Goal: Task Accomplishment & Management: Manage account settings

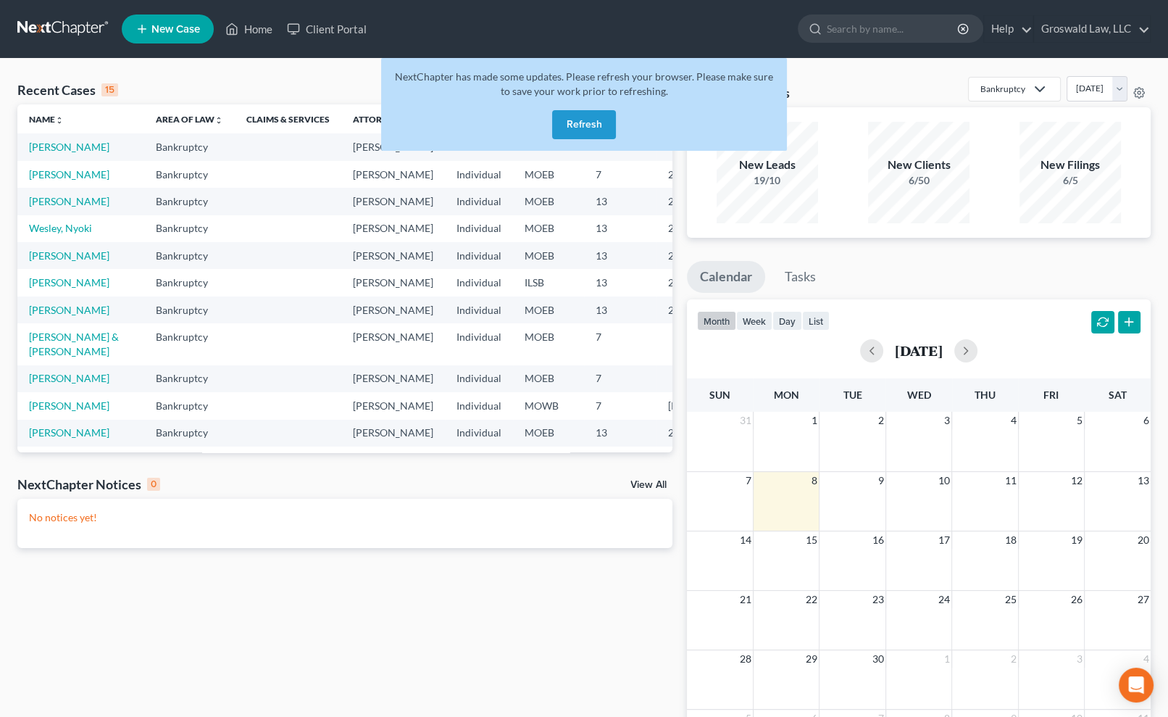
click at [572, 128] on button "Refresh" at bounding box center [584, 124] width 64 height 29
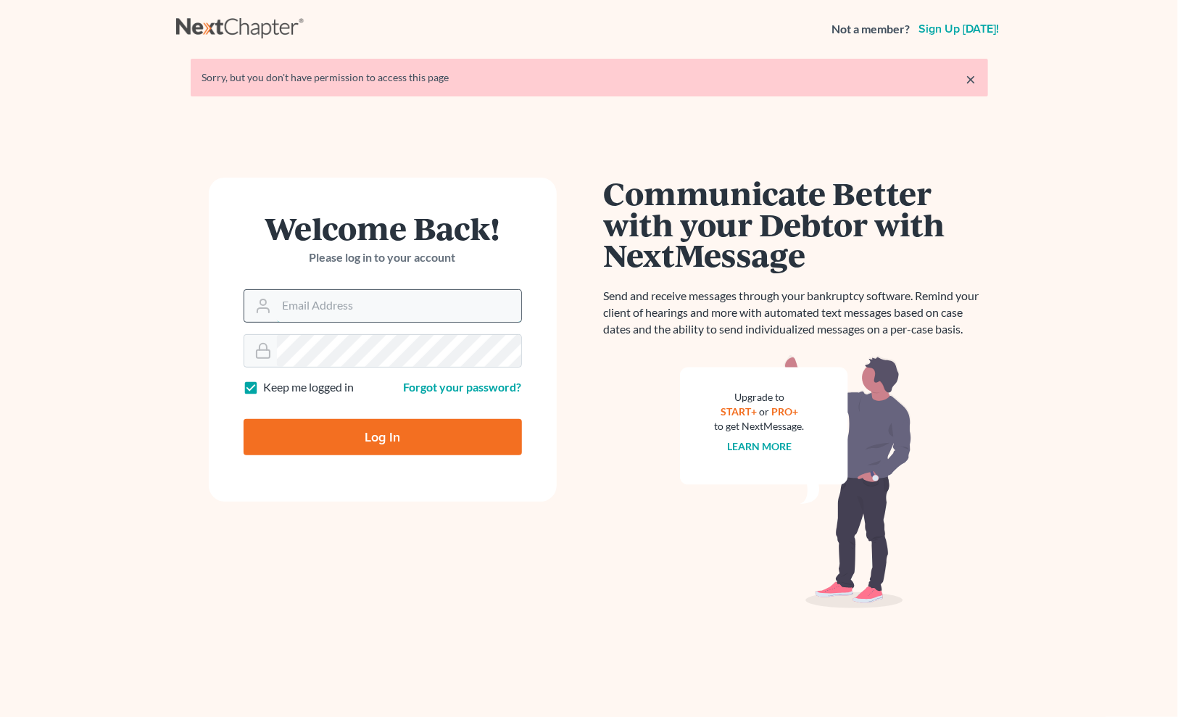
click at [383, 300] on input "Email Address" at bounding box center [399, 306] width 244 height 32
click at [373, 305] on input "Email Address" at bounding box center [399, 306] width 244 height 32
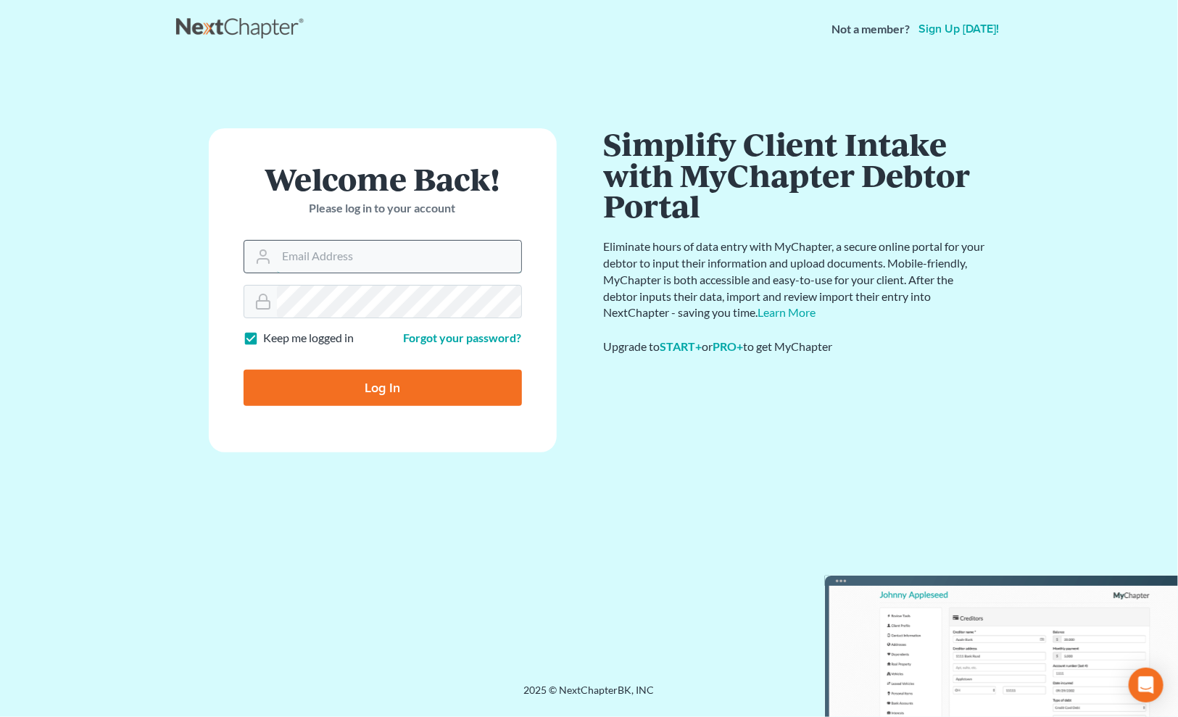
type input "maxwell@groswald.com"
click at [380, 391] on input "Log In" at bounding box center [382, 388] width 278 height 36
type input "Thinking..."
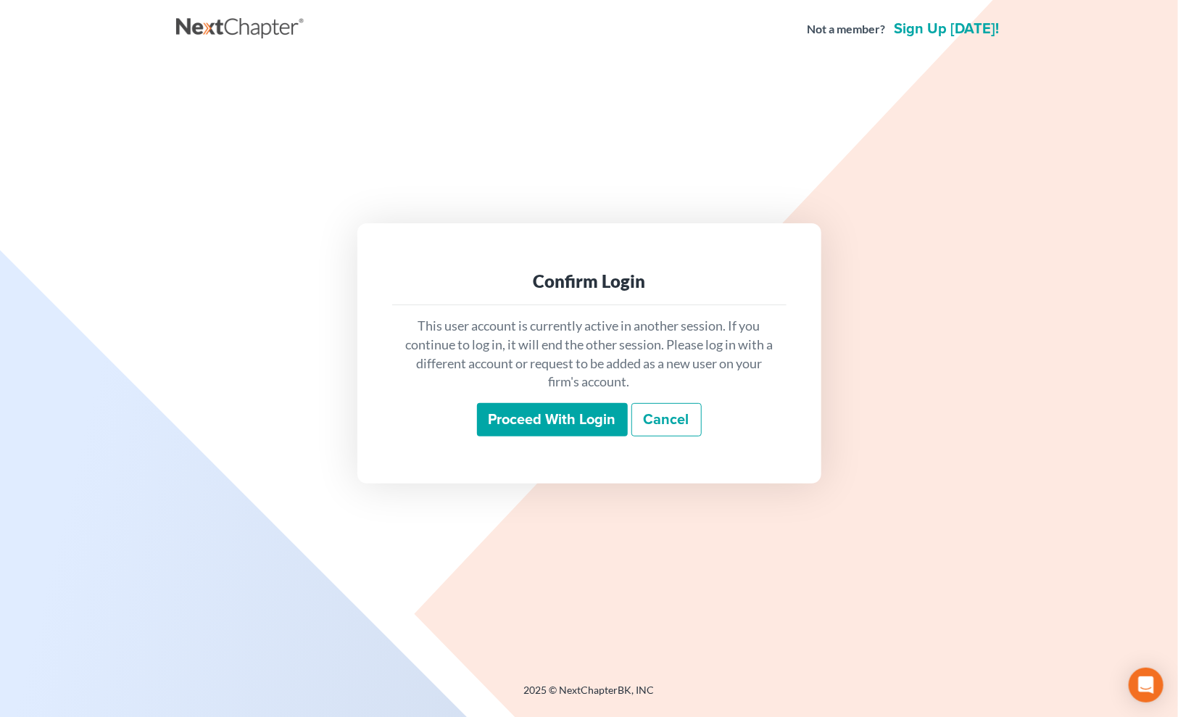
click at [509, 418] on input "Proceed with login" at bounding box center [552, 419] width 151 height 33
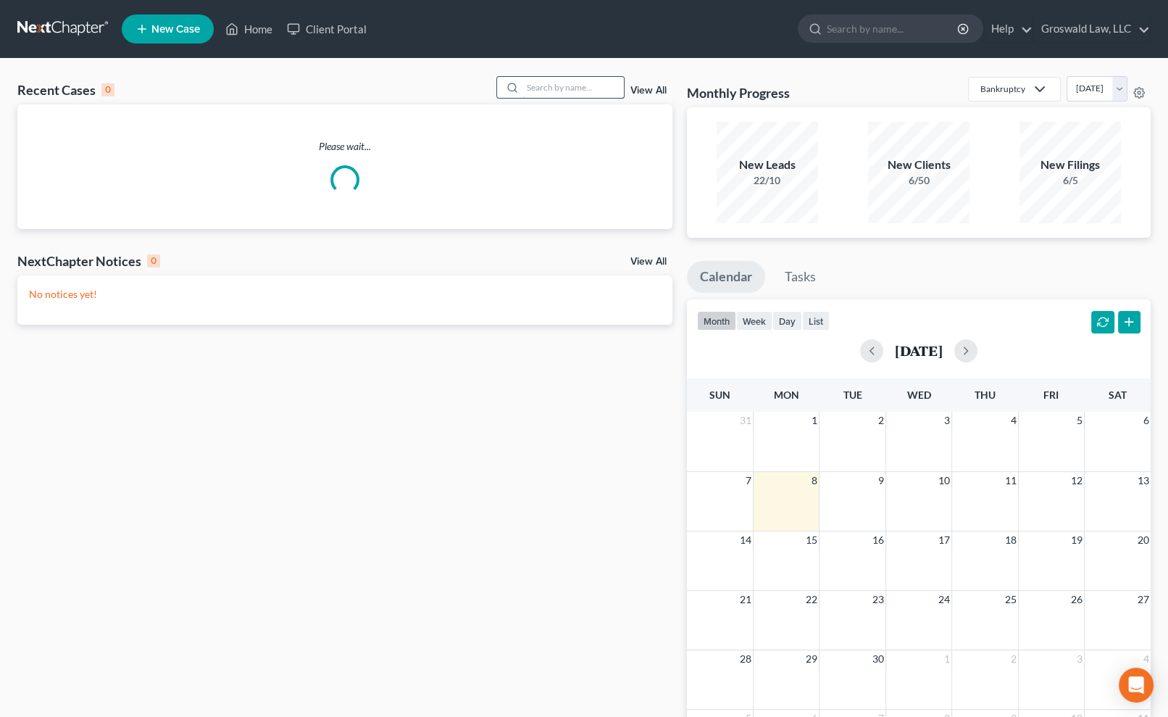
click at [531, 90] on input "search" at bounding box center [572, 87] width 101 height 21
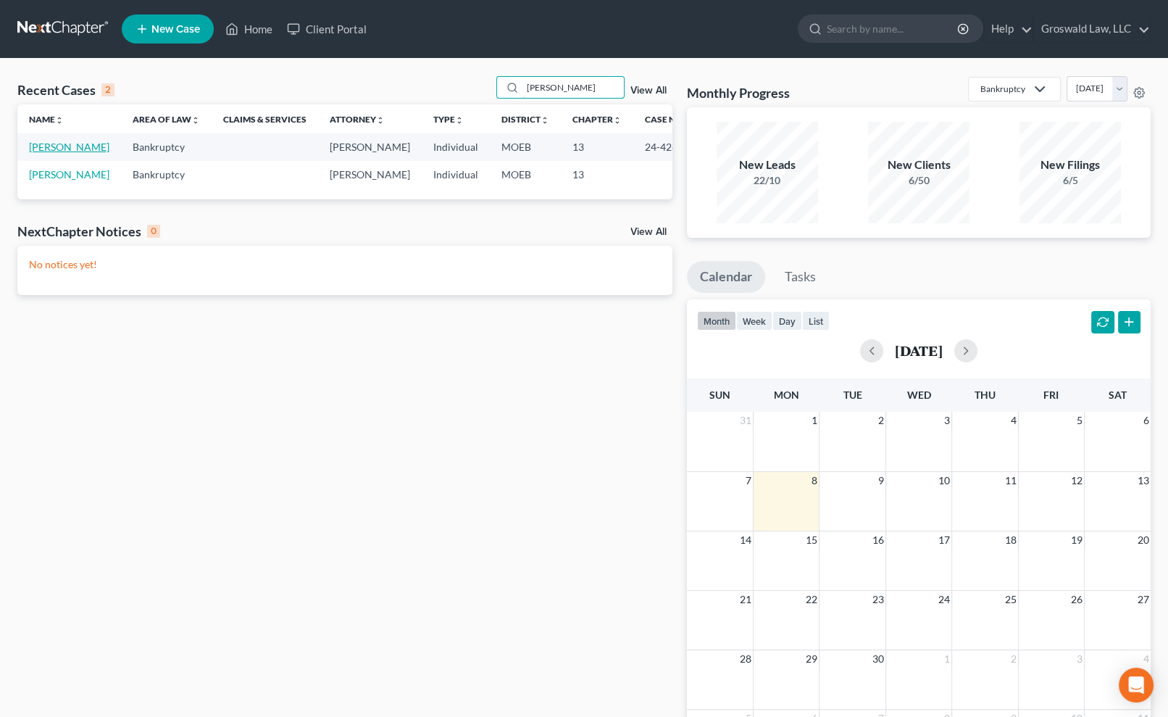
type input "[PERSON_NAME]"
click at [58, 147] on link "[PERSON_NAME]" at bounding box center [69, 147] width 80 height 12
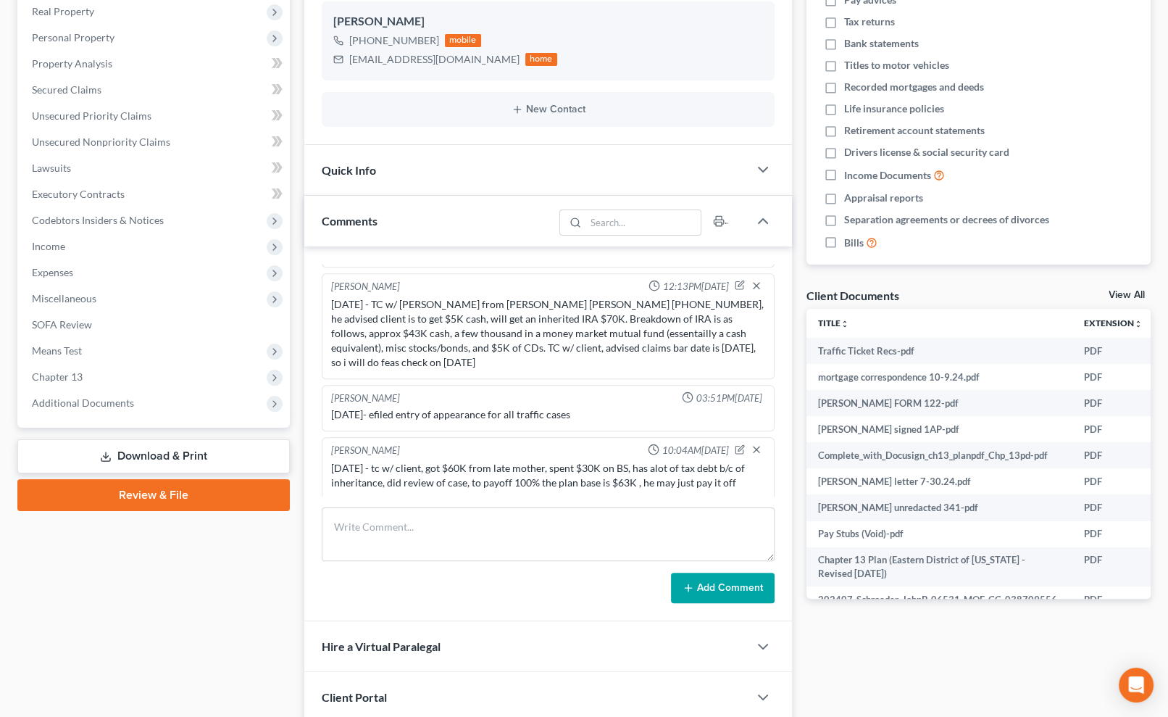
scroll to position [329, 0]
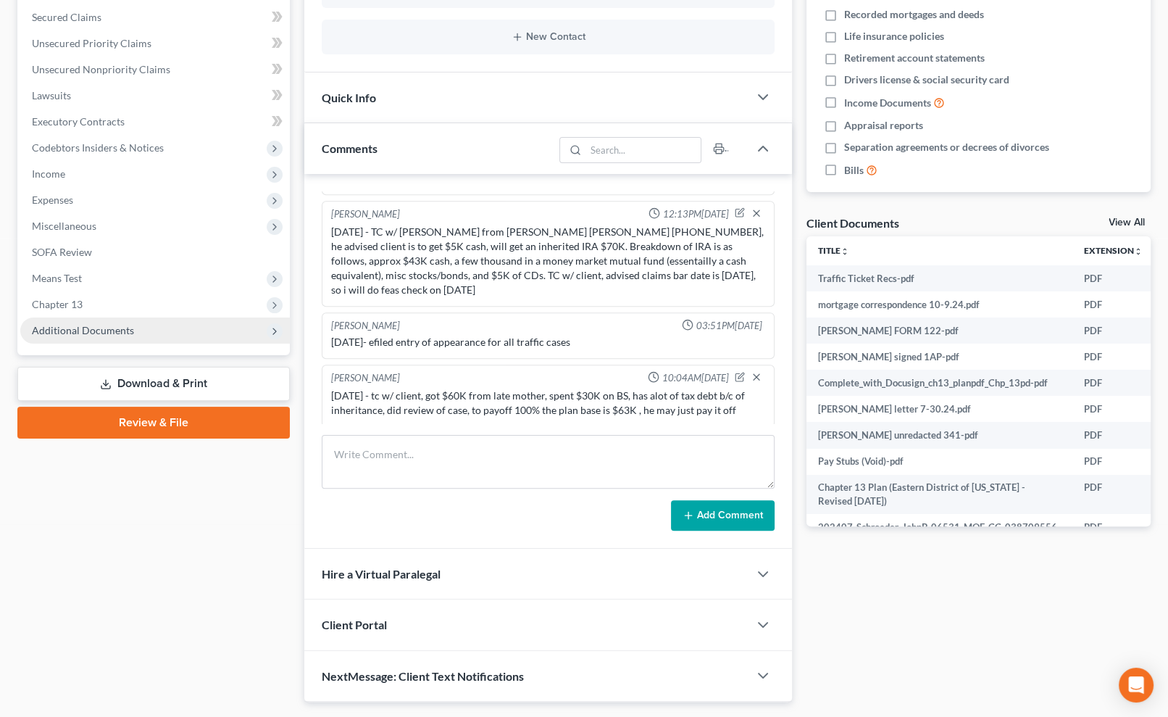
click at [140, 332] on span "Additional Documents" at bounding box center [155, 330] width 270 height 26
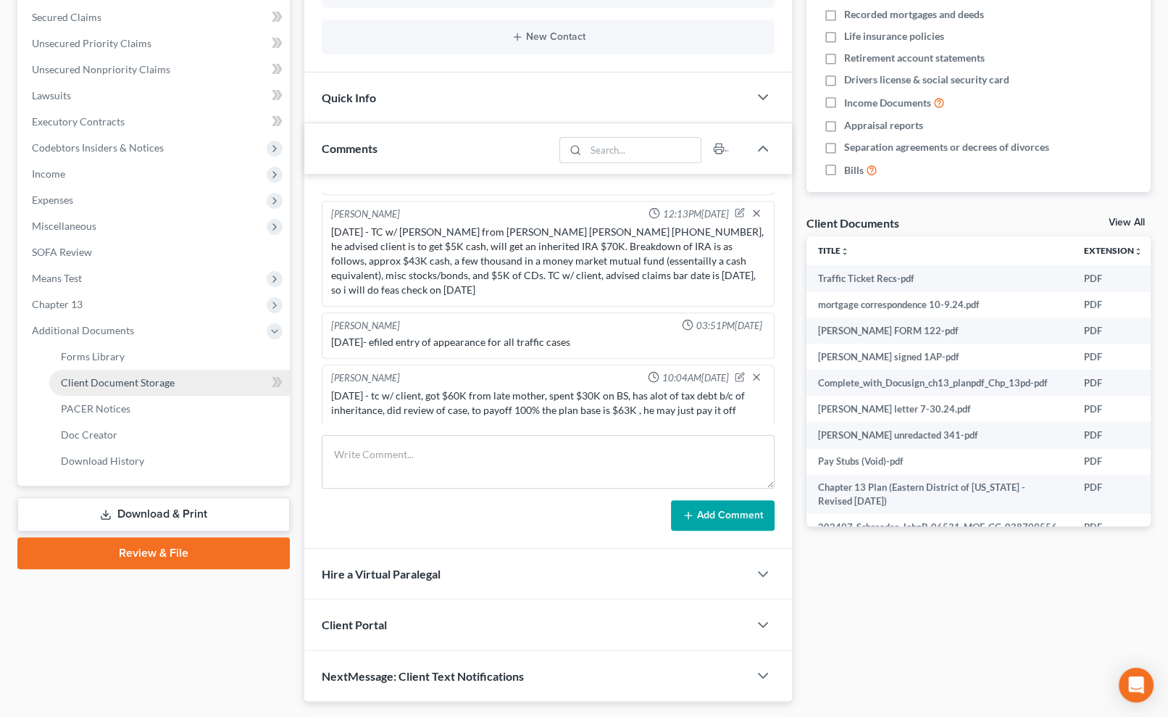
click at [130, 380] on span "Client Document Storage" at bounding box center [118, 382] width 114 height 12
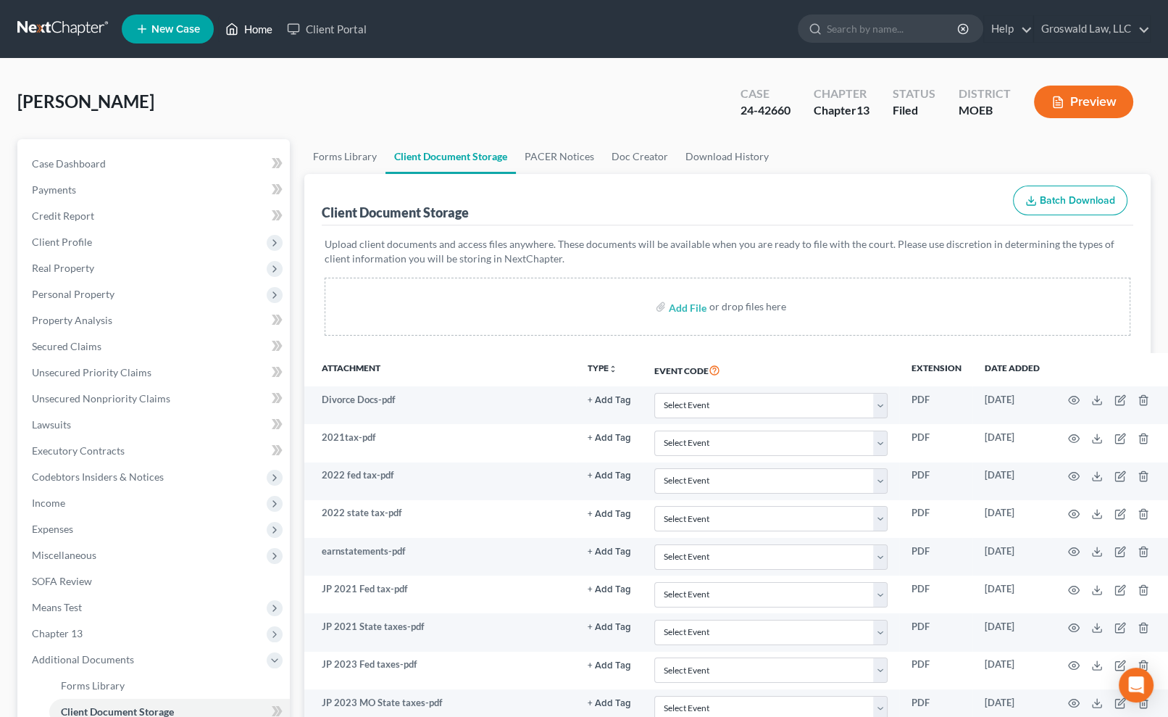
click at [264, 18] on link "Home" at bounding box center [249, 29] width 62 height 26
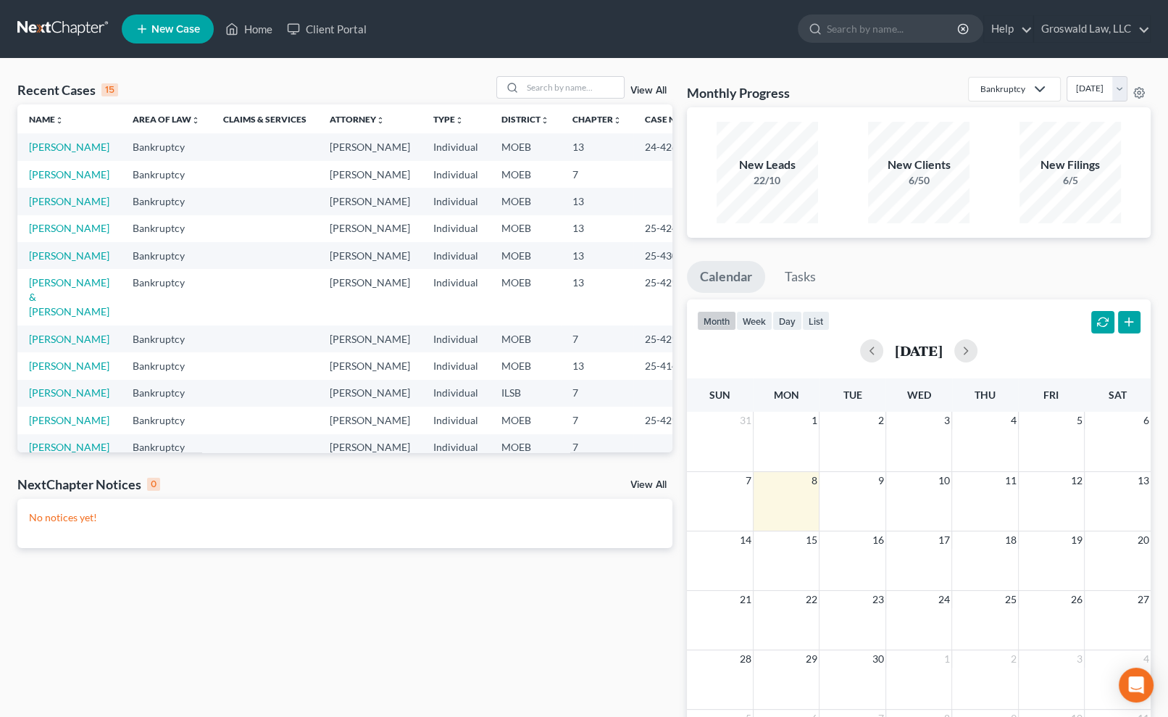
click at [587, 99] on div "Recent Cases 15 View All" at bounding box center [344, 90] width 655 height 28
click at [591, 88] on input "search" at bounding box center [572, 87] width 101 height 21
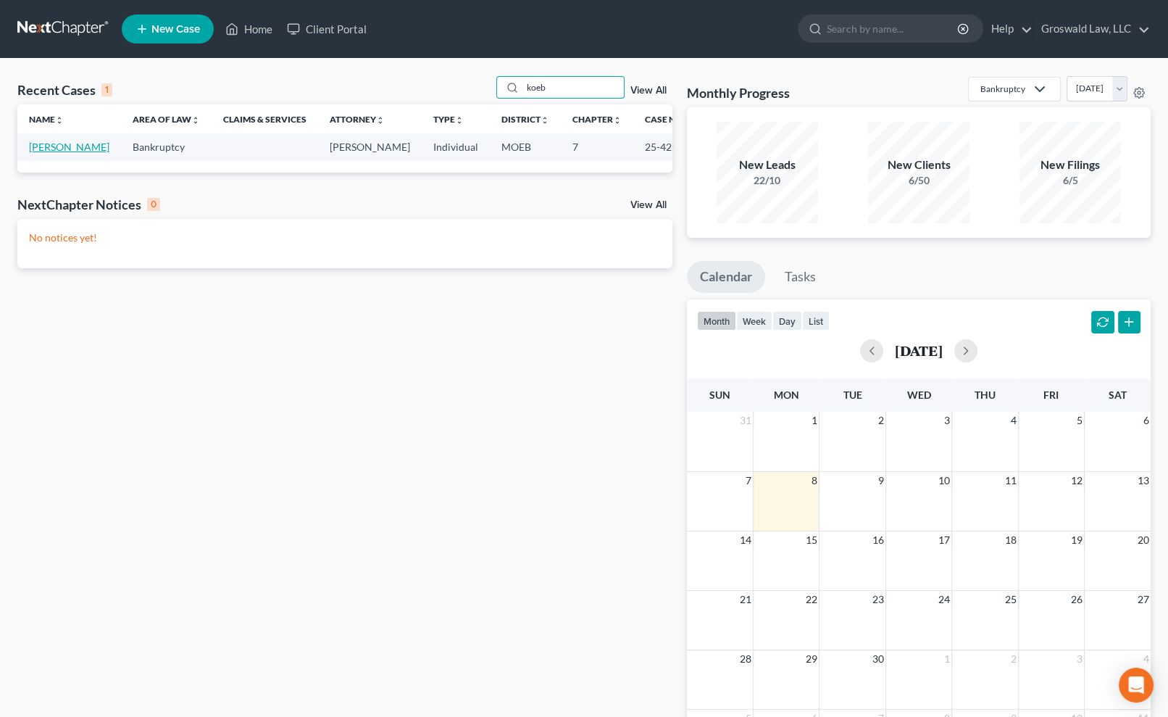
type input "koeb"
click at [55, 153] on link "[PERSON_NAME]" at bounding box center [69, 147] width 80 height 12
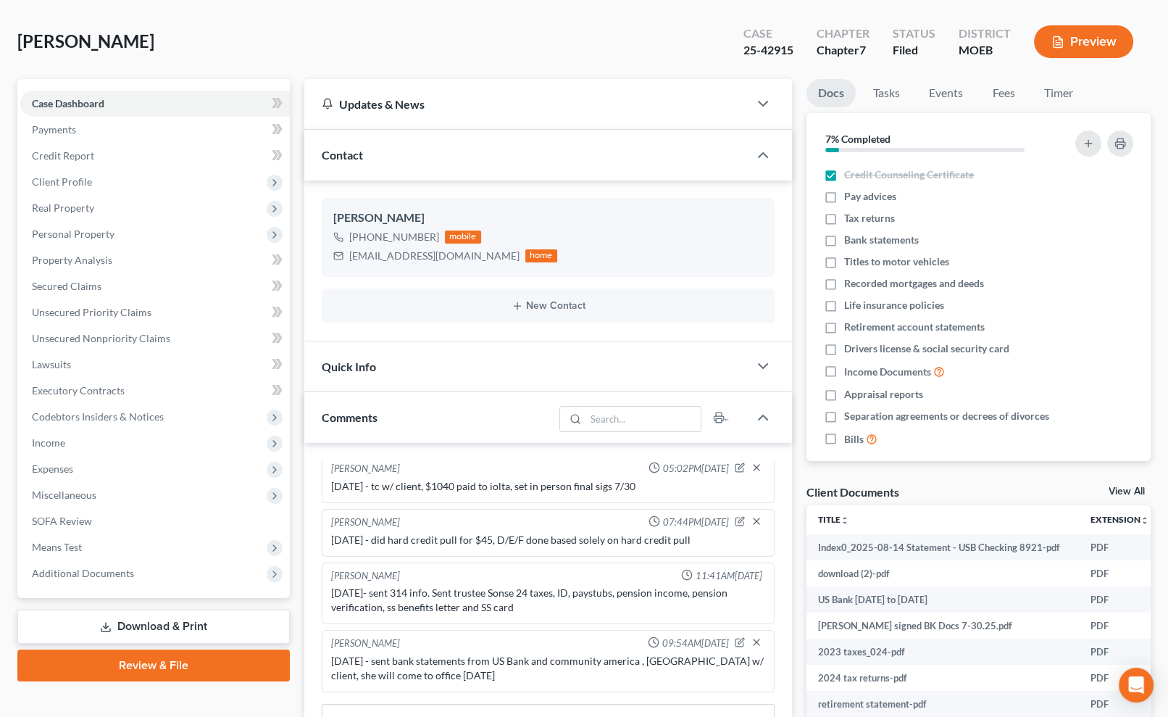
scroll to position [263, 0]
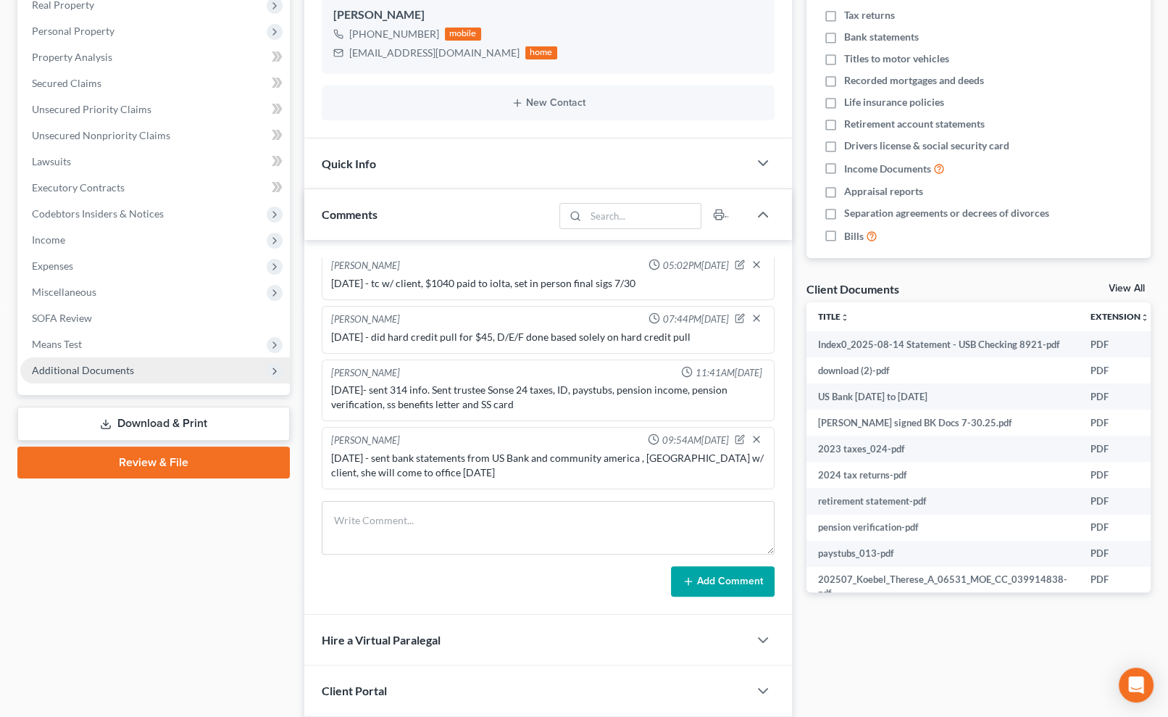
click at [143, 366] on span "Additional Documents" at bounding box center [155, 370] width 270 height 26
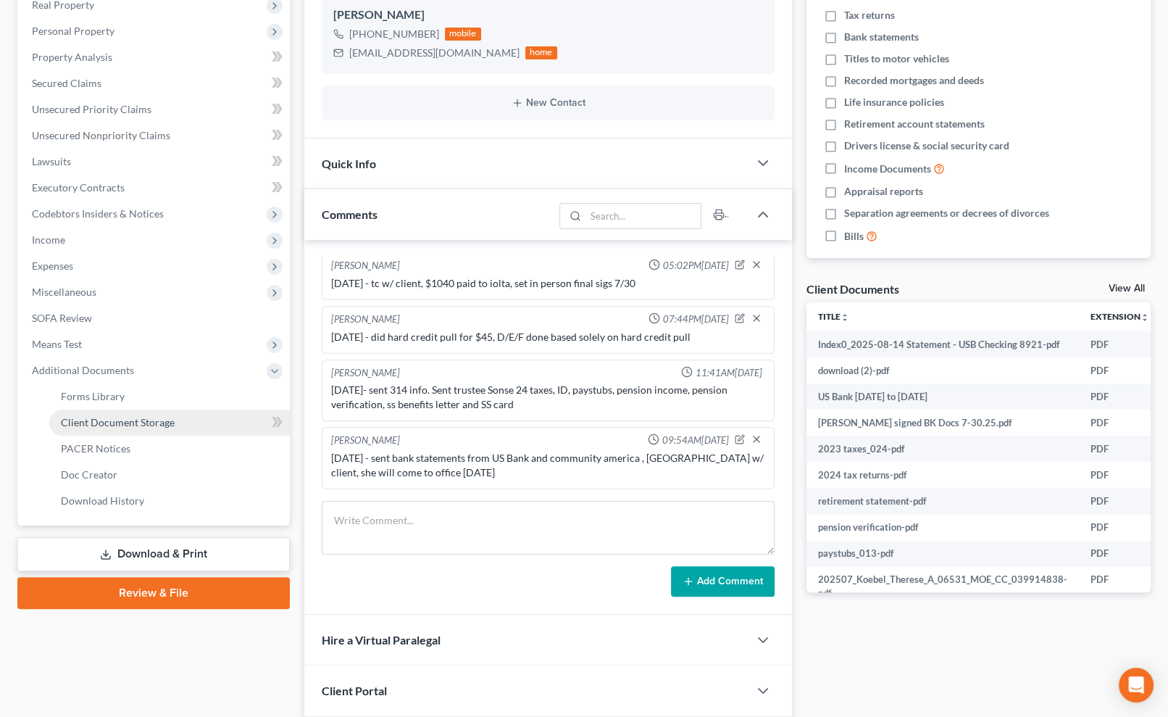
click at [149, 431] on link "Client Document Storage" at bounding box center [169, 422] width 241 height 26
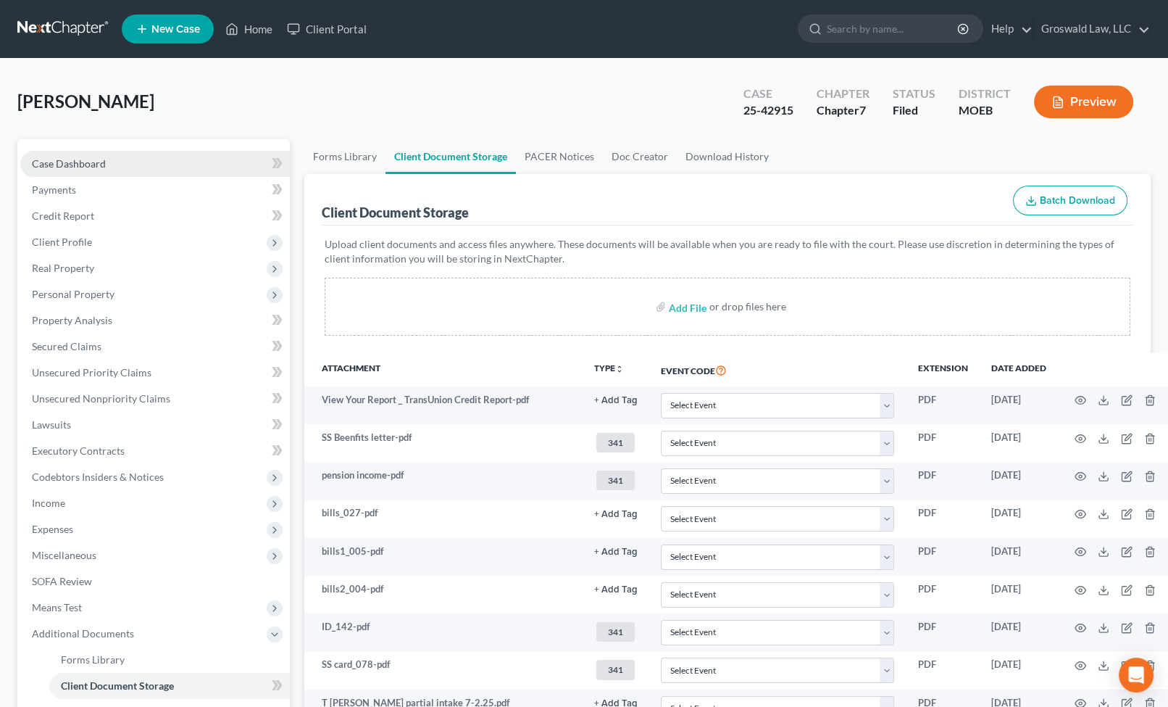
click at [120, 157] on link "Case Dashboard" at bounding box center [155, 164] width 270 height 26
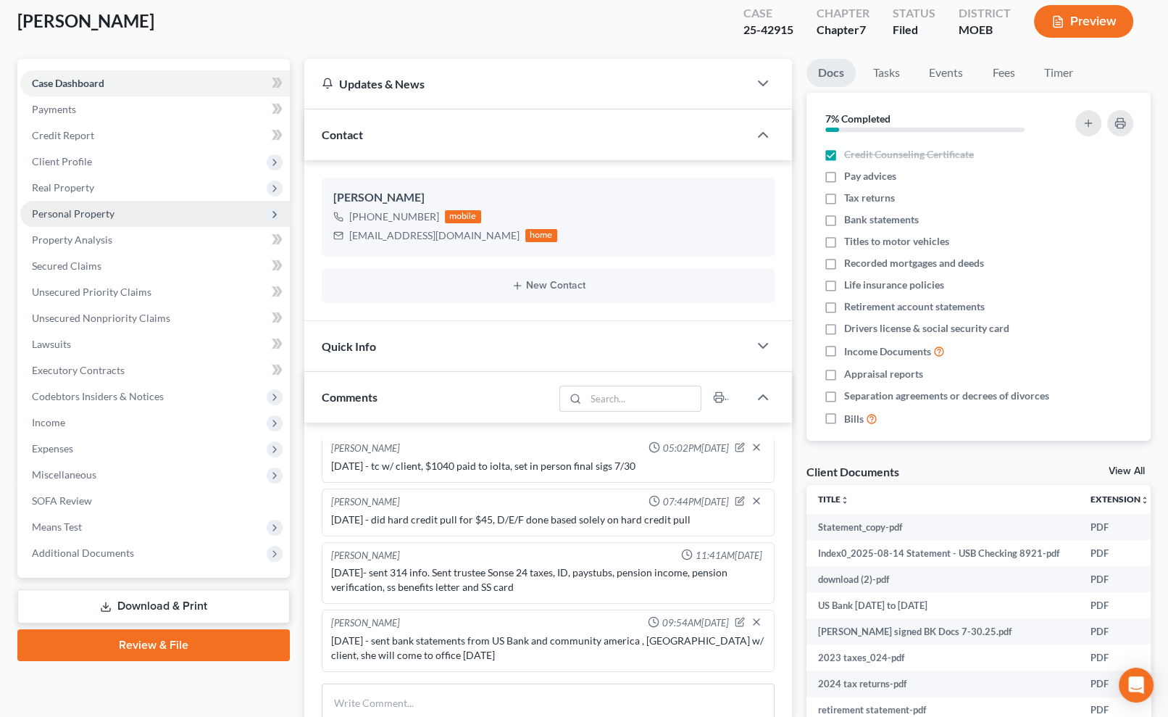
scroll to position [65, 0]
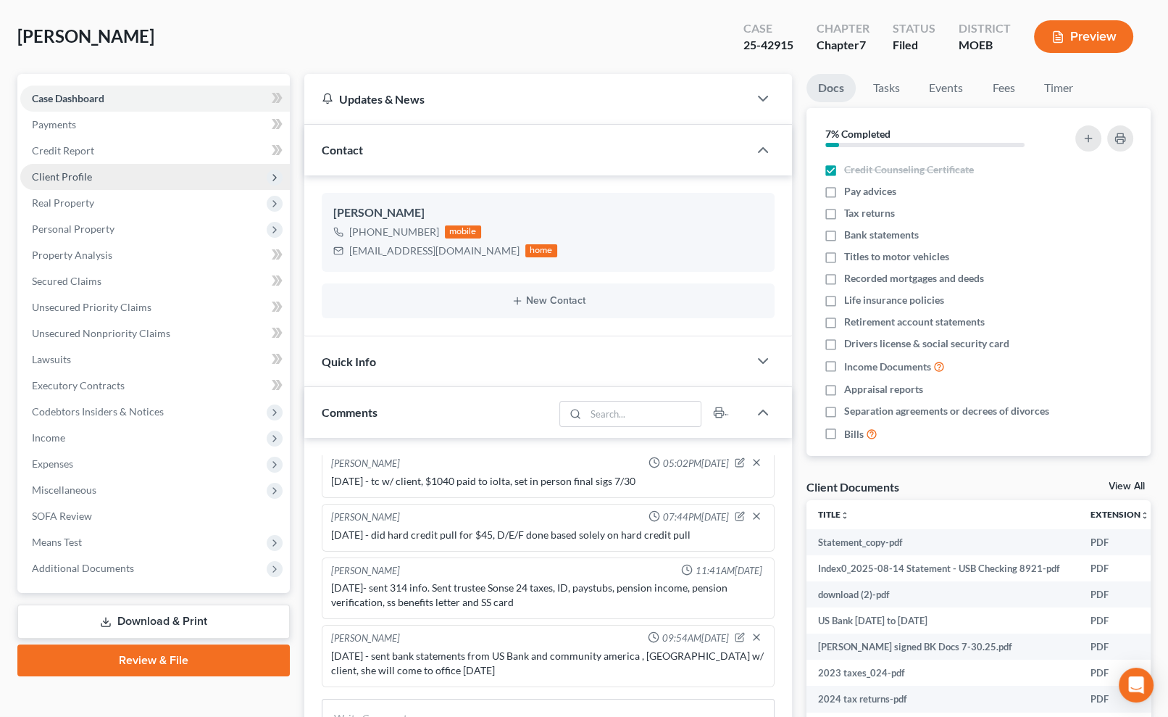
click at [99, 171] on span "Client Profile" at bounding box center [155, 177] width 270 height 26
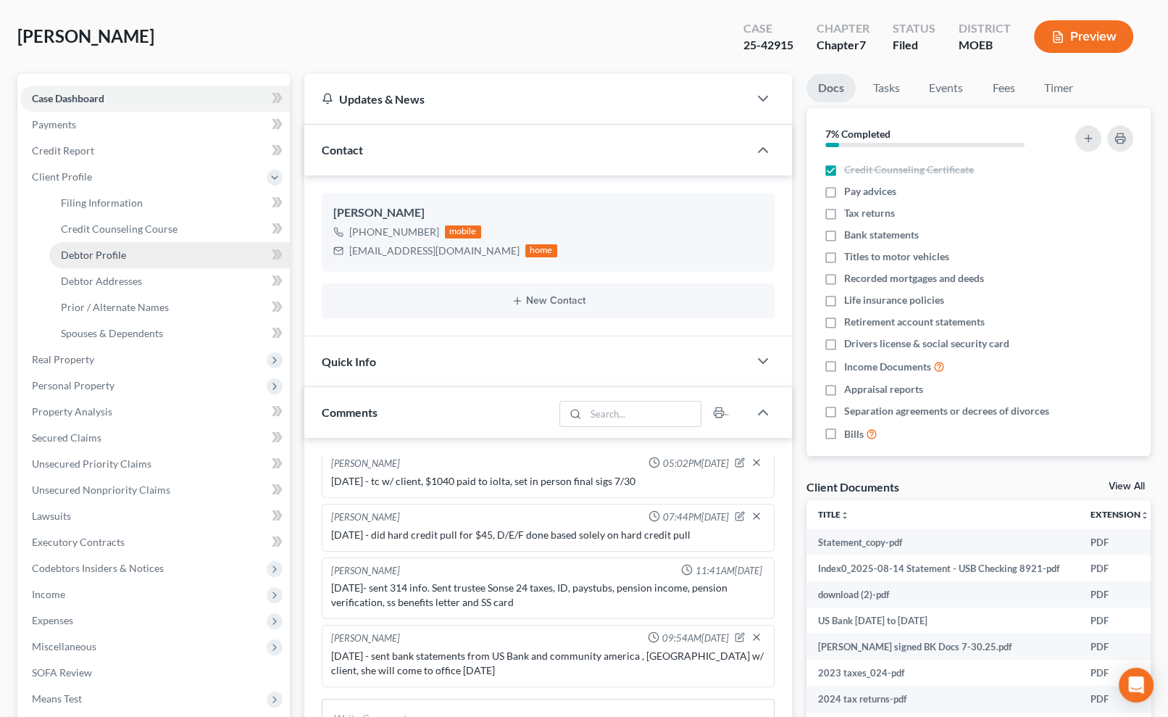
click at [137, 262] on link "Debtor Profile" at bounding box center [169, 255] width 241 height 26
select select "0"
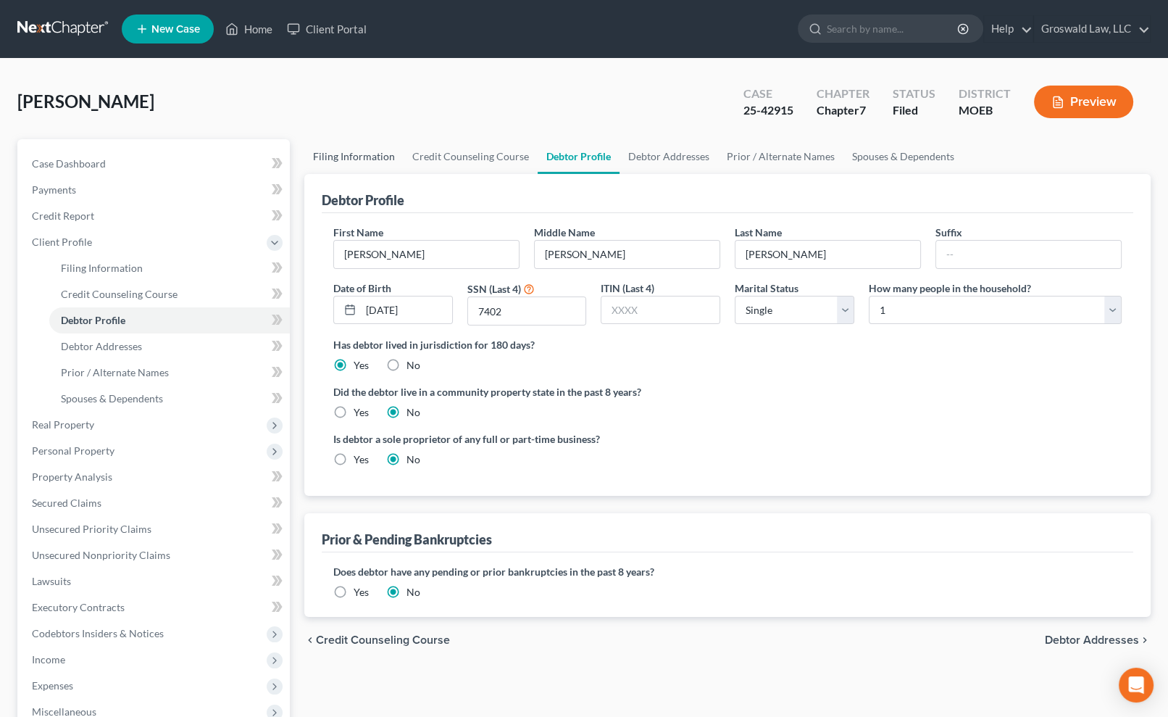
click at [399, 160] on link "Filing Information" at bounding box center [353, 156] width 99 height 35
select select "1"
select select "0"
select select "26"
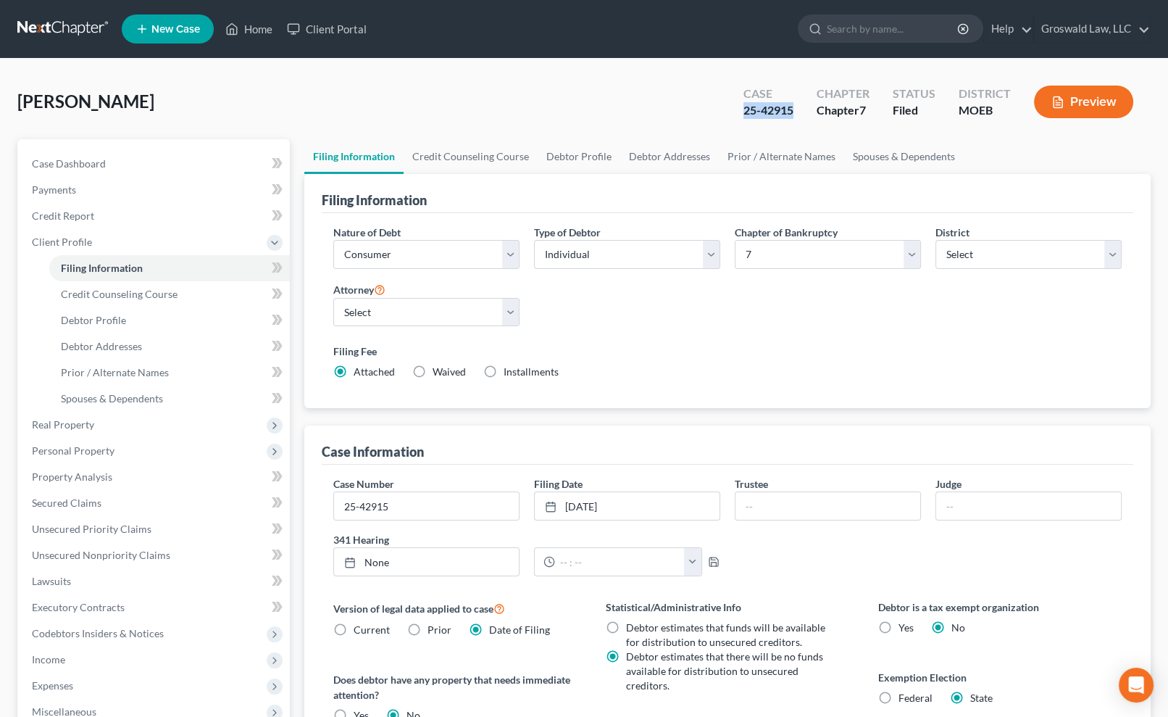
drag, startPoint x: 797, startPoint y: 113, endPoint x: 730, endPoint y: 104, distance: 68.0
click at [730, 104] on div "Case 25-42915 Chapter Chapter 7 Status Filed District MOEB Preview" at bounding box center [938, 101] width 425 height 51
copy div "25-42915"
click at [90, 161] on span "Case Dashboard" at bounding box center [69, 163] width 74 height 12
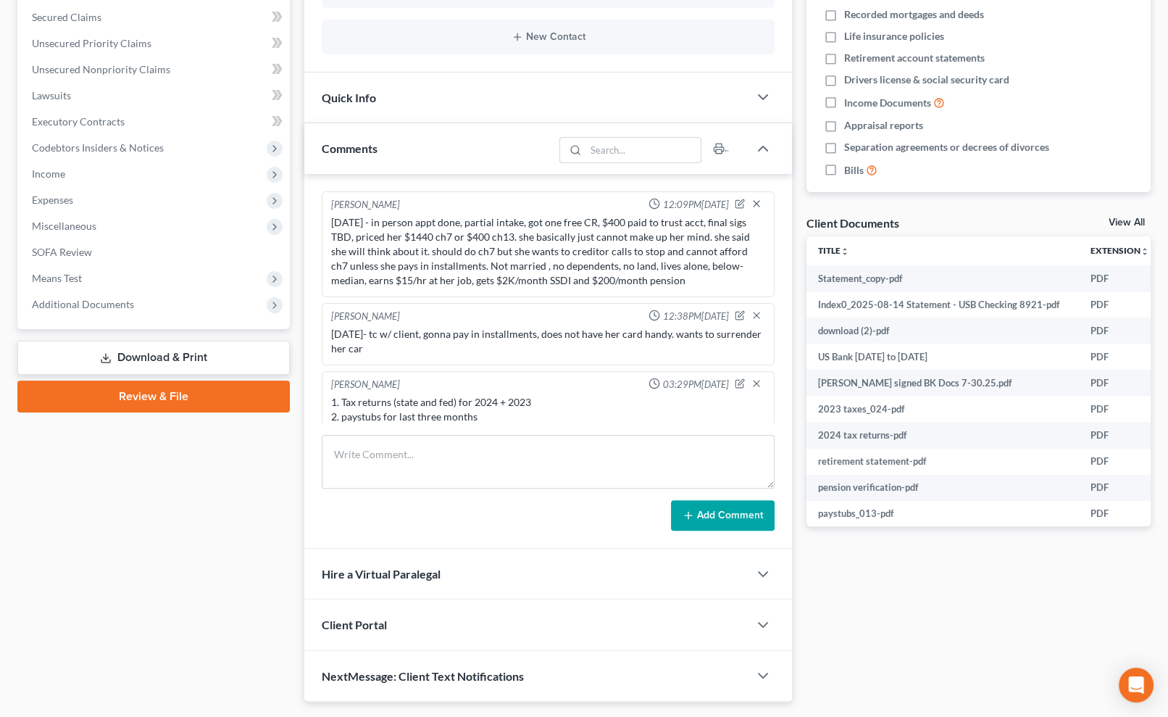
scroll to position [362, 0]
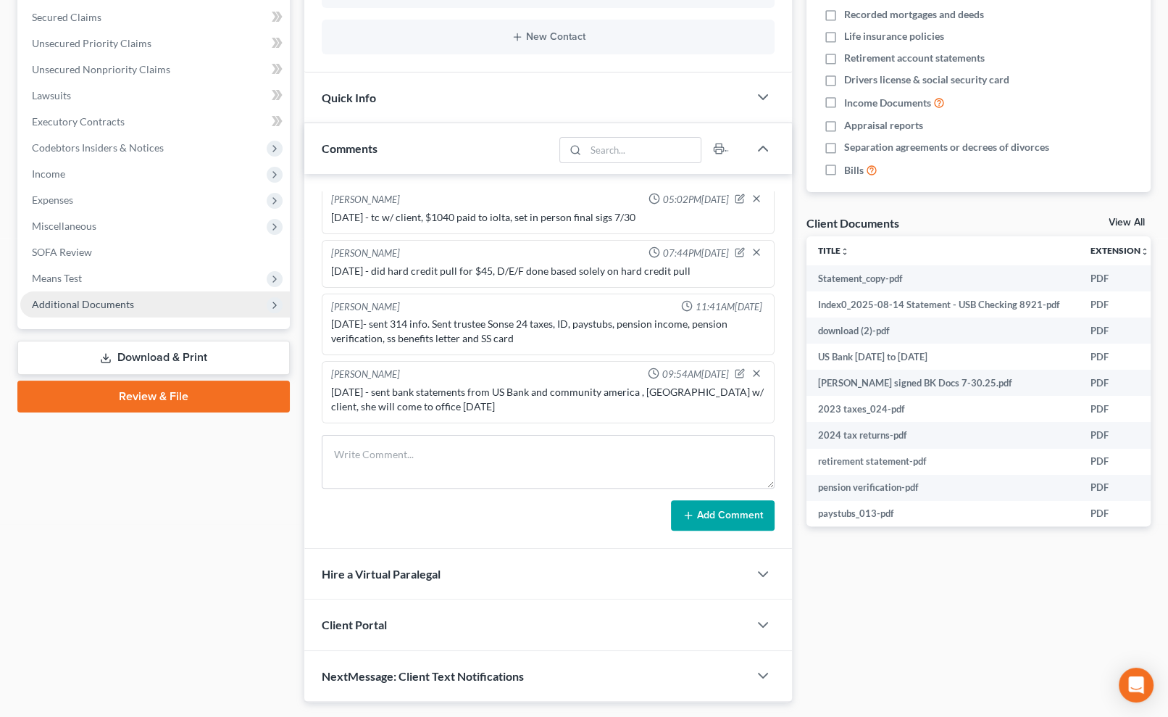
click at [152, 296] on span "Additional Documents" at bounding box center [155, 304] width 270 height 26
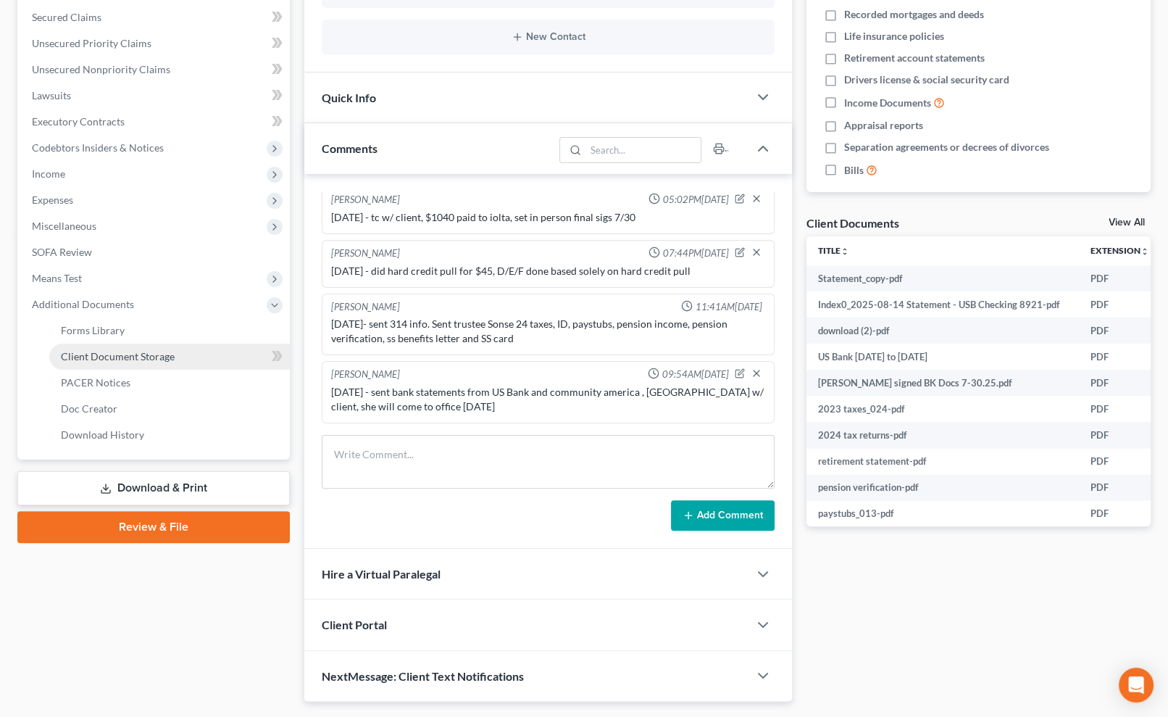
click at [157, 353] on span "Client Document Storage" at bounding box center [118, 356] width 114 height 12
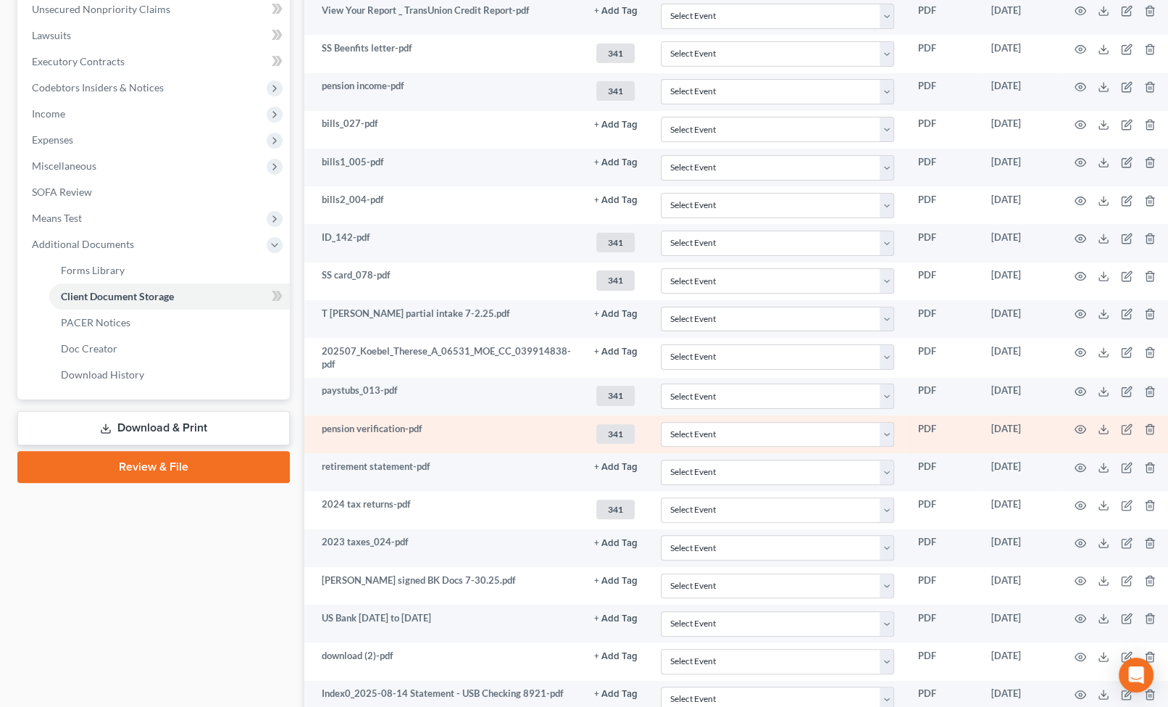
scroll to position [547, 0]
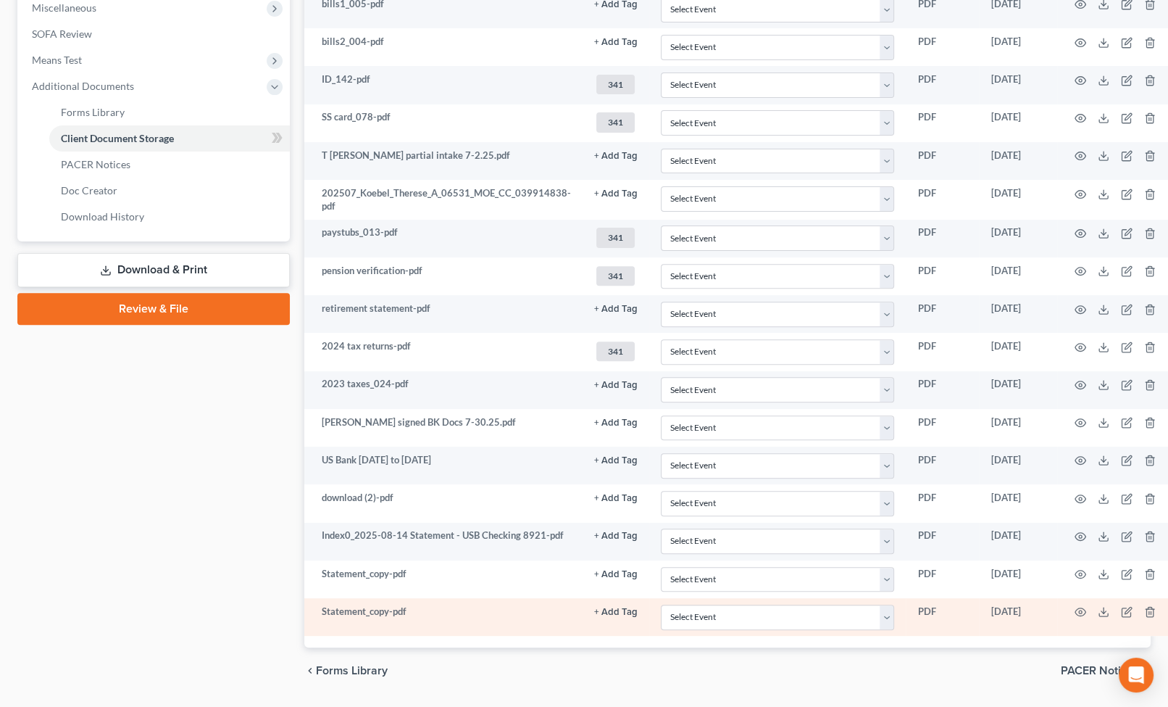
click at [612, 607] on button "+ Add Tag" at bounding box center [615, 611] width 43 height 9
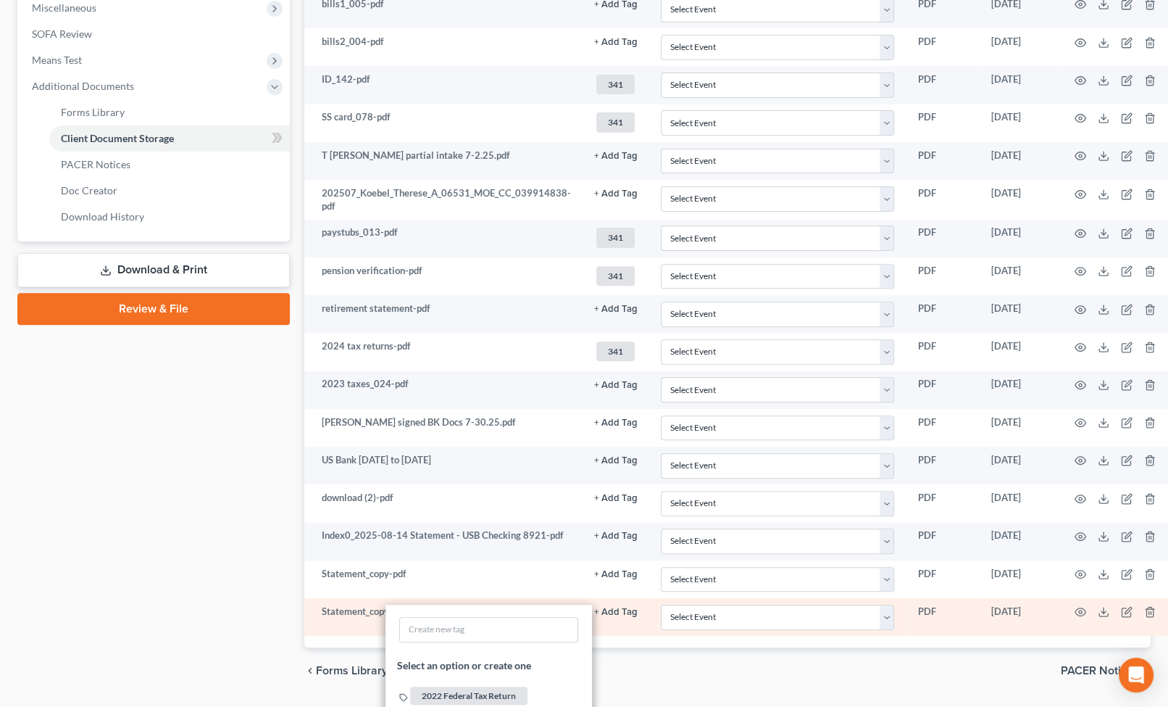
scroll to position [811, 0]
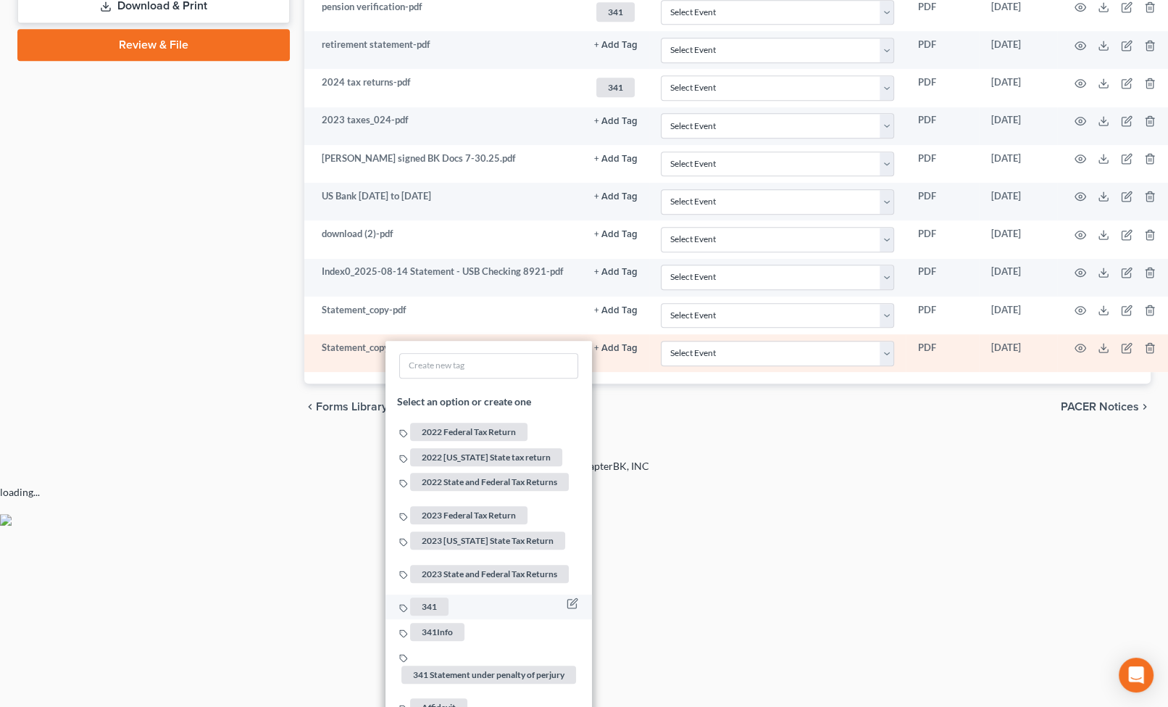
click at [420, 597] on span "341" at bounding box center [429, 606] width 38 height 18
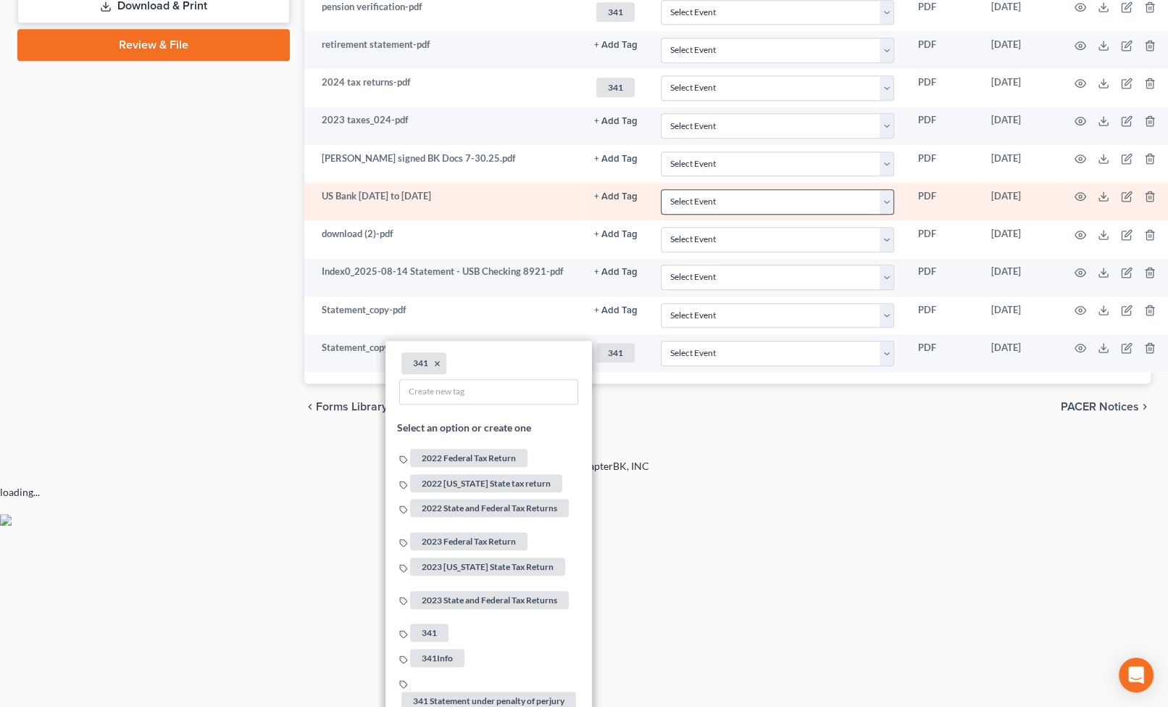
drag, startPoint x: 809, startPoint y: 488, endPoint x: 771, endPoint y: 435, distance: 65.5
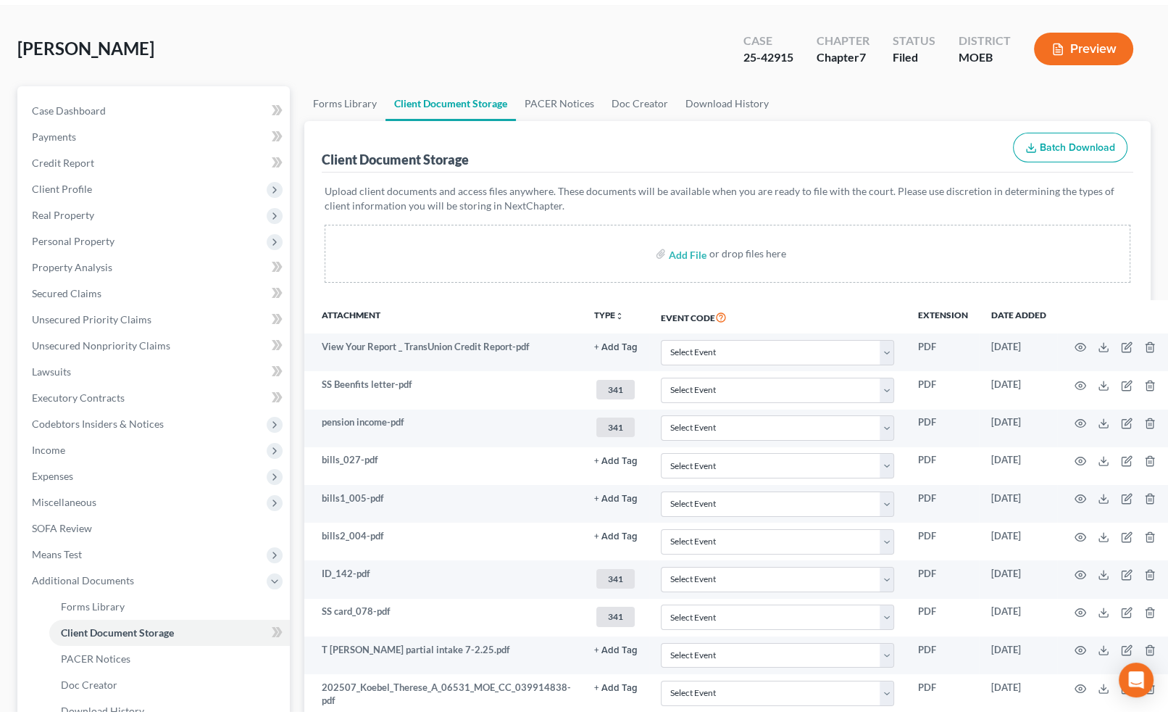
scroll to position [0, 0]
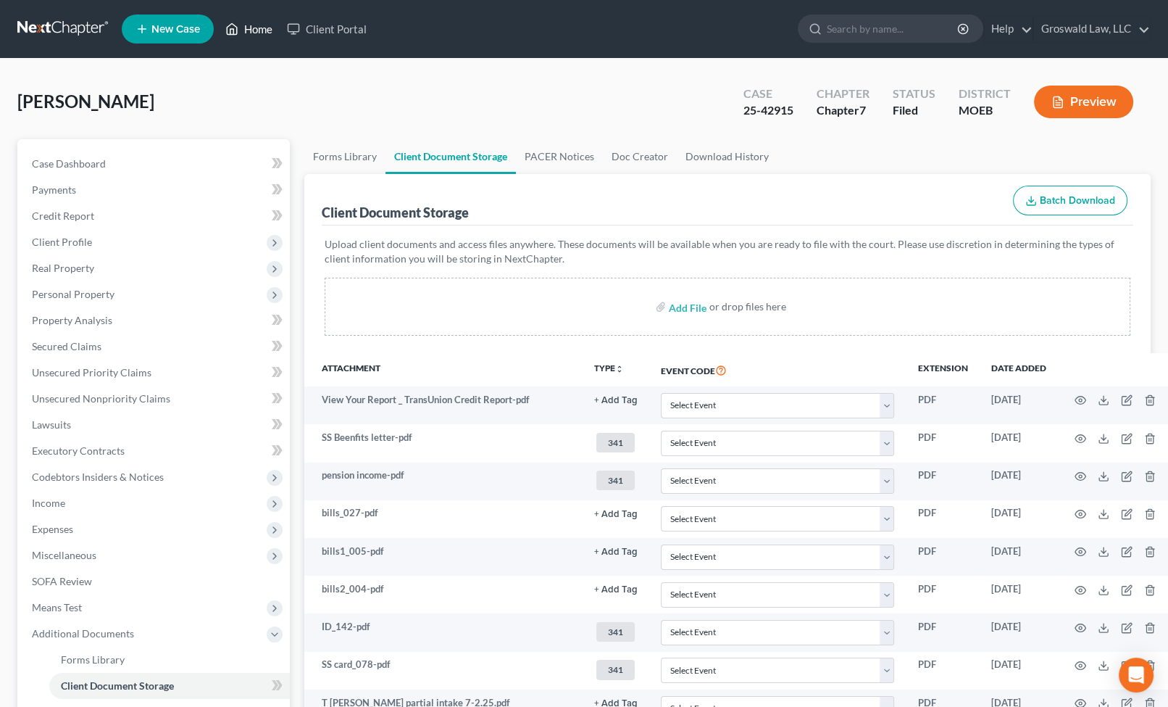
click at [246, 29] on link "Home" at bounding box center [249, 29] width 62 height 26
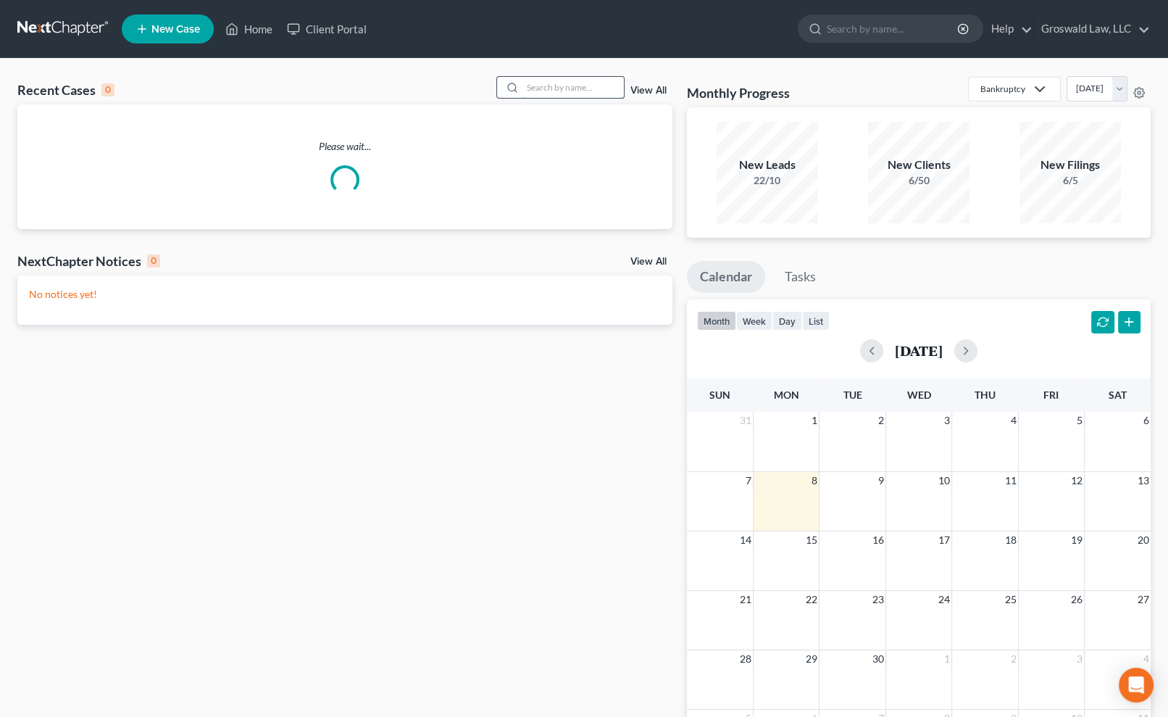
click at [538, 90] on input "search" at bounding box center [572, 87] width 101 height 21
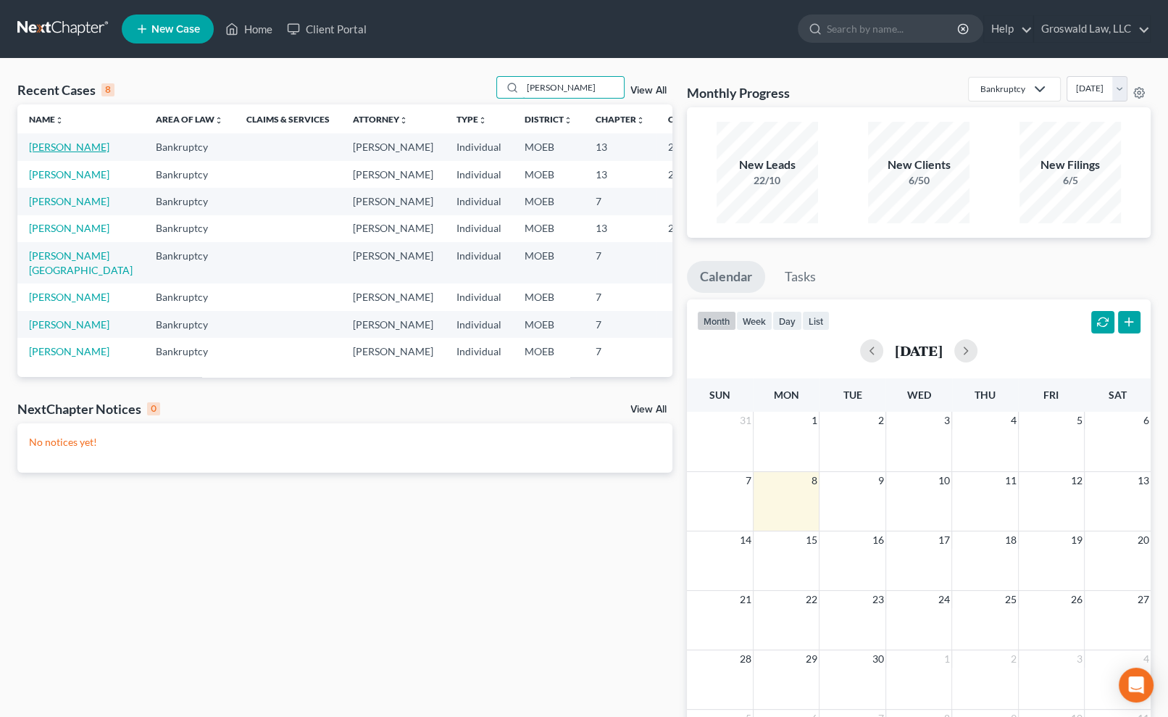
type input "[PERSON_NAME]"
click at [44, 145] on link "[PERSON_NAME]" at bounding box center [69, 147] width 80 height 12
select select "6"
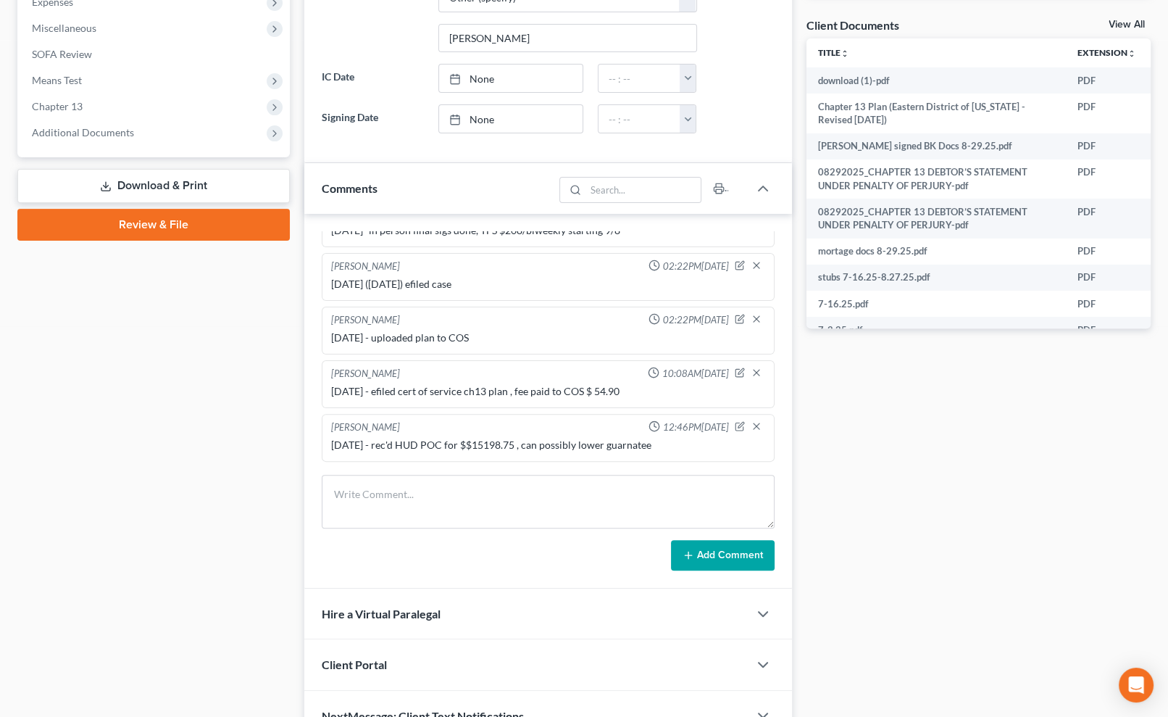
scroll to position [668, 0]
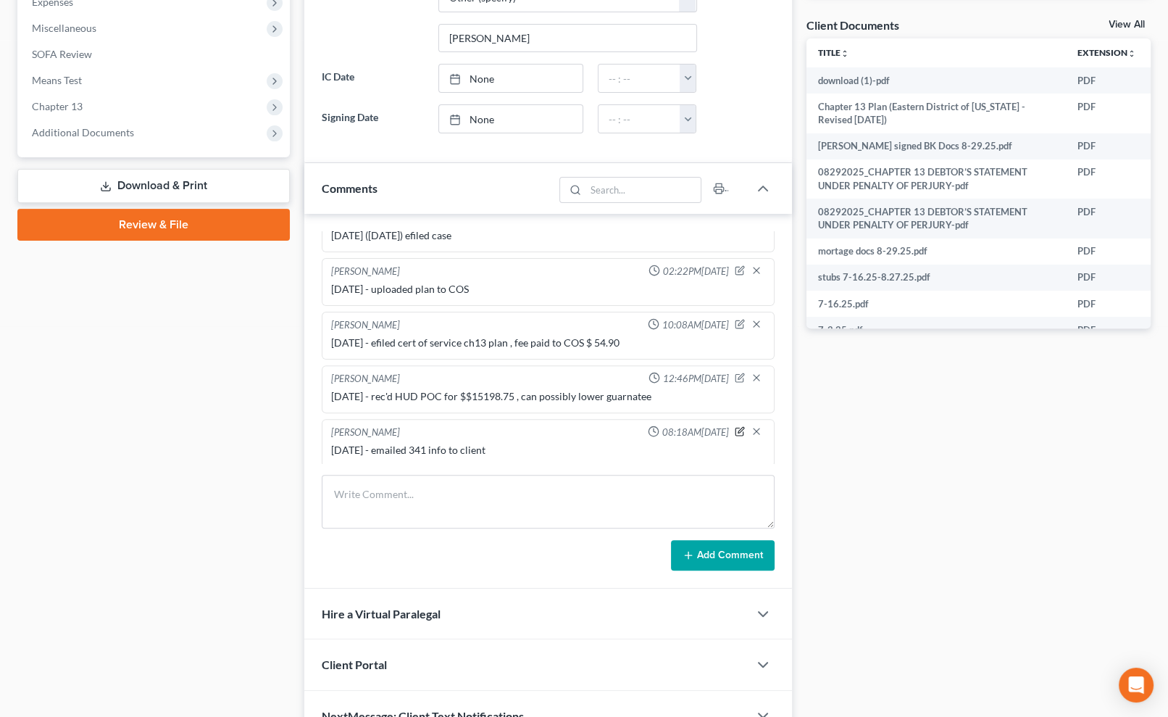
click at [735, 428] on icon "button" at bounding box center [740, 431] width 10 height 10
click at [580, 449] on textarea "[DATE] - emailed 341 info to client" at bounding box center [548, 470] width 434 height 54
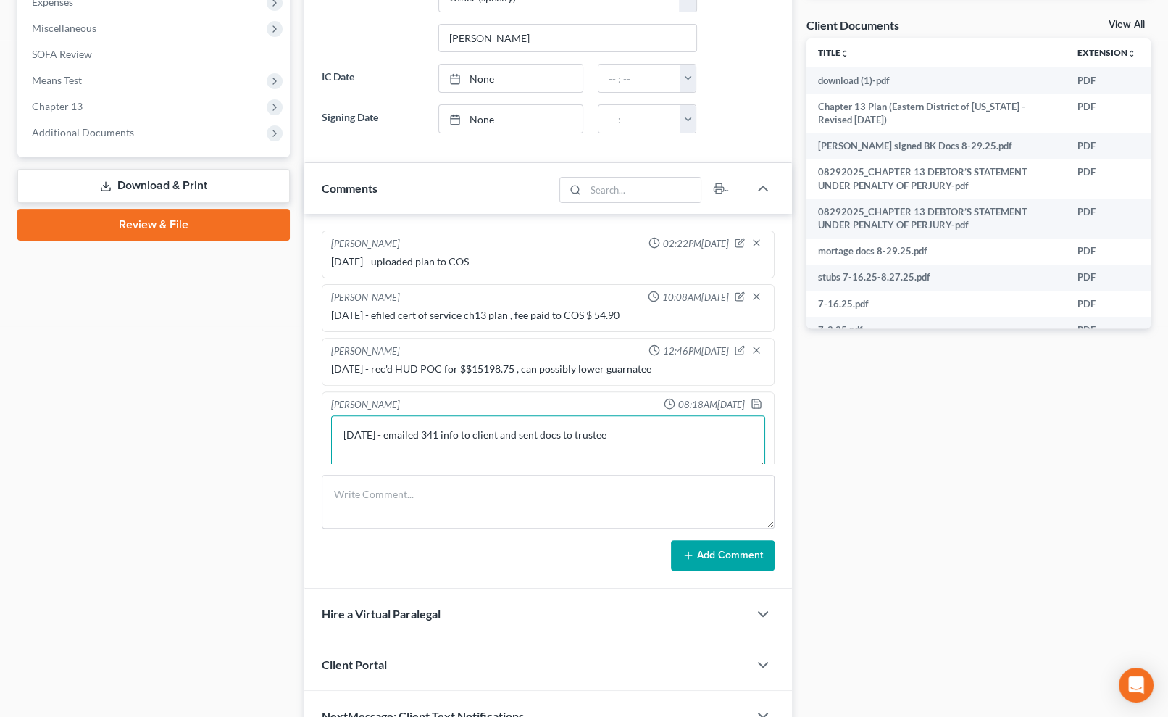
scroll to position [708, 0]
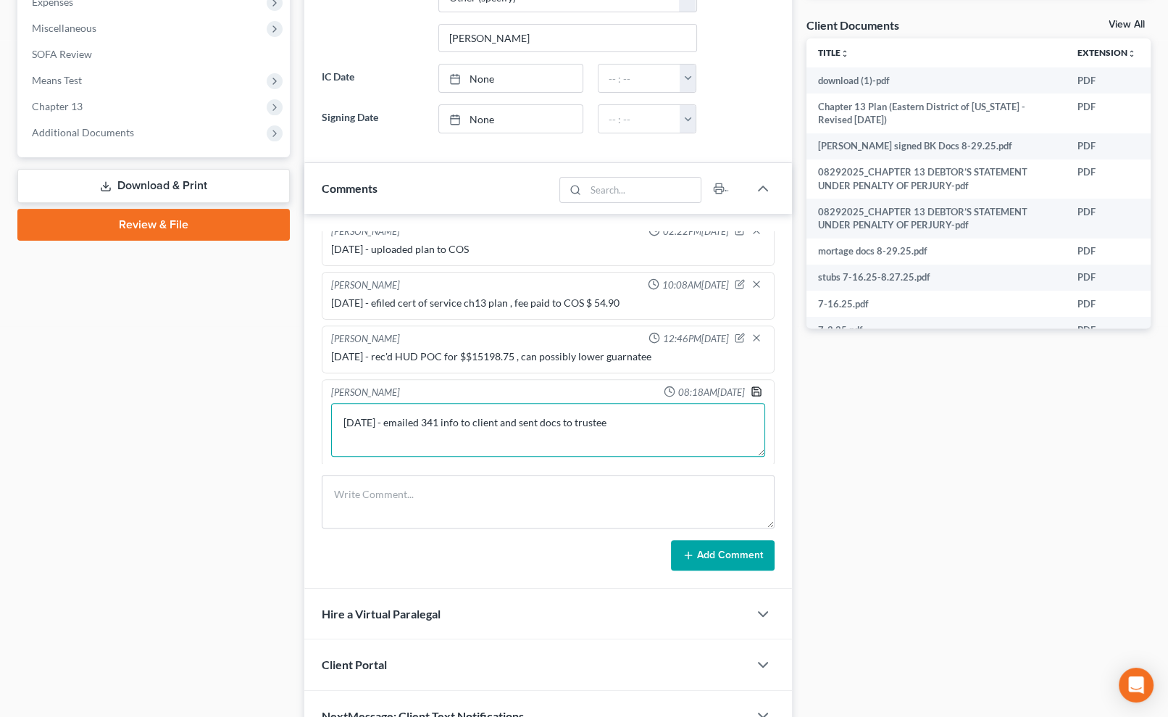
type textarea "[DATE] - emailed 341 info to client and sent docs to trustee"
click at [751, 388] on icon "button" at bounding box center [757, 392] width 12 height 12
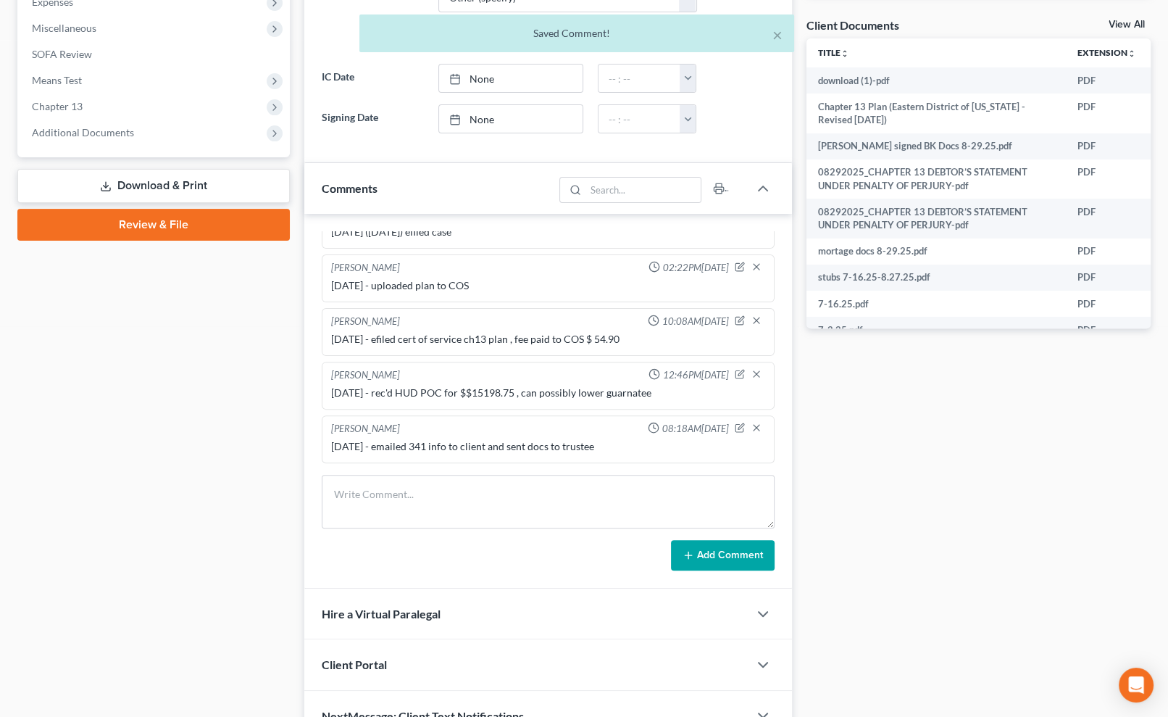
scroll to position [669, 0]
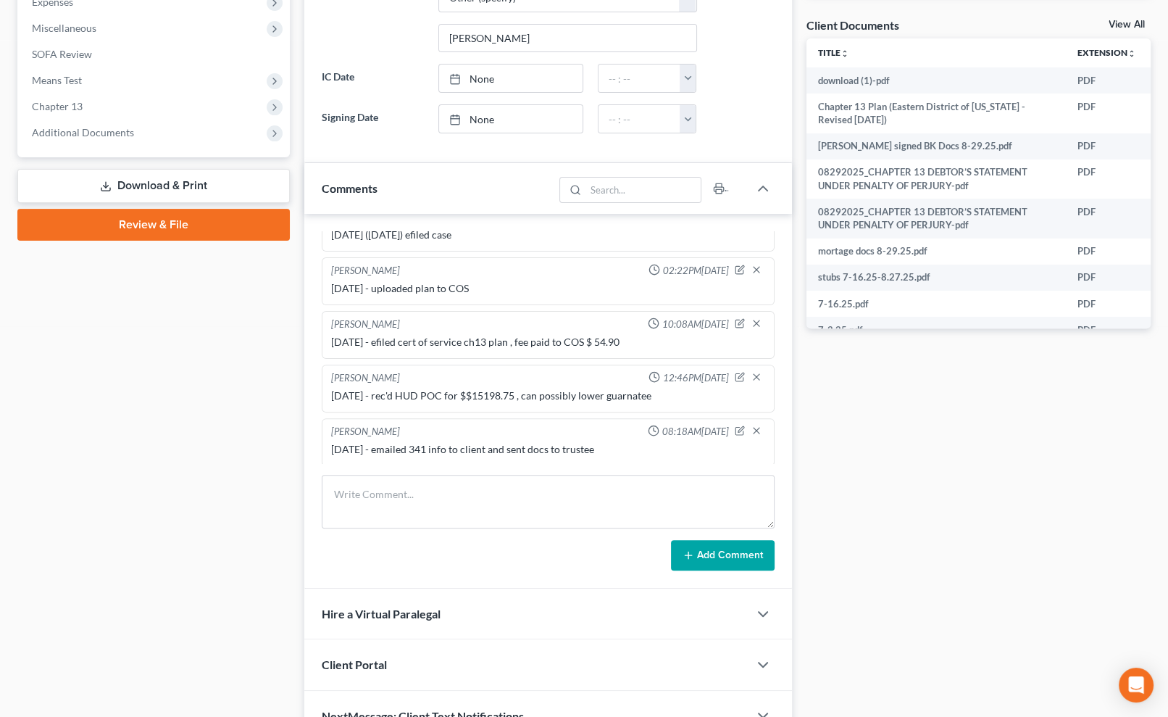
drag, startPoint x: 897, startPoint y: 543, endPoint x: 854, endPoint y: 491, distance: 67.5
click at [897, 543] on div "Docs Tasks Events Fees Timer 7% Completed Nothing here yet! Credit Counseling C…" at bounding box center [978, 176] width 359 height 1129
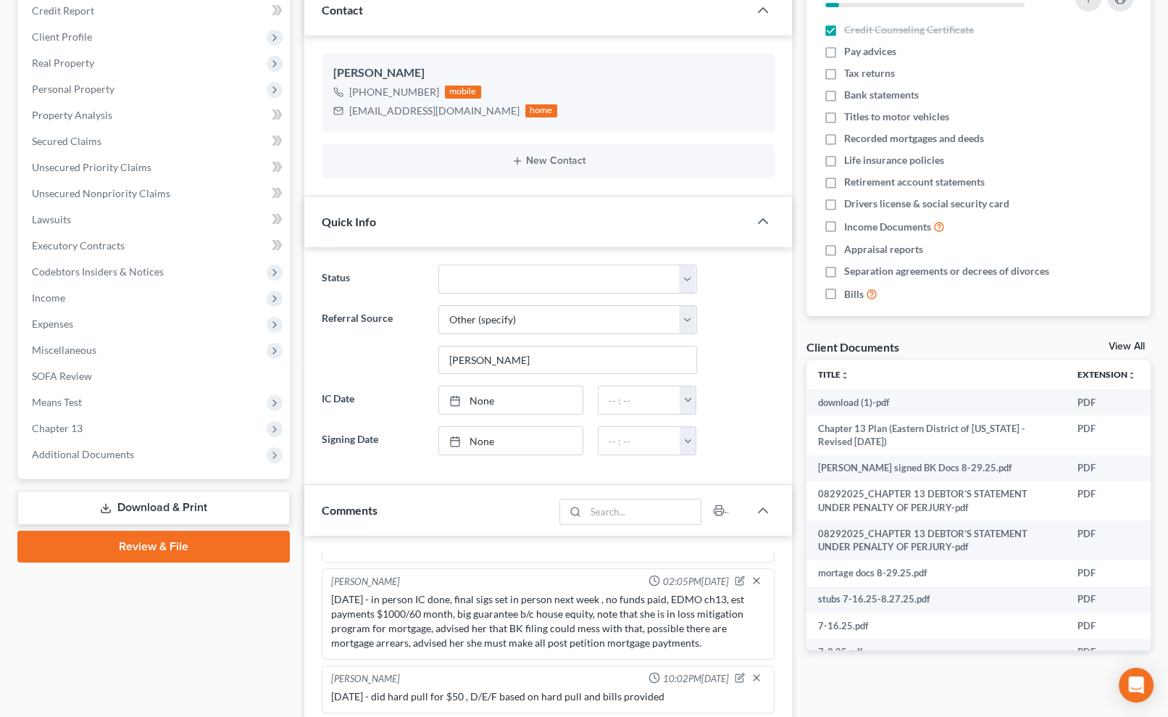
scroll to position [0, 0]
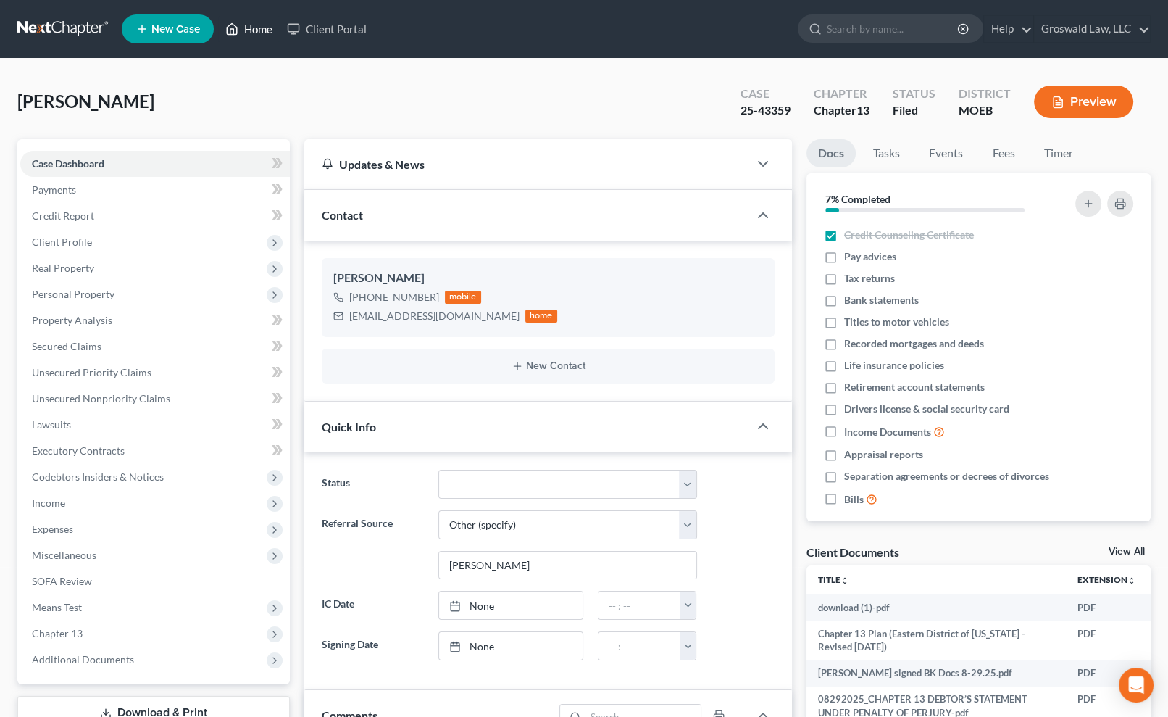
click at [254, 28] on link "Home" at bounding box center [249, 29] width 62 height 26
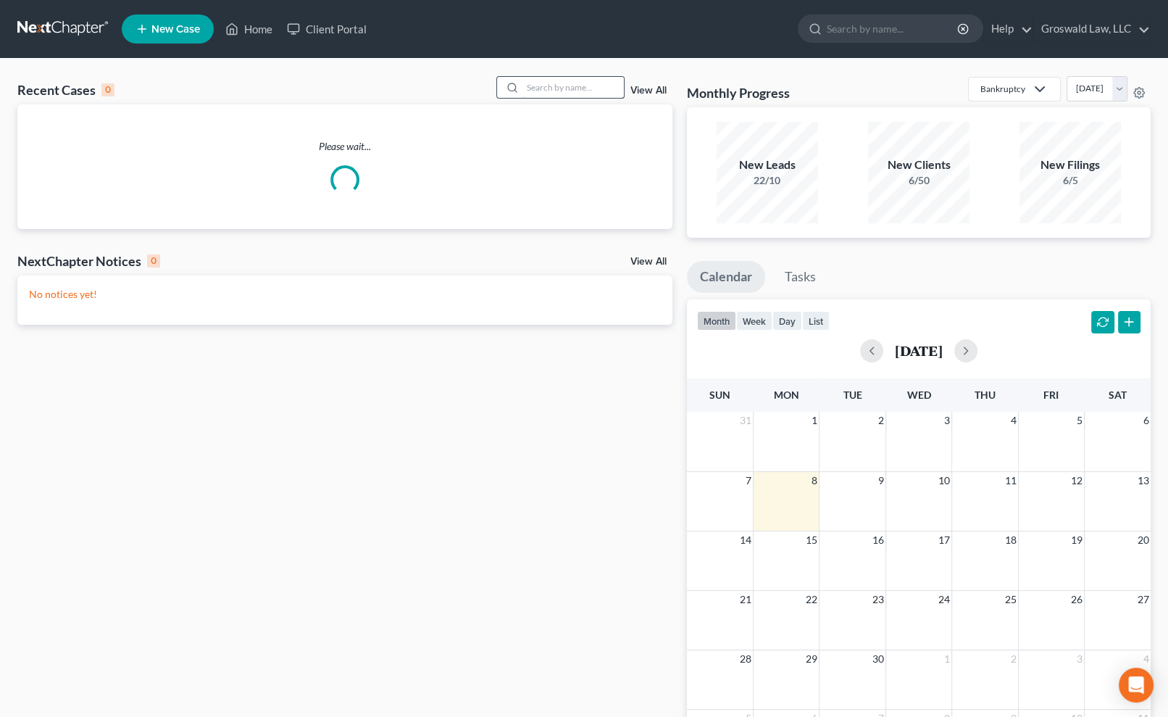
click at [555, 90] on input "search" at bounding box center [572, 87] width 101 height 21
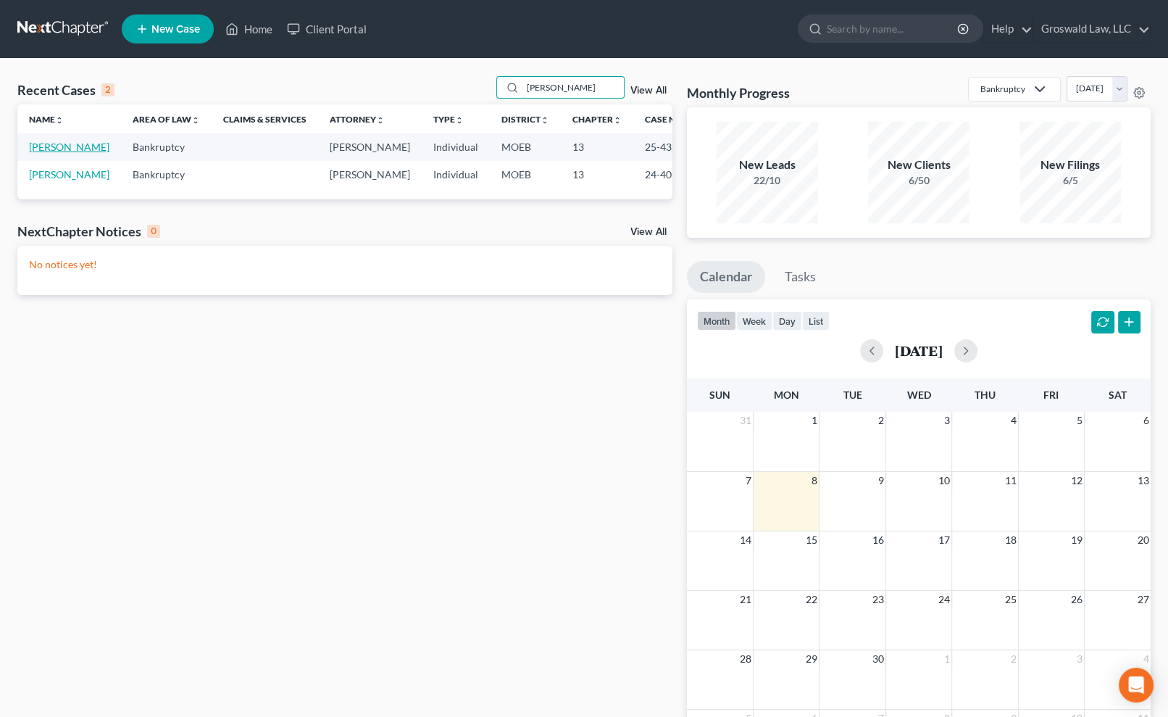
type input "[PERSON_NAME]"
click at [46, 153] on link "[PERSON_NAME]" at bounding box center [69, 147] width 80 height 12
select select "6"
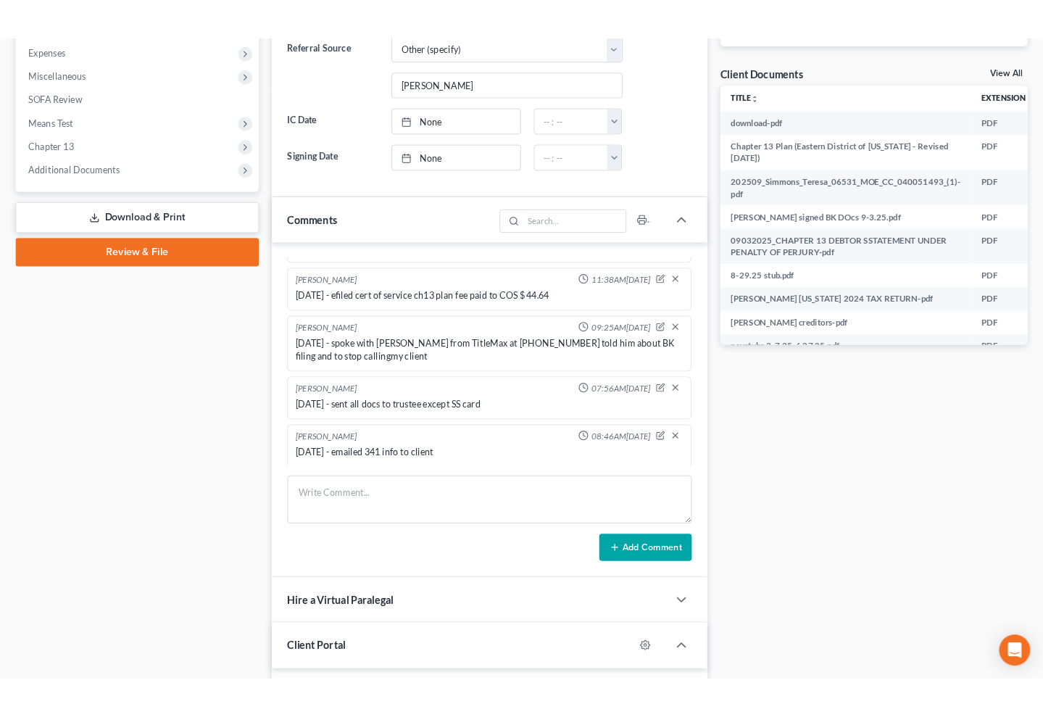
scroll to position [527, 0]
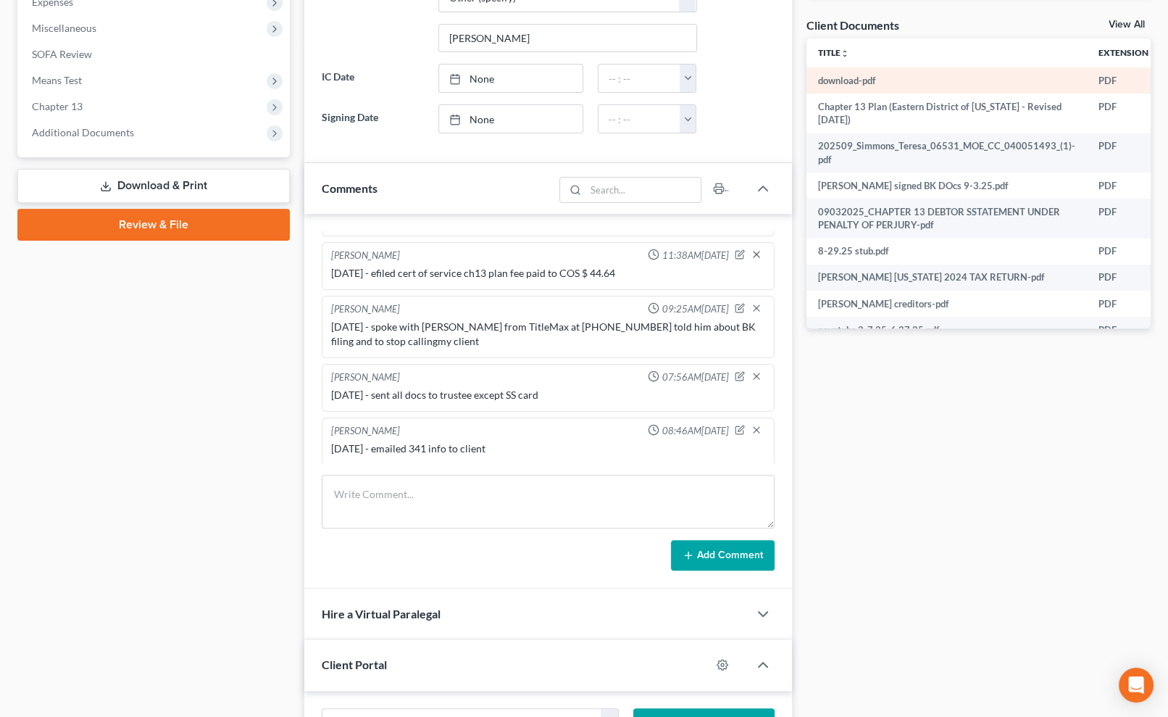
drag, startPoint x: 896, startPoint y: 479, endPoint x: 817, endPoint y: 75, distance: 411.3
click at [898, 470] on div "Docs Tasks Events Fees Timer 0% Completed Nothing here yet! Credit Counseling C…" at bounding box center [978, 228] width 359 height 1233
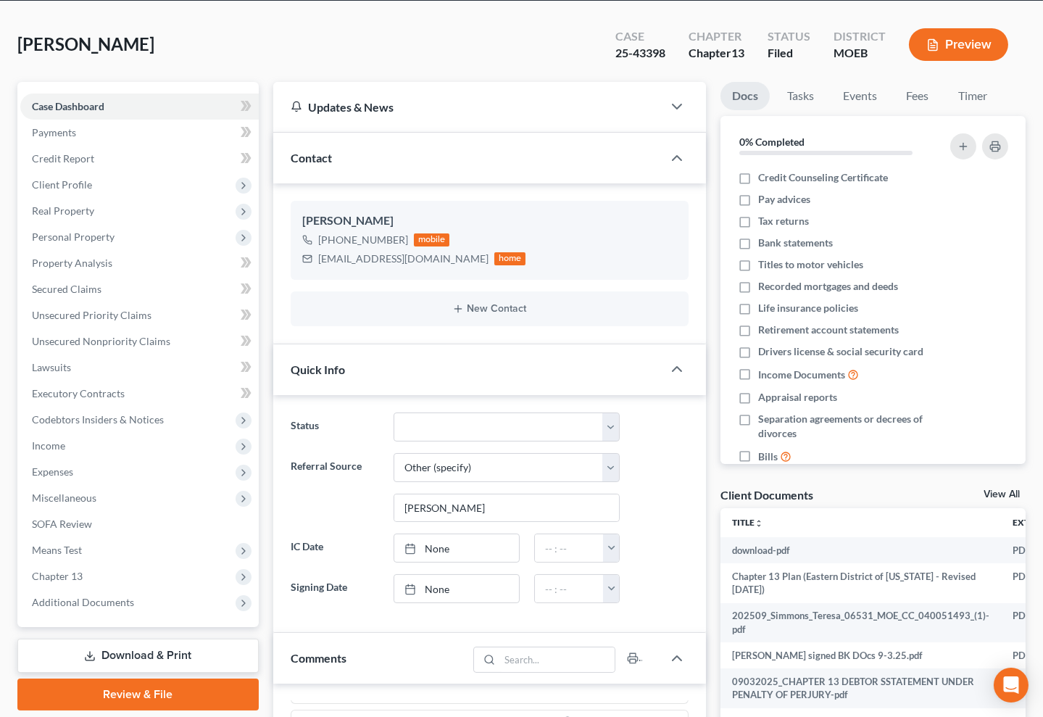
scroll to position [0, 0]
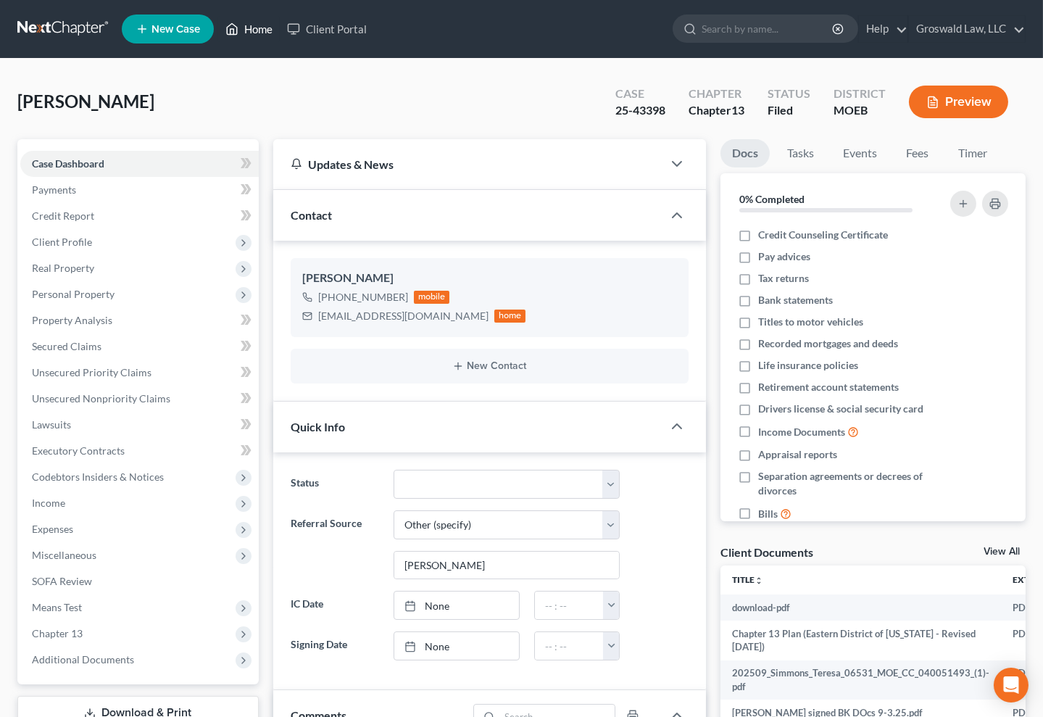
drag, startPoint x: 251, startPoint y: 25, endPoint x: 237, endPoint y: 48, distance: 26.3
click at [251, 25] on link "Home" at bounding box center [249, 29] width 62 height 26
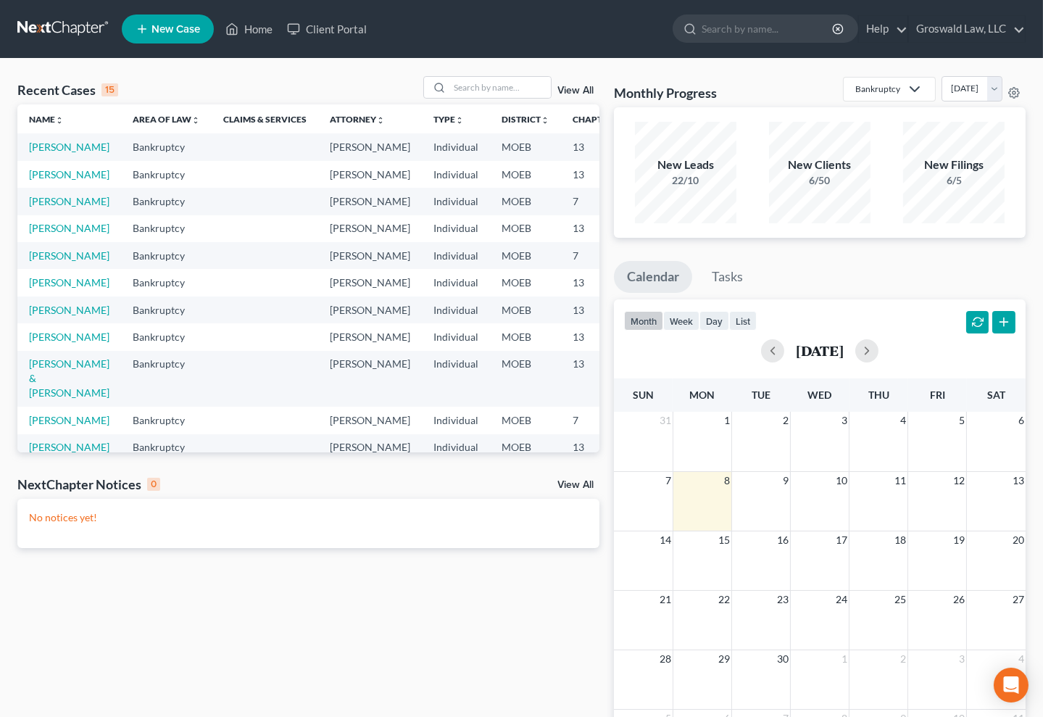
click at [603, 580] on div "Recent Cases 15 View All Name unfold_more expand_more expand_less Area of Law u…" at bounding box center [308, 434] width 596 height 717
drag, startPoint x: 503, startPoint y: 89, endPoint x: 507, endPoint y: 72, distance: 17.2
click at [503, 87] on input "search" at bounding box center [499, 87] width 101 height 21
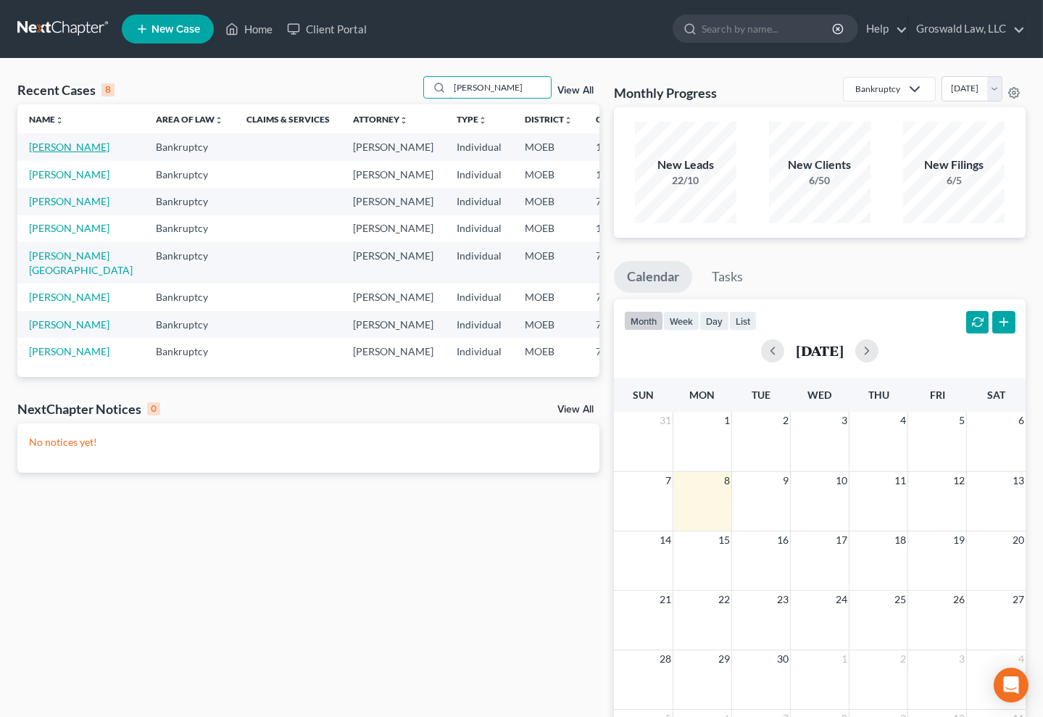
type input "[PERSON_NAME]"
click at [43, 153] on link "[PERSON_NAME]" at bounding box center [69, 147] width 80 height 12
select select "6"
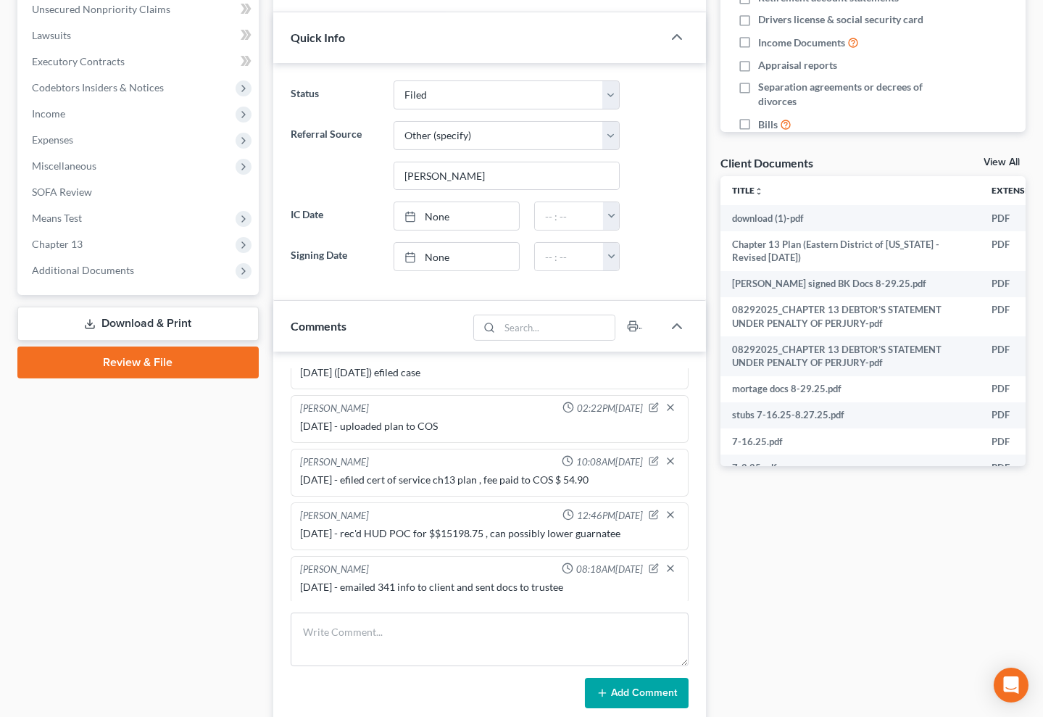
scroll to position [395, 0]
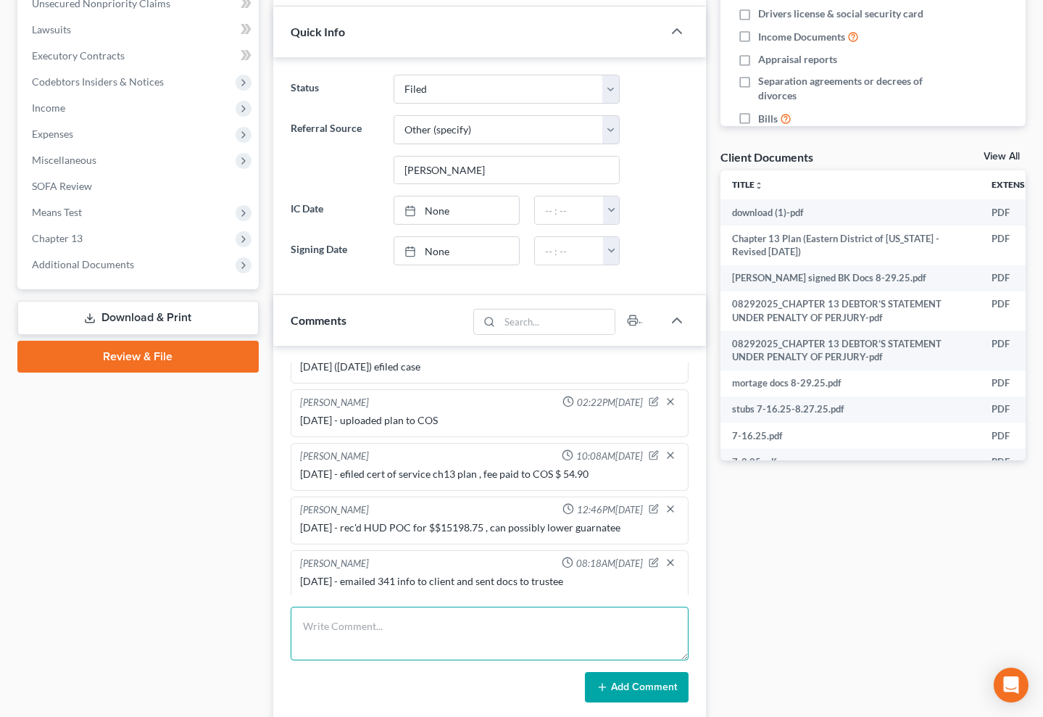
click at [410, 634] on textarea at bounding box center [490, 634] width 398 height 54
type textarea "[DATE]- rec'd IRS POC for $3600"
click at [651, 680] on button "Add Comment" at bounding box center [637, 687] width 104 height 30
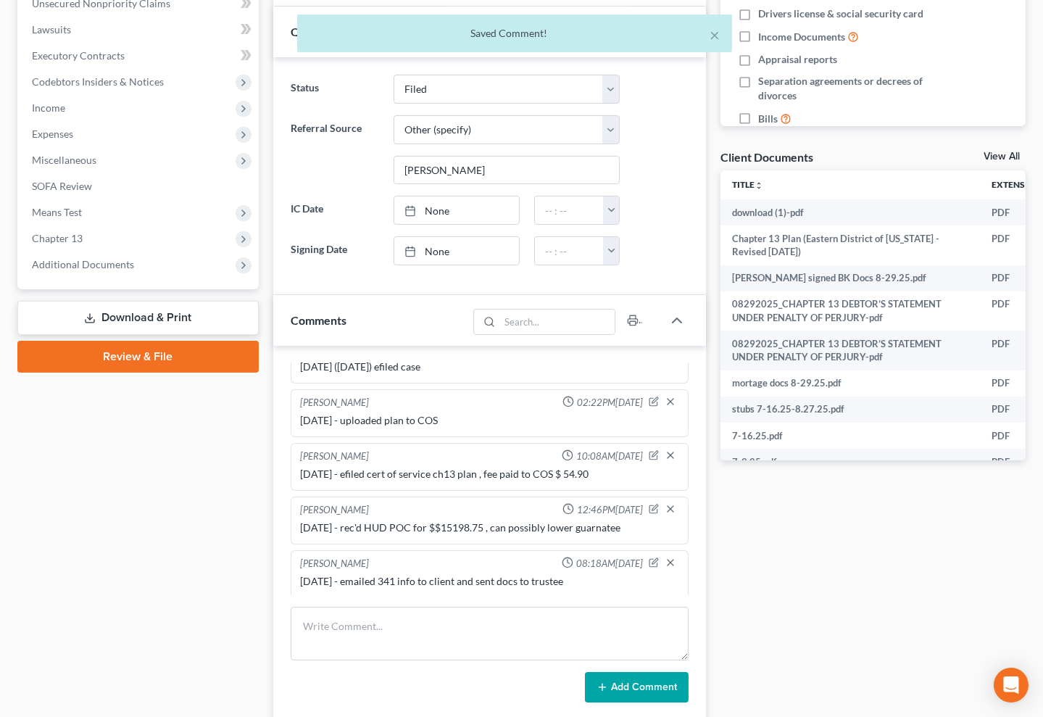
scroll to position [751, 0]
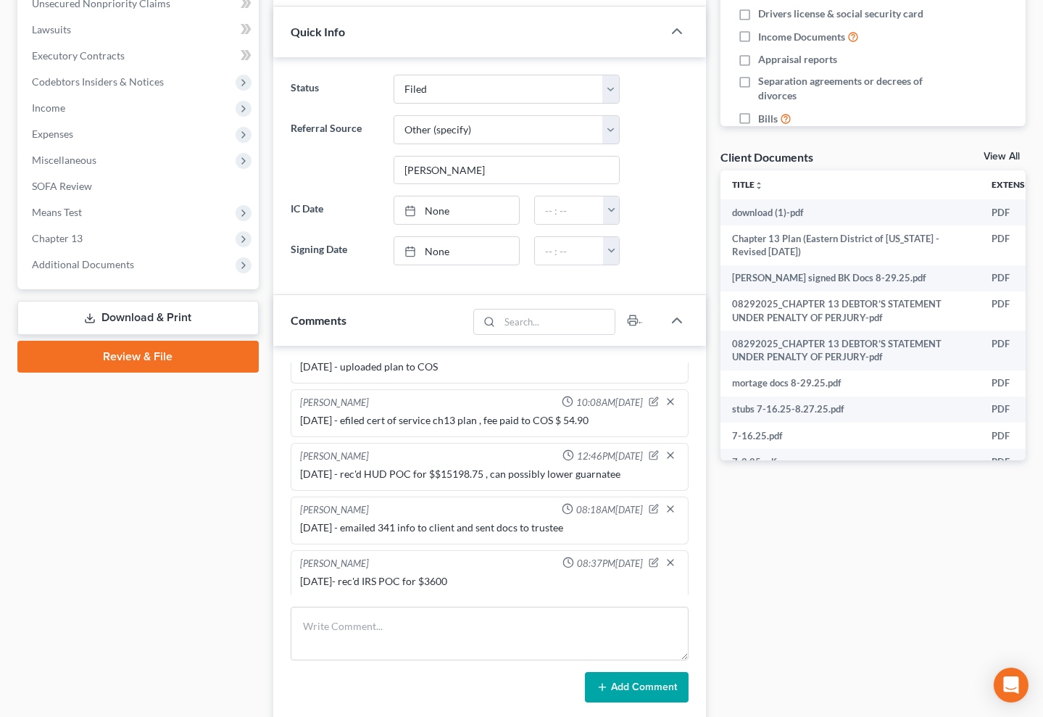
drag, startPoint x: 809, startPoint y: 551, endPoint x: 622, endPoint y: 197, distance: 400.0
click at [809, 551] on div "Docs Tasks Events Fees Timer 7% Completed Nothing here yet! Credit Counseling C…" at bounding box center [873, 308] width 320 height 1129
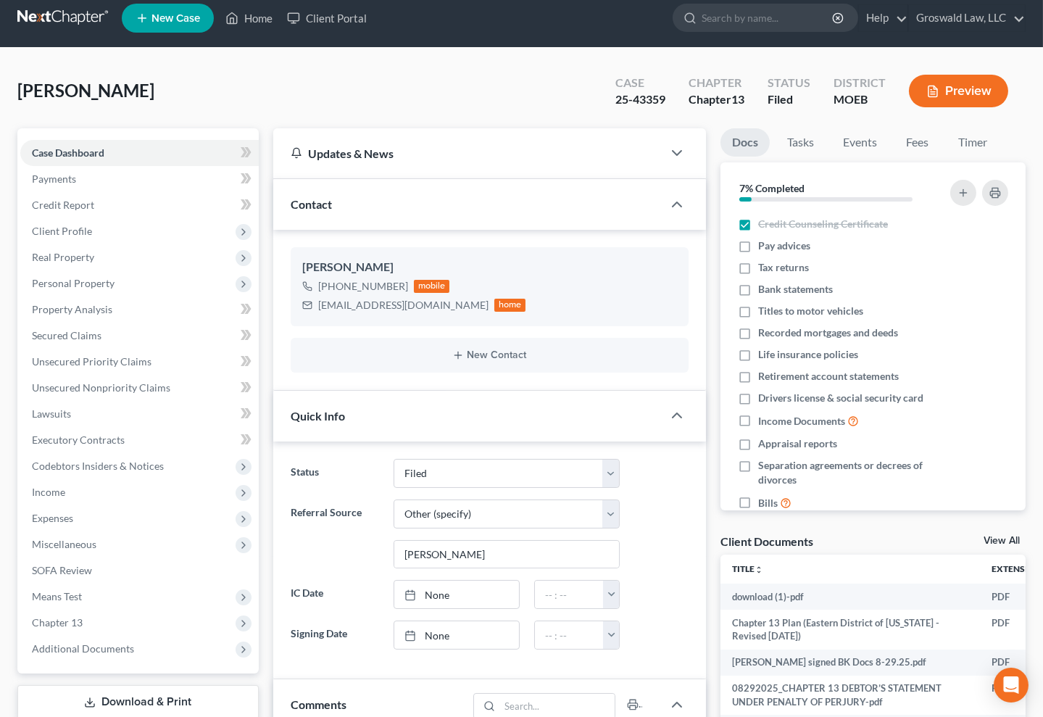
scroll to position [0, 0]
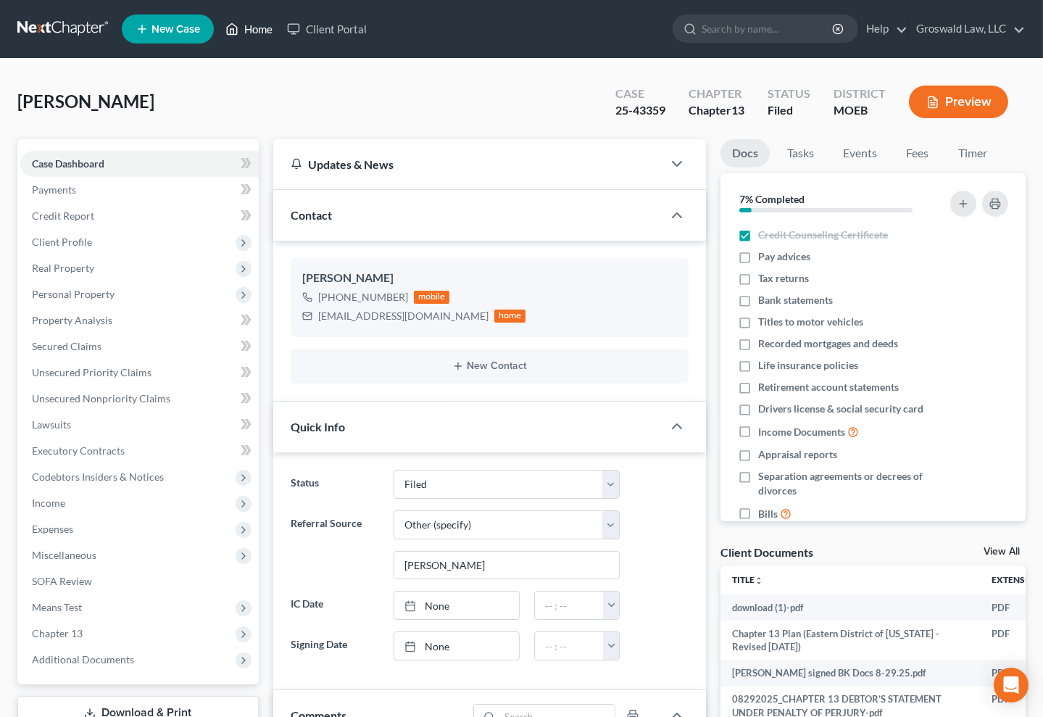
click at [254, 31] on link "Home" at bounding box center [249, 29] width 62 height 26
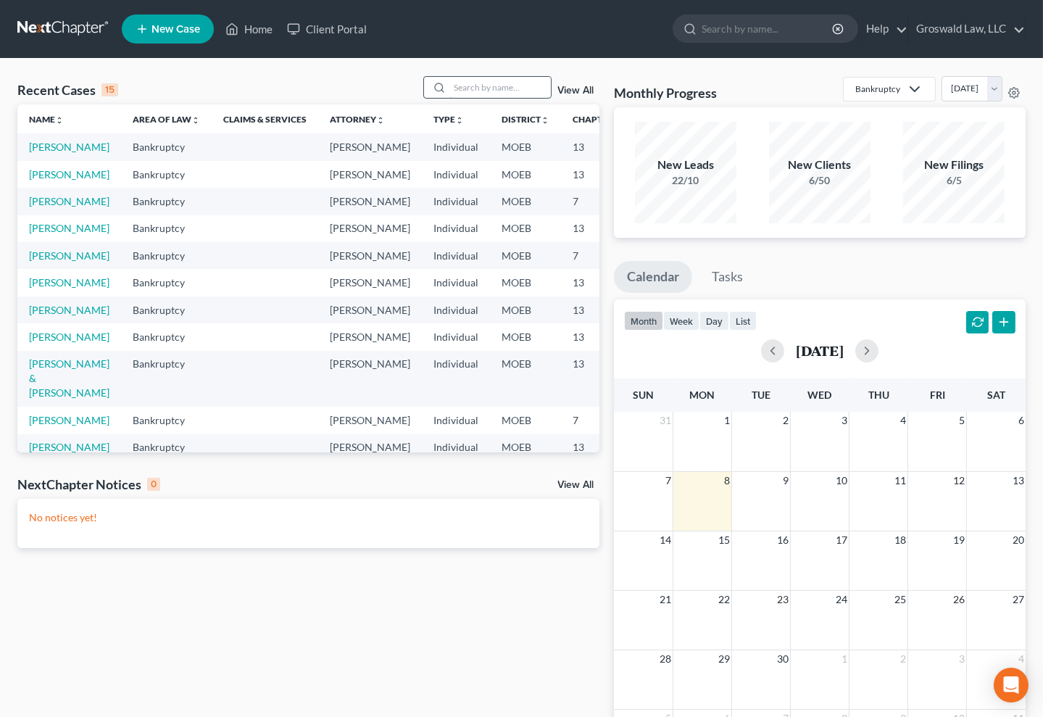
click at [491, 86] on input "search" at bounding box center [499, 87] width 101 height 21
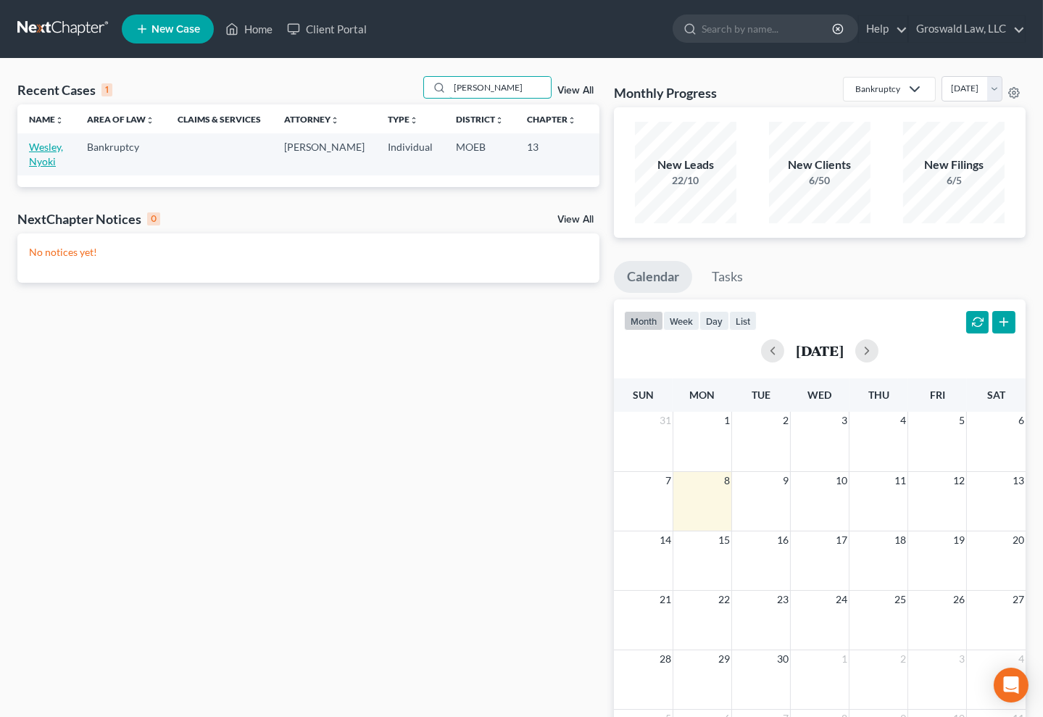
type input "[PERSON_NAME]"
click at [41, 155] on link "Wesley, Nyoki" at bounding box center [46, 154] width 34 height 27
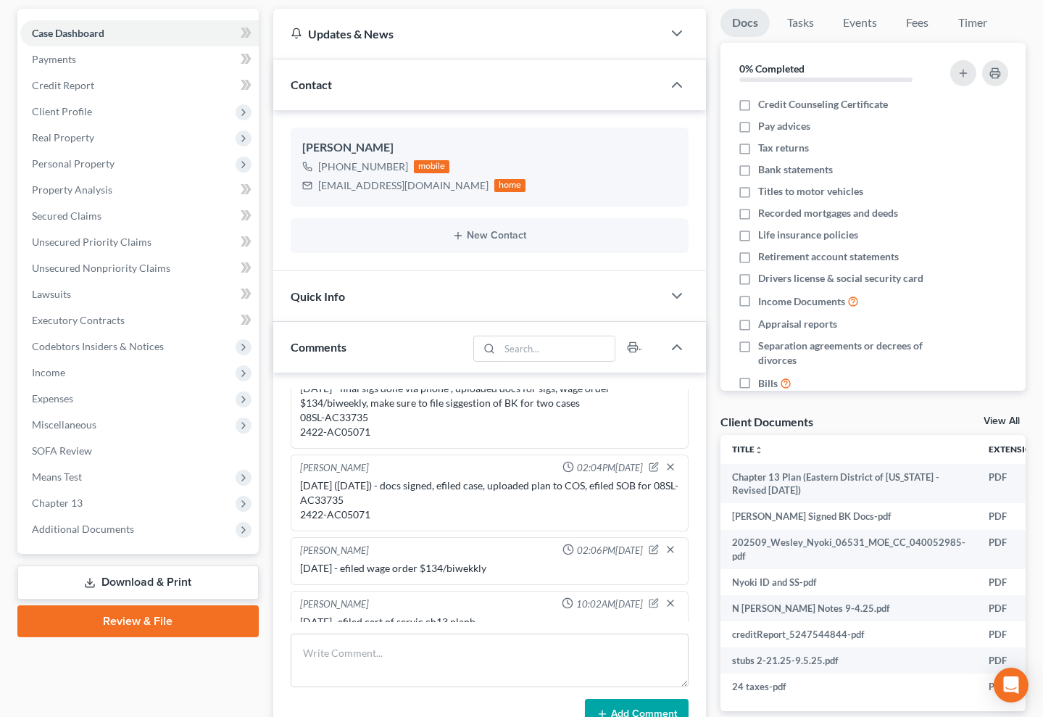
scroll to position [131, 0]
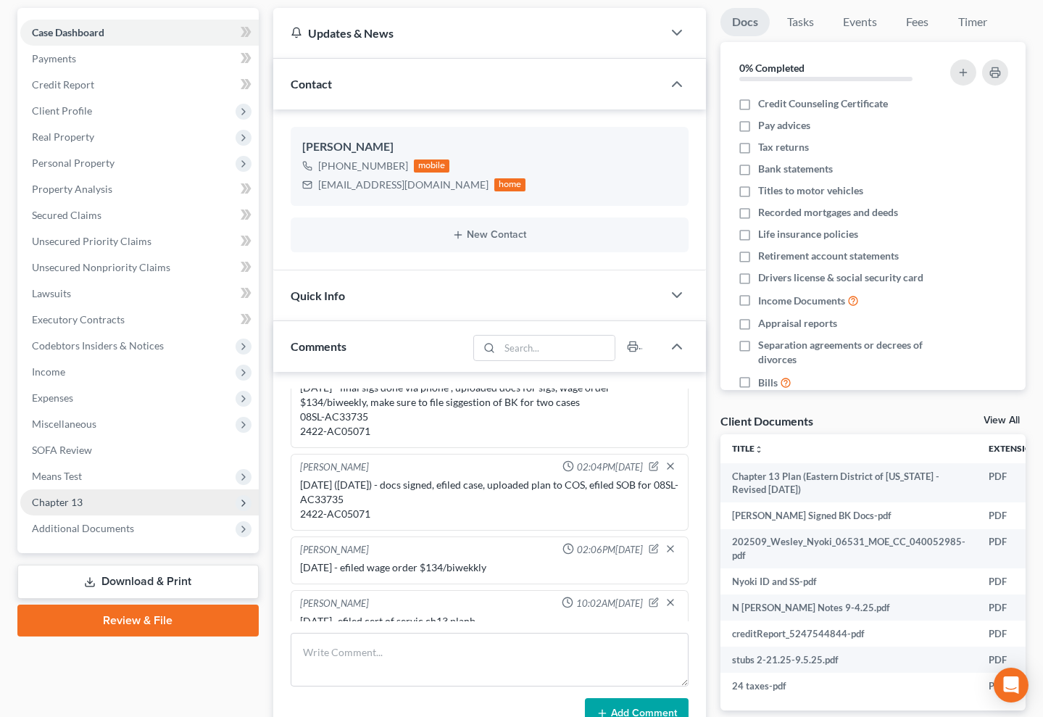
click at [88, 498] on span "Chapter 13" at bounding box center [139, 502] width 238 height 26
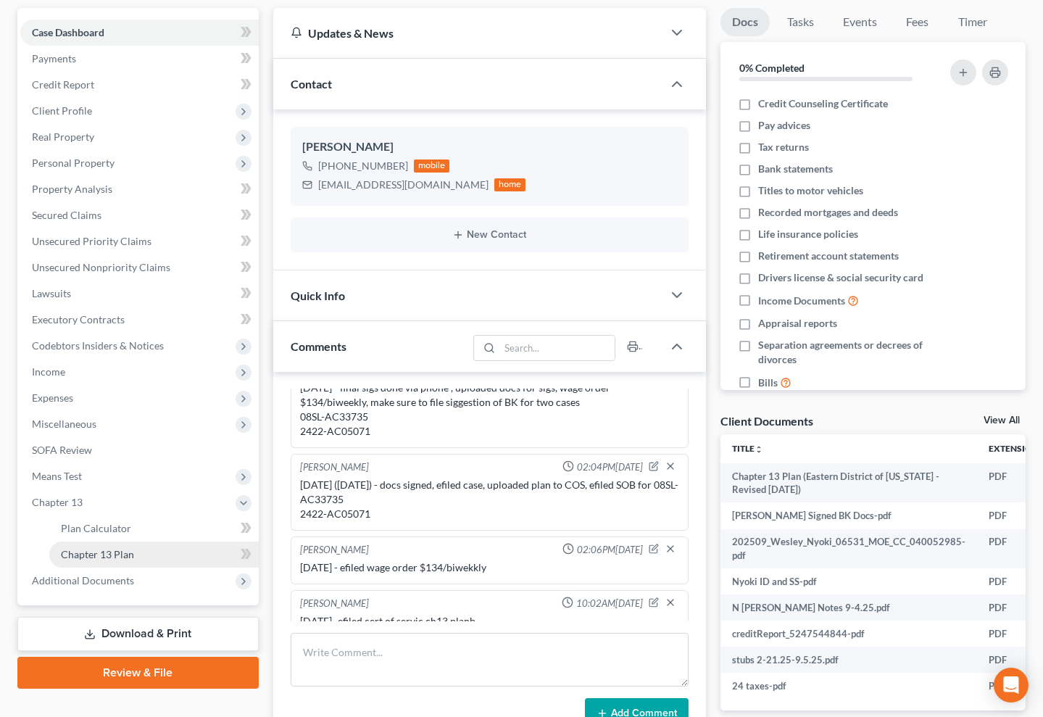
click at [150, 541] on link "Chapter 13 Plan" at bounding box center [153, 554] width 209 height 26
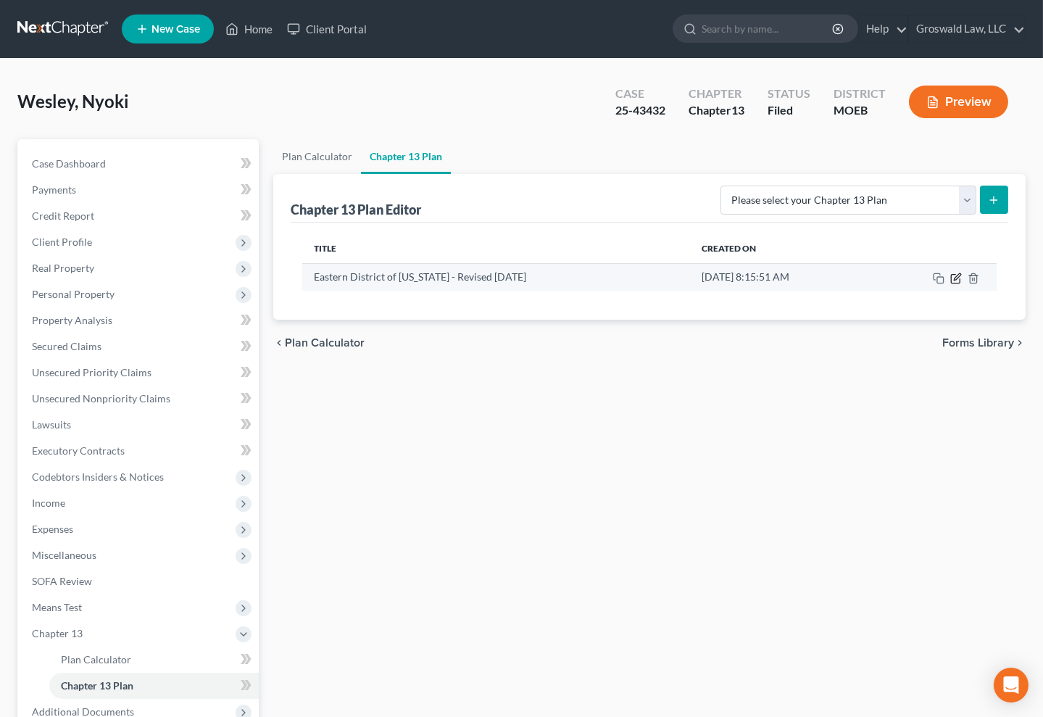
click at [953, 280] on icon "button" at bounding box center [956, 278] width 12 height 12
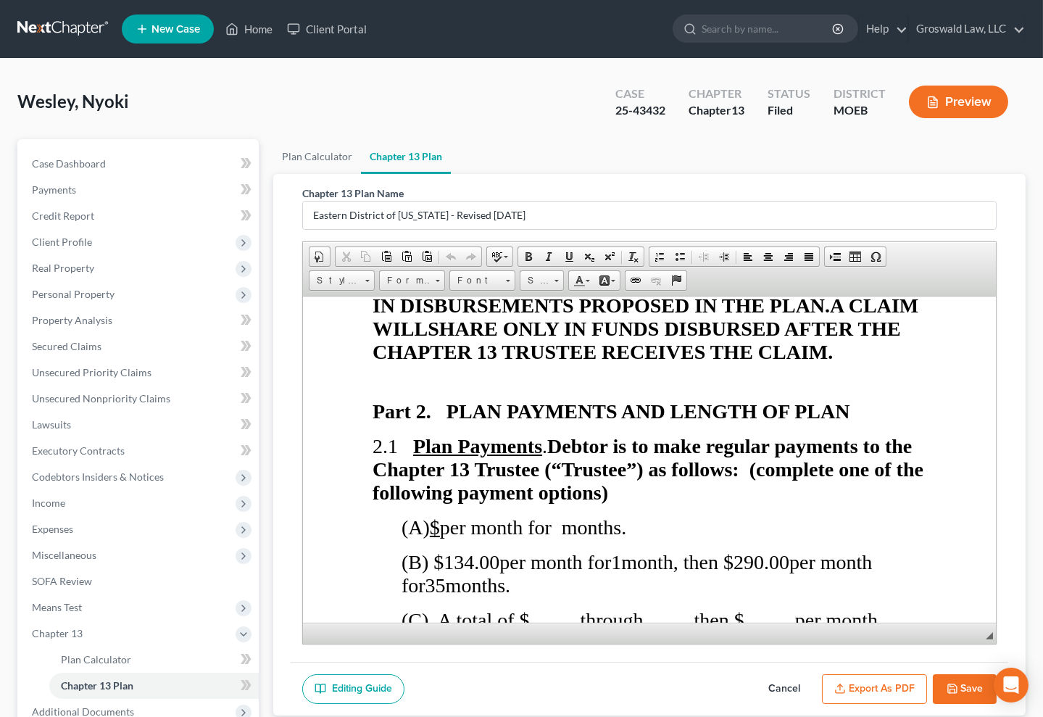
scroll to position [1317, 0]
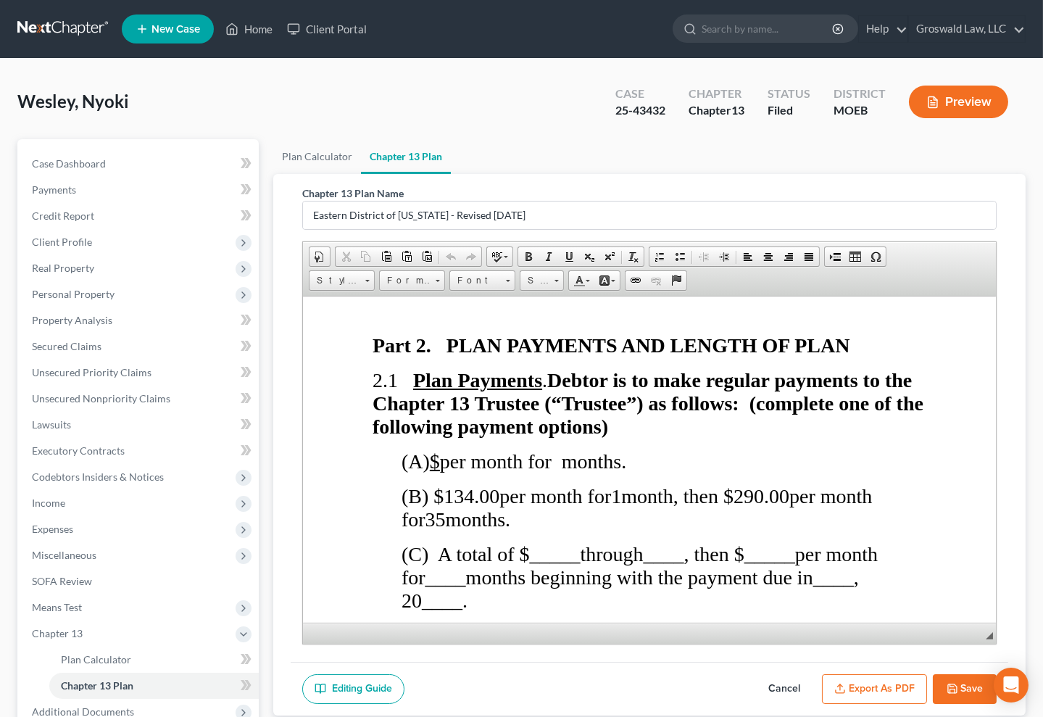
click at [773, 684] on button "Cancel" at bounding box center [784, 689] width 64 height 30
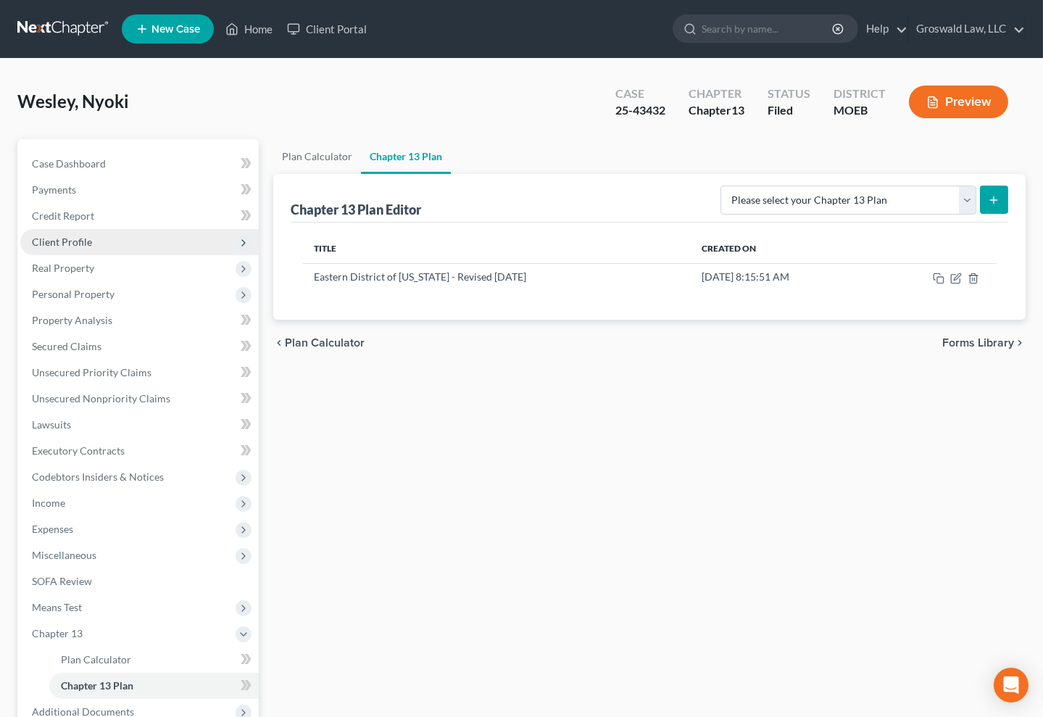
click at [66, 242] on span "Client Profile" at bounding box center [62, 242] width 60 height 12
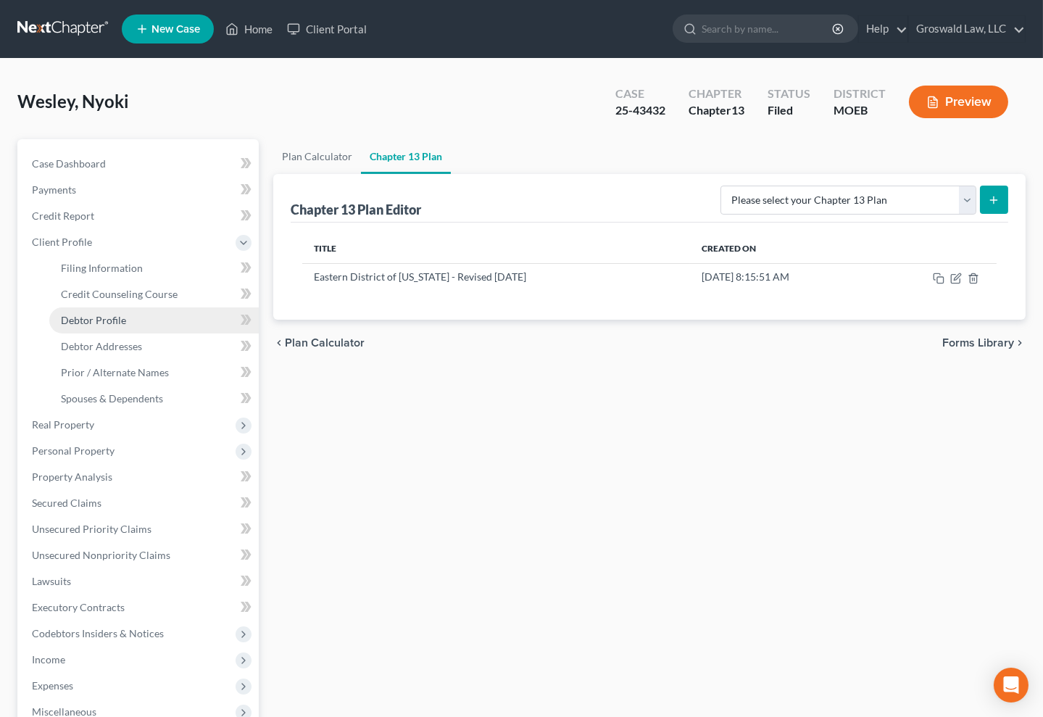
click at [93, 316] on span "Debtor Profile" at bounding box center [93, 320] width 65 height 12
select select "0"
select select "1"
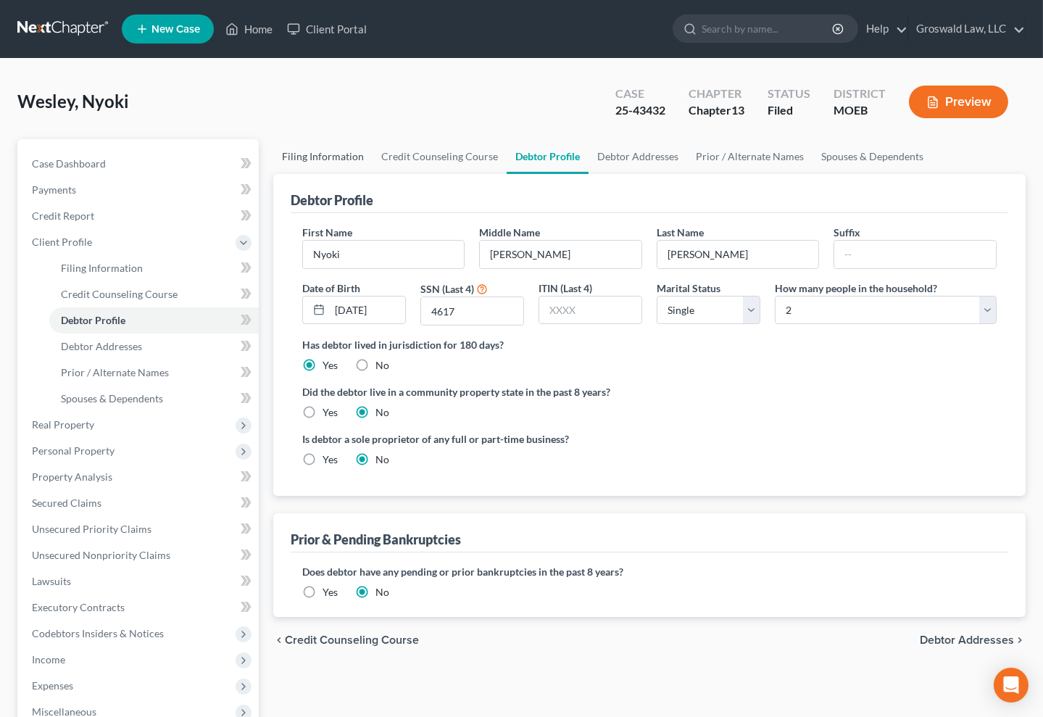
click at [314, 153] on link "Filing Information" at bounding box center [322, 156] width 99 height 35
select select "1"
select select "0"
select select "3"
select select "45"
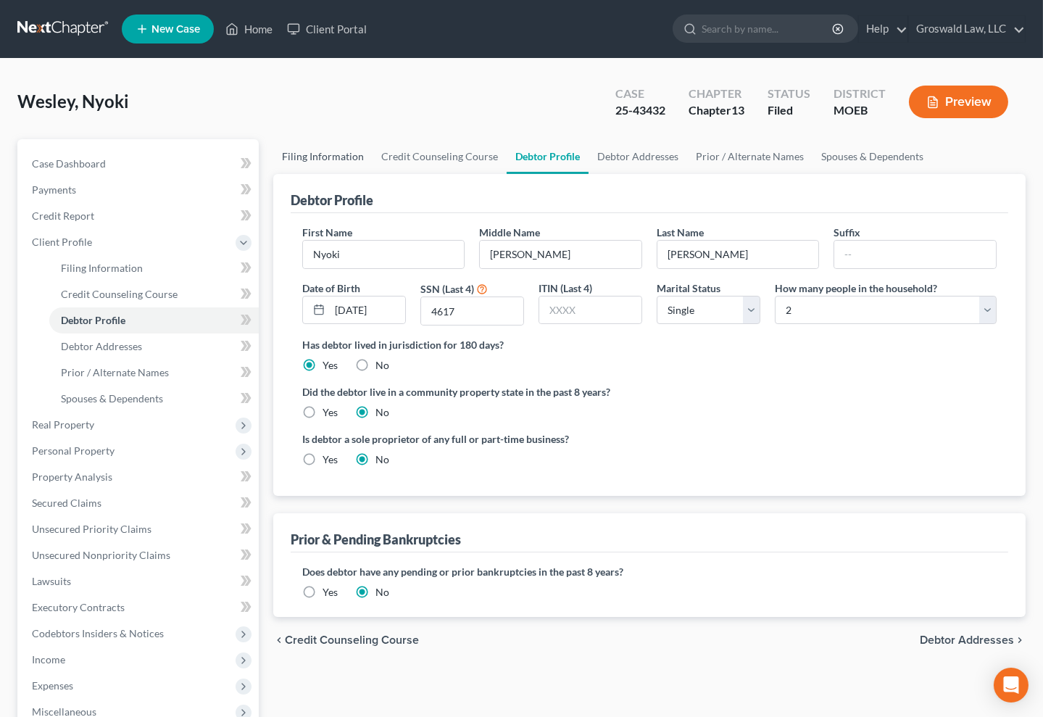
select select "0"
select select "26"
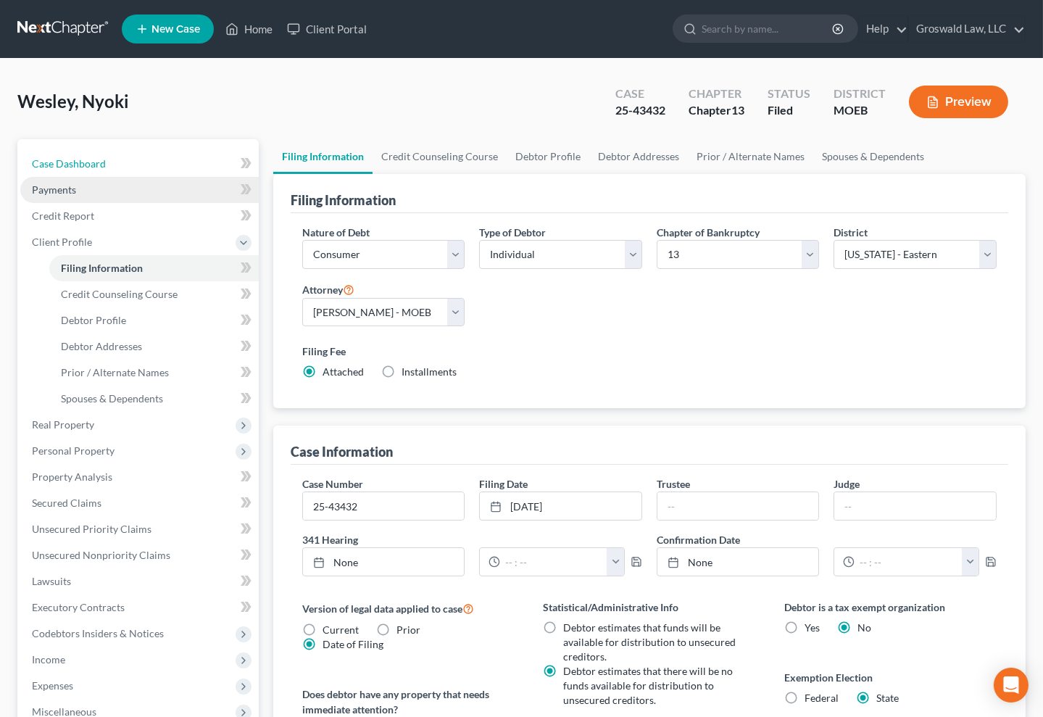
drag, startPoint x: 109, startPoint y: 159, endPoint x: 177, endPoint y: 199, distance: 78.7
click at [109, 159] on link "Case Dashboard" at bounding box center [139, 164] width 238 height 26
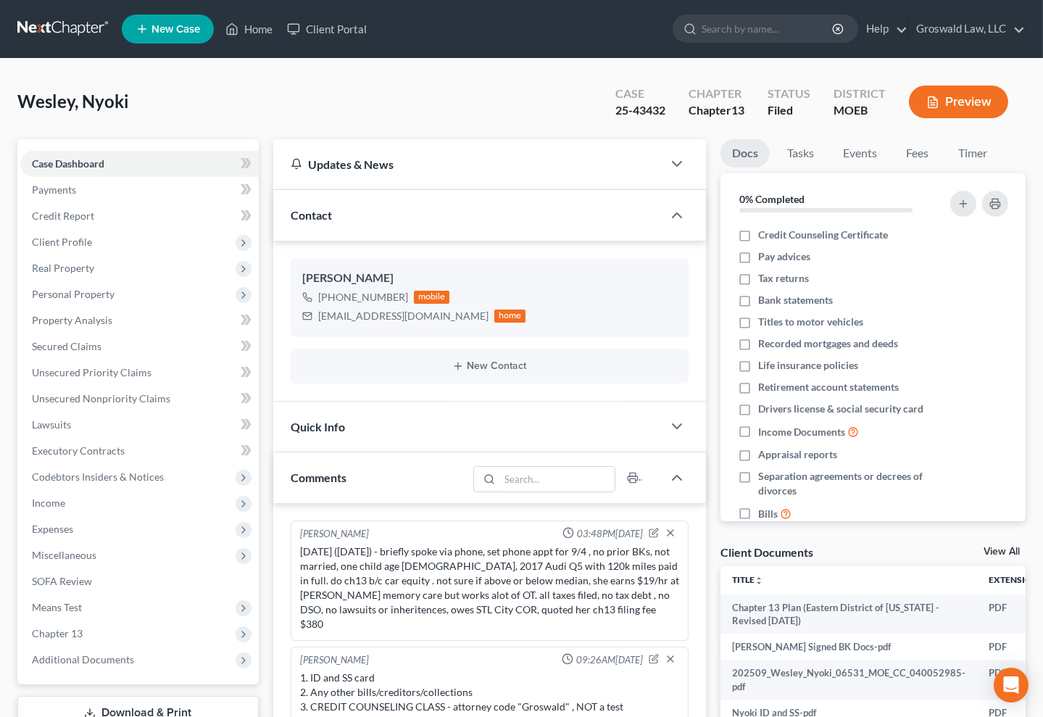
scroll to position [392, 0]
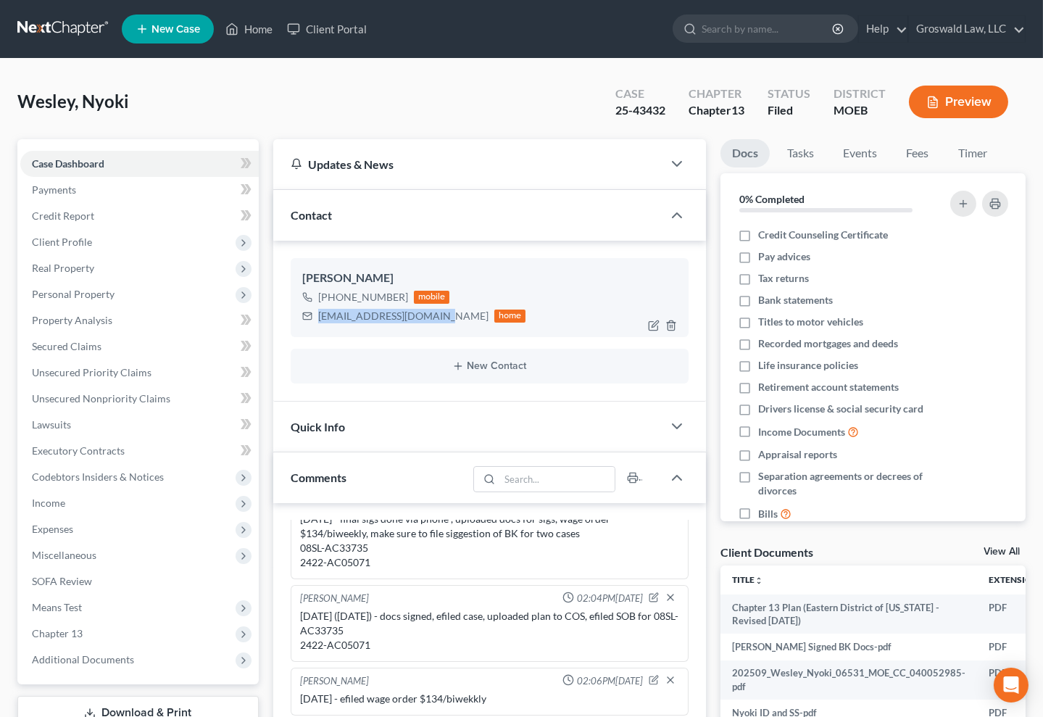
drag, startPoint x: 436, startPoint y: 320, endPoint x: 325, endPoint y: 301, distance: 112.5
click at [318, 319] on div "[EMAIL_ADDRESS][DOMAIN_NAME] home" at bounding box center [414, 316] width 224 height 19
copy div "[EMAIL_ADDRESS][DOMAIN_NAME]"
click at [699, 649] on div "[PERSON_NAME] 03:48PM[DATE] [DATE] ([DATE]) - briefly spoke via phone, set phon…" at bounding box center [489, 690] width 433 height 375
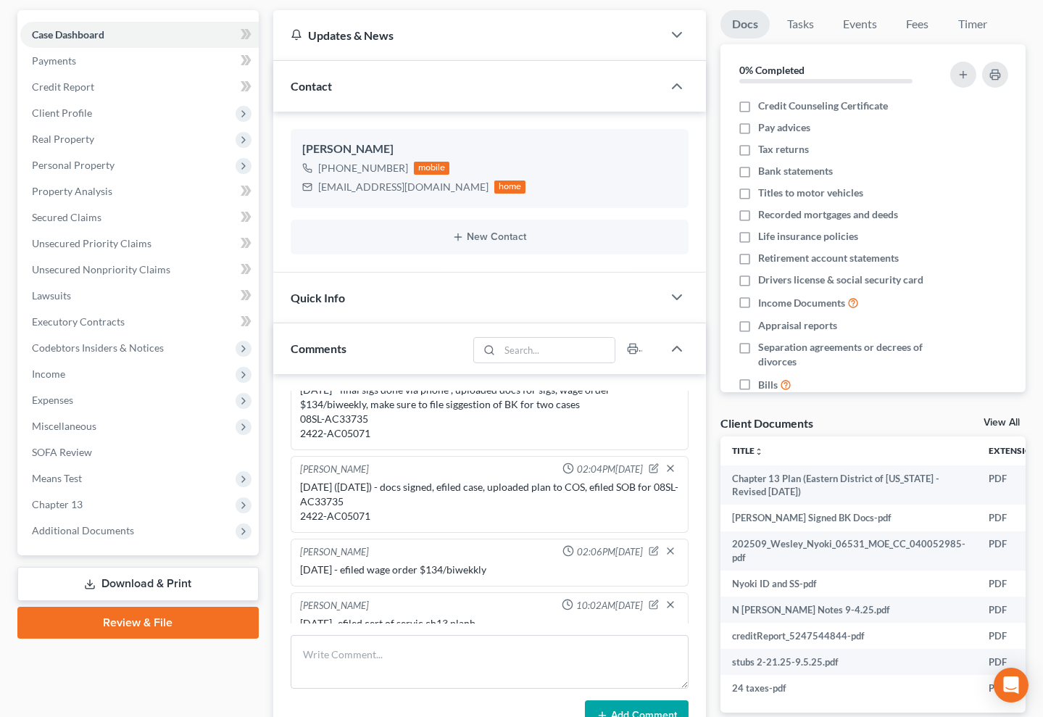
scroll to position [367, 0]
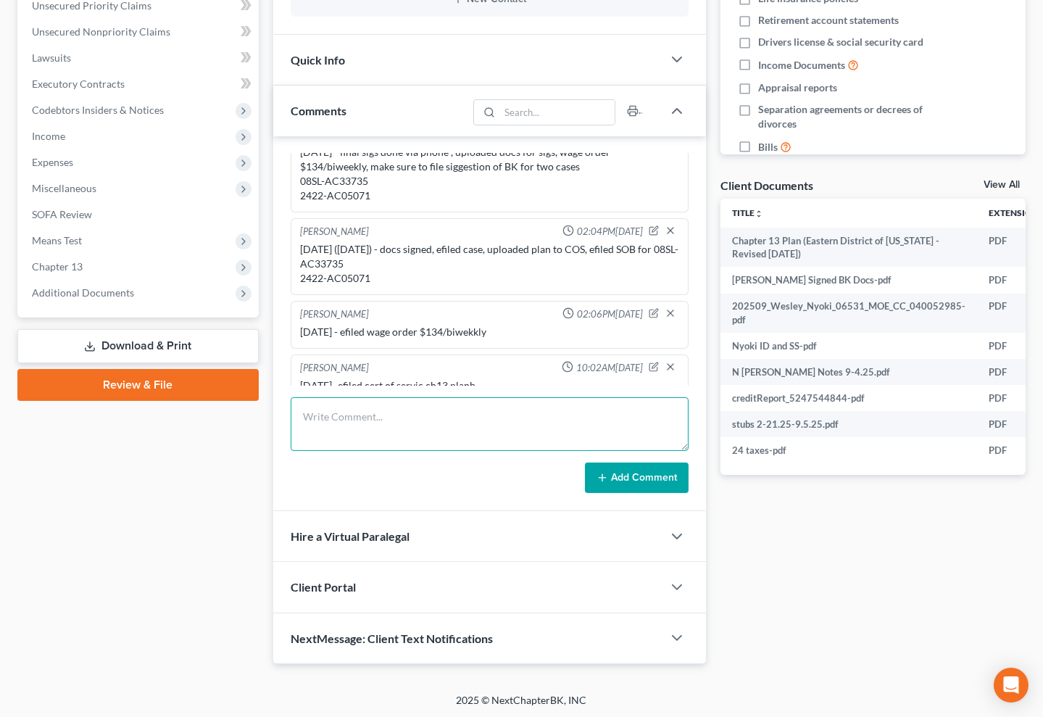
click at [424, 420] on textarea at bounding box center [490, 424] width 398 height 54
type textarea "[DATE] - emailed 341 info to client"
click at [661, 470] on button "Add Comment" at bounding box center [637, 477] width 104 height 30
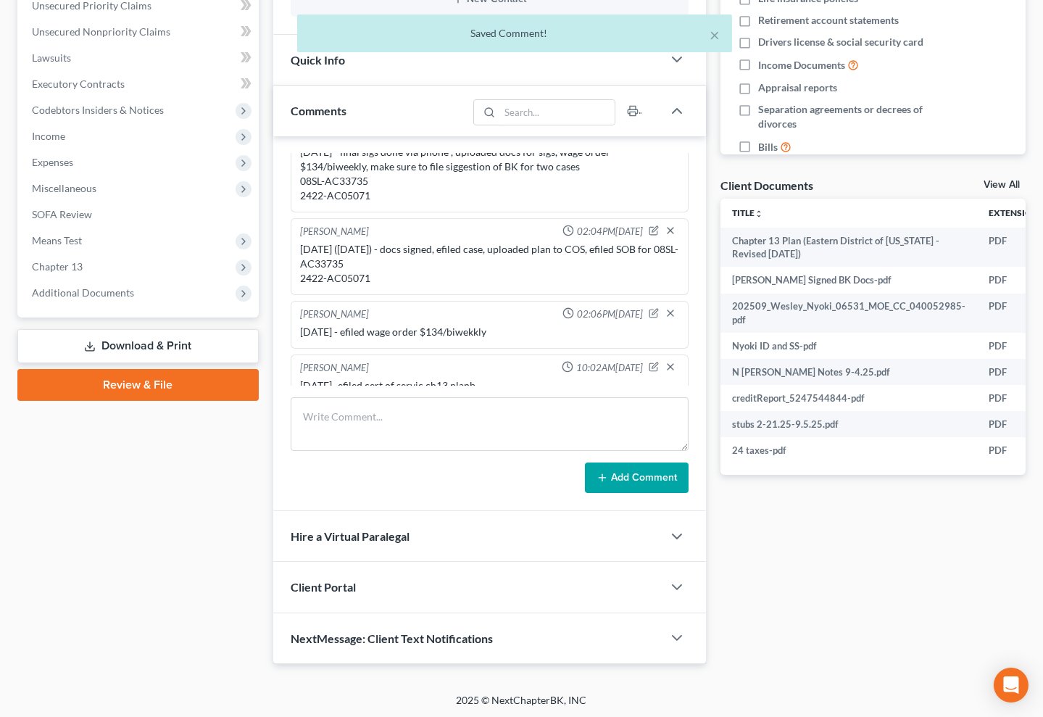
scroll to position [446, 0]
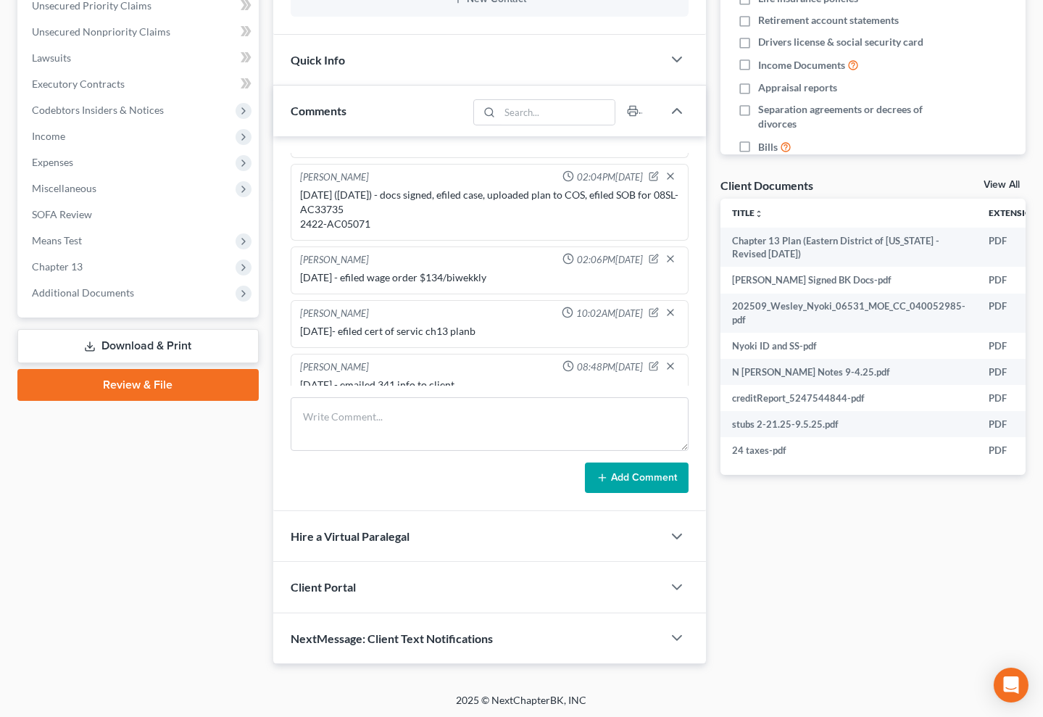
drag, startPoint x: 812, startPoint y: 590, endPoint x: 764, endPoint y: 493, distance: 107.6
click at [811, 588] on div "Docs Tasks Events Fees Timer 0% Completed Nothing here yet! Credit Counseling C…" at bounding box center [873, 217] width 320 height 891
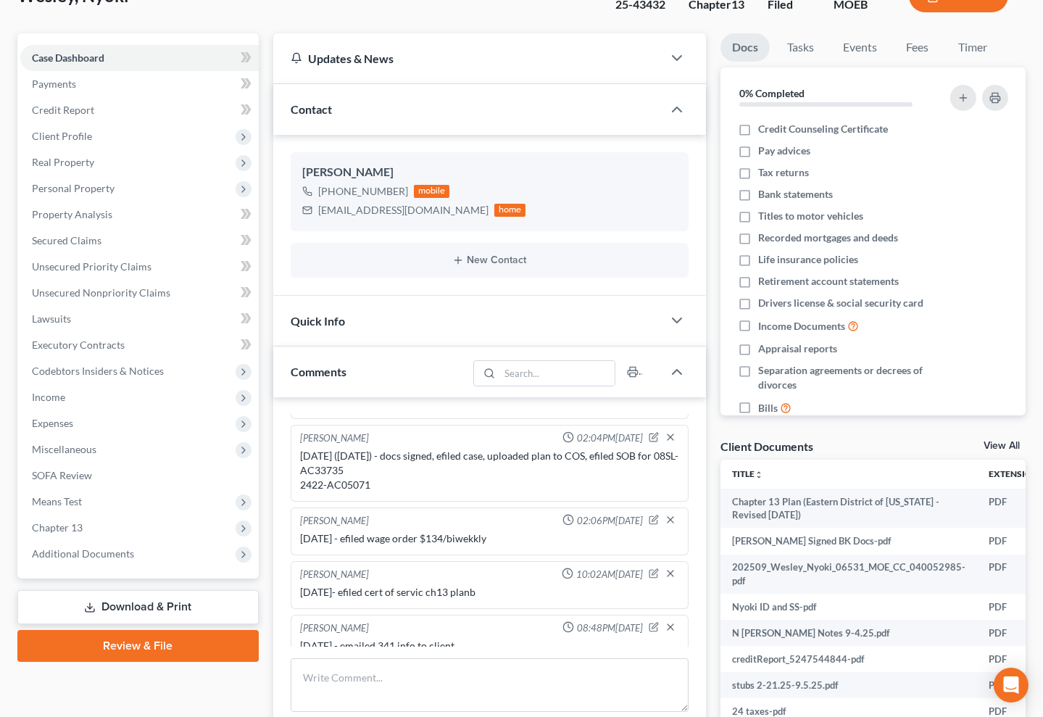
scroll to position [0, 0]
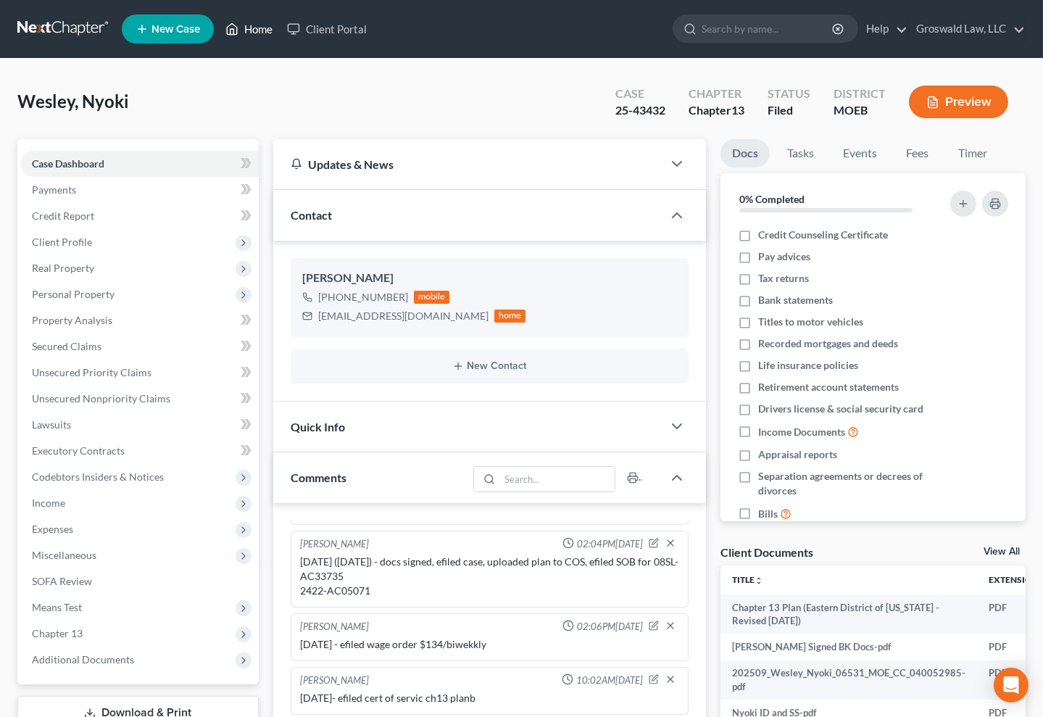
click at [272, 20] on link "Home" at bounding box center [249, 29] width 62 height 26
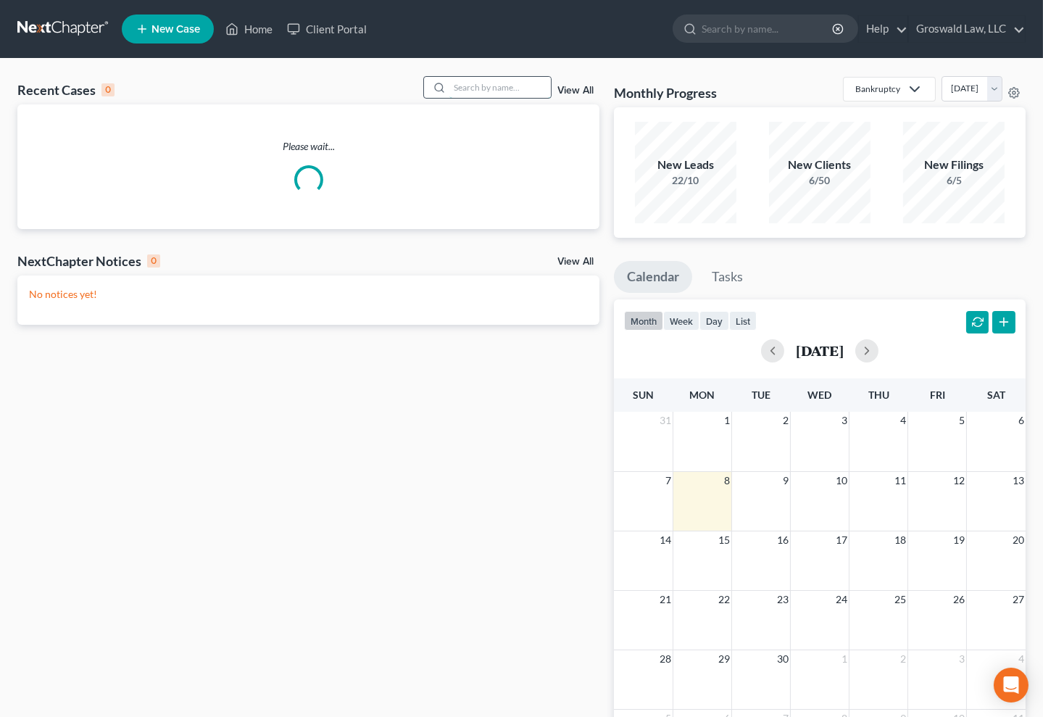
click at [491, 93] on input "search" at bounding box center [499, 87] width 101 height 21
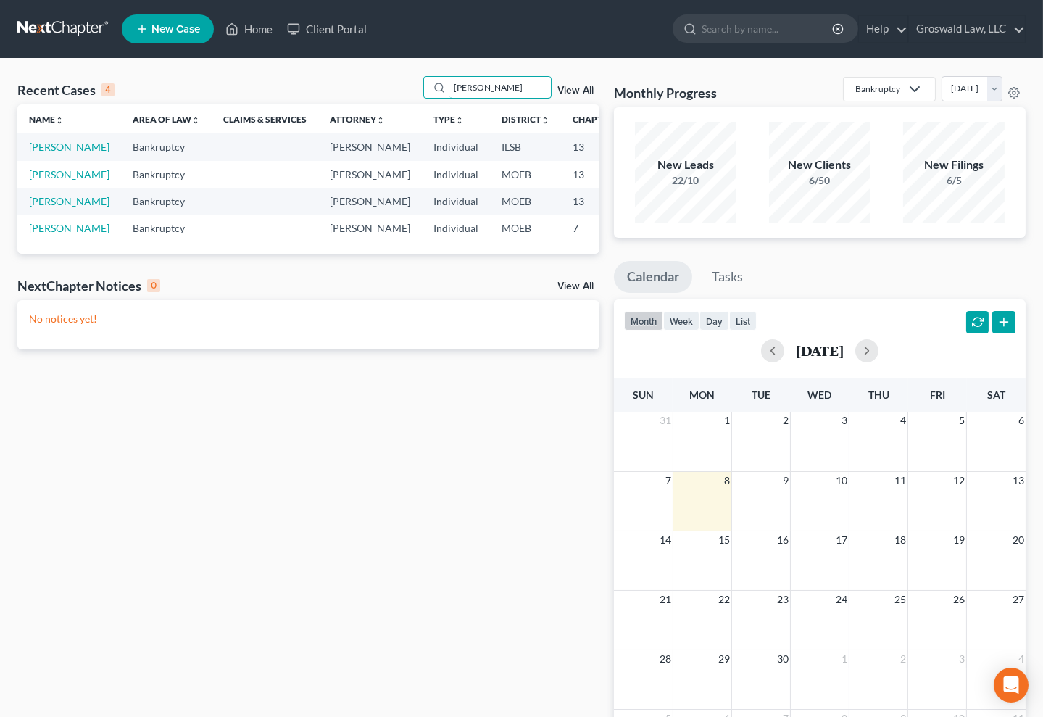
type input "[PERSON_NAME]"
click at [44, 153] on link "[PERSON_NAME]" at bounding box center [69, 147] width 80 height 12
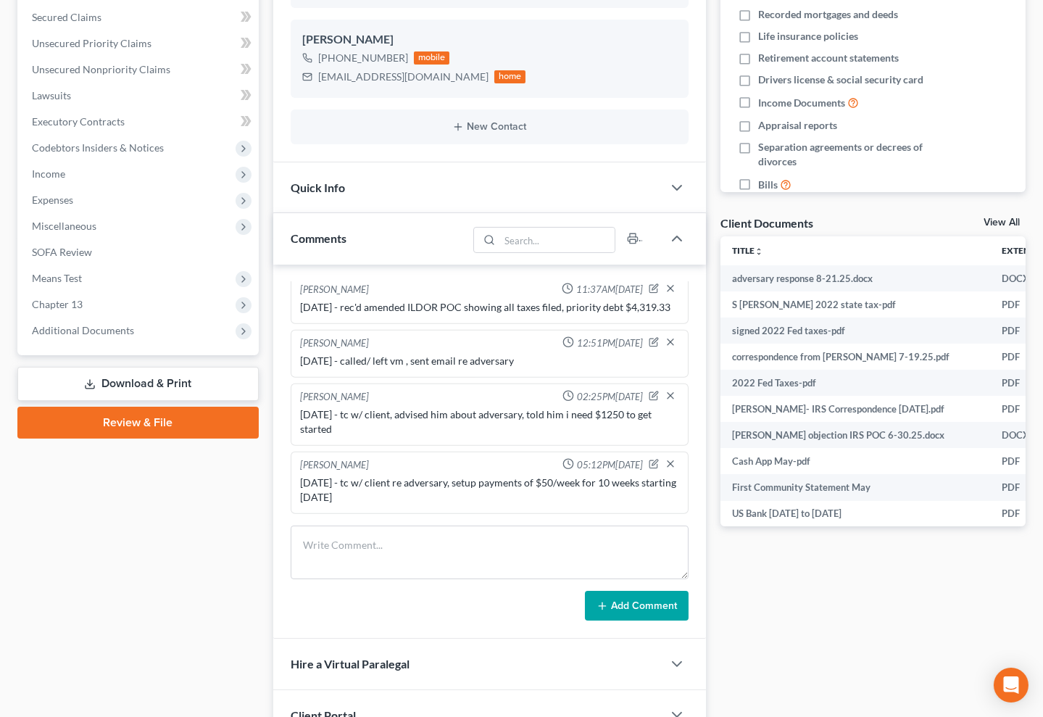
scroll to position [0, 173]
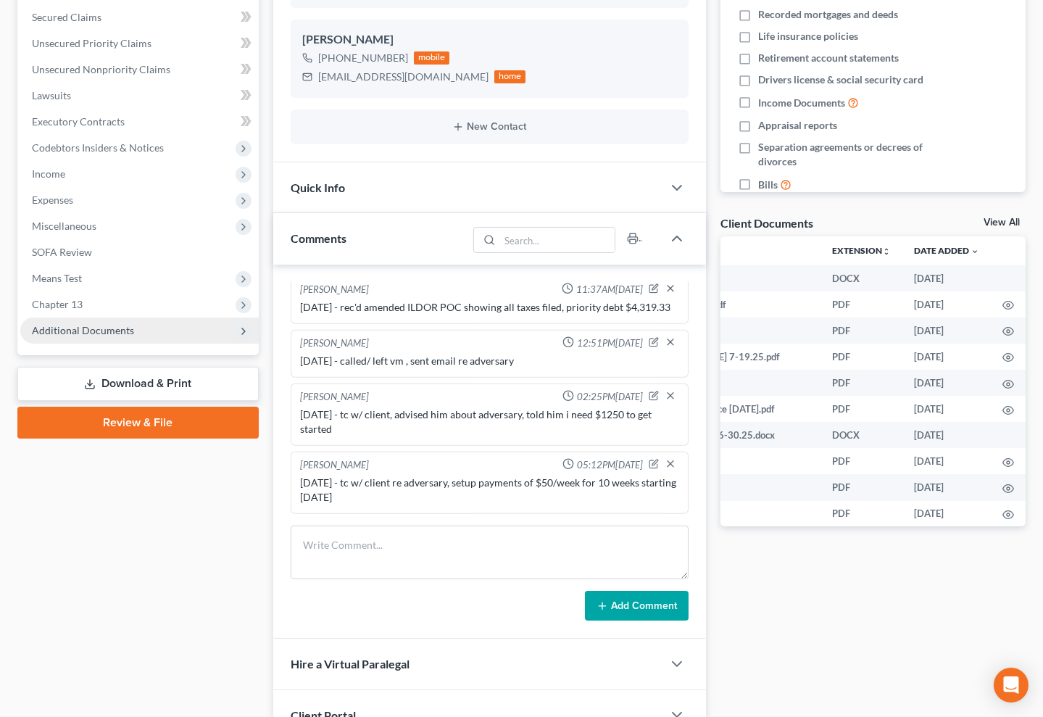
click at [62, 339] on span "Additional Documents" at bounding box center [139, 330] width 238 height 26
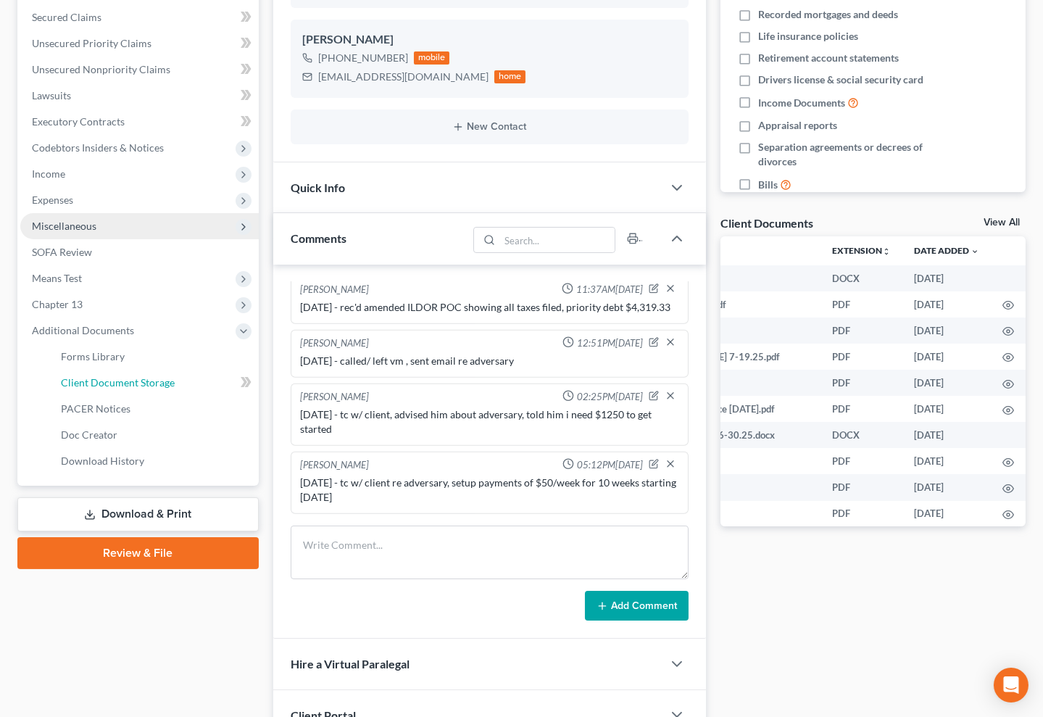
drag, startPoint x: 115, startPoint y: 388, endPoint x: 104, endPoint y: 328, distance: 61.1
click at [116, 388] on link "Client Document Storage" at bounding box center [153, 383] width 209 height 26
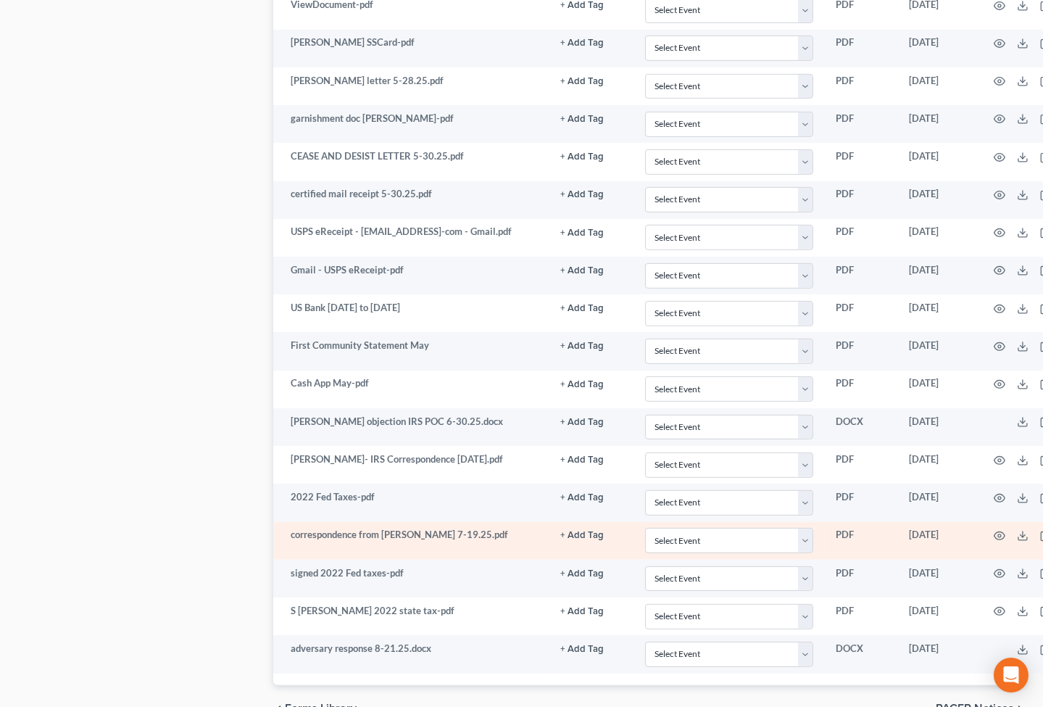
scroll to position [1291, 0]
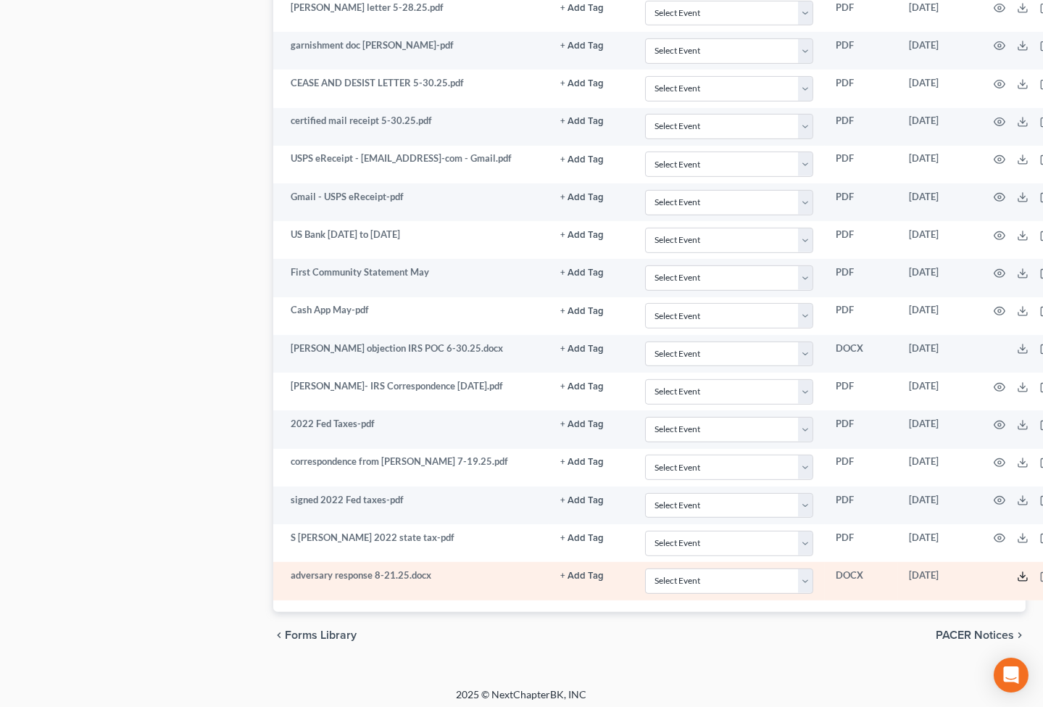
click at [1019, 578] on icon at bounding box center [1022, 579] width 9 height 3
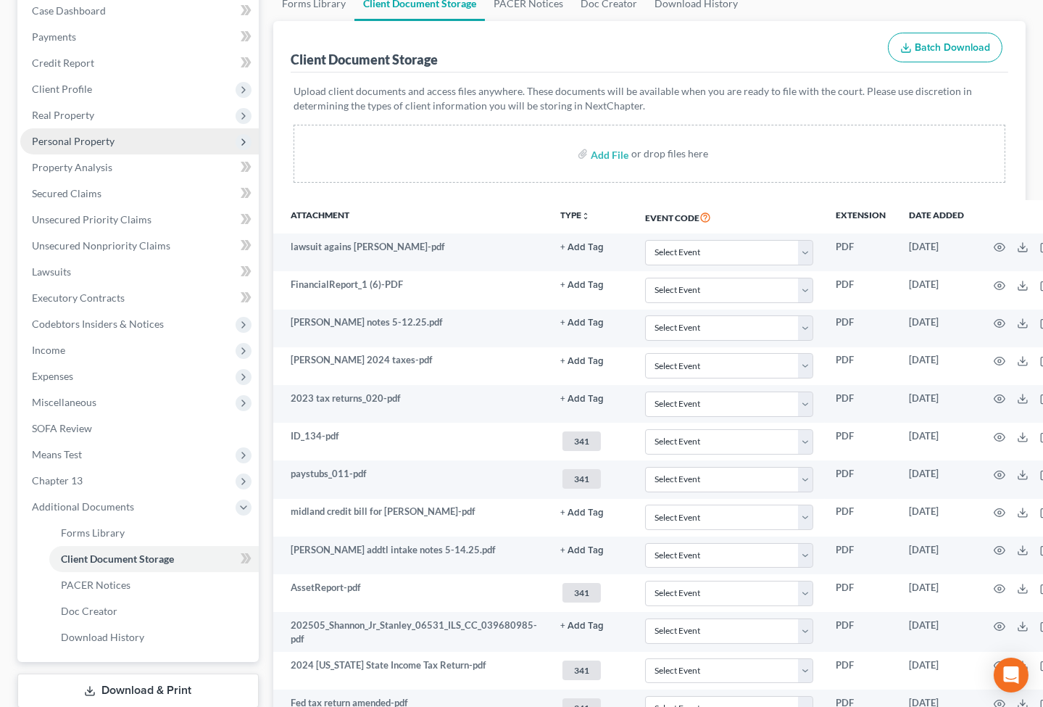
scroll to position [105, 0]
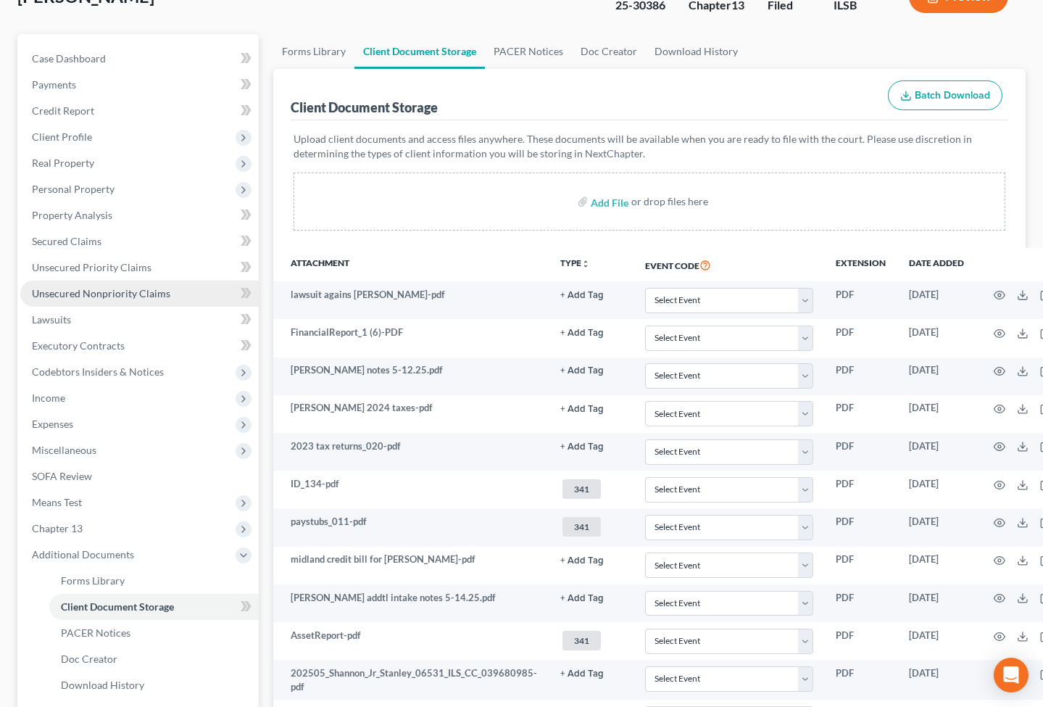
click at [139, 290] on span "Unsecured Nonpriority Claims" at bounding box center [101, 293] width 138 height 12
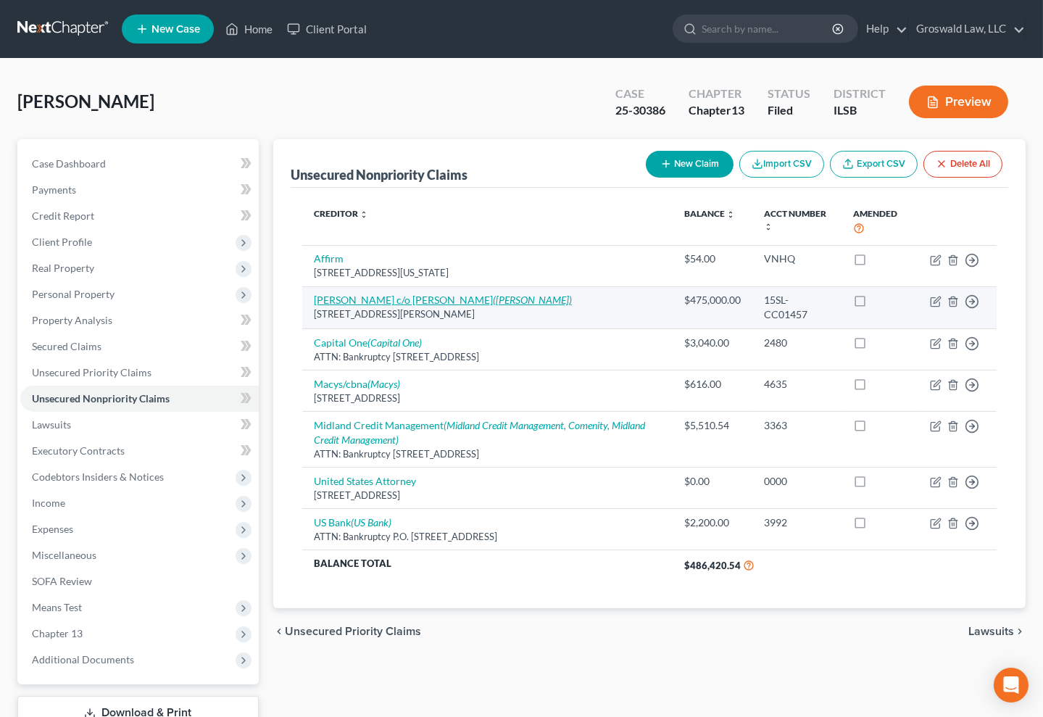
click at [389, 304] on link "[PERSON_NAME] c/o [PERSON_NAME] ([PERSON_NAME])" at bounding box center [443, 299] width 258 height 12
select select "26"
select select "14"
select select "0"
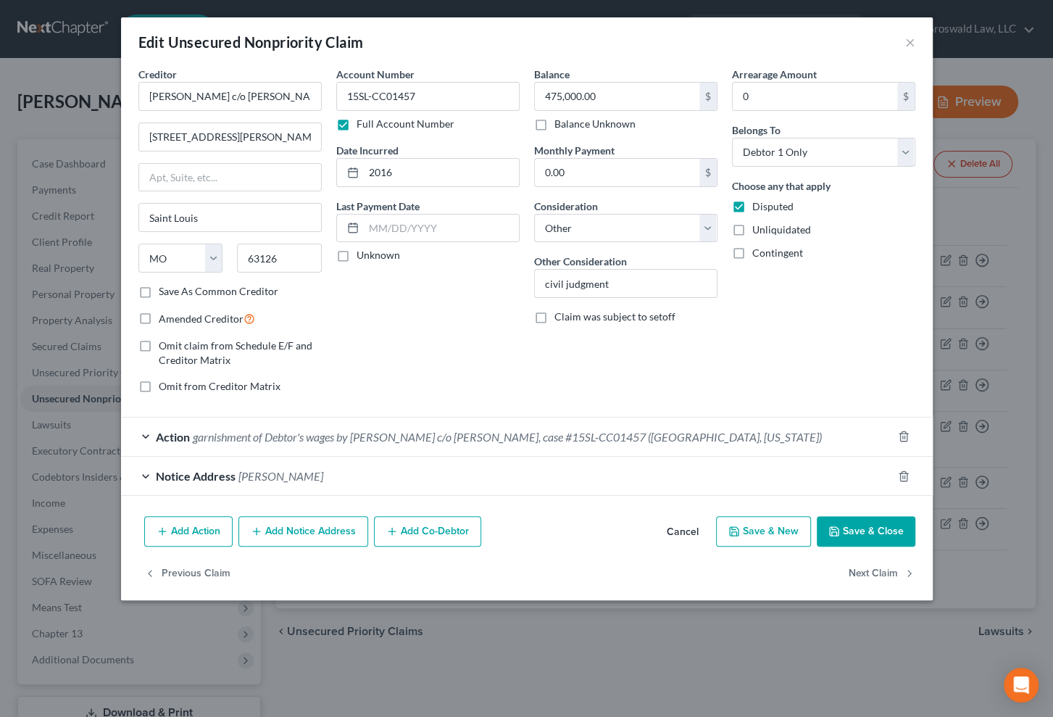
click at [350, 472] on div "Notice Address [PERSON_NAME]" at bounding box center [506, 476] width 771 height 38
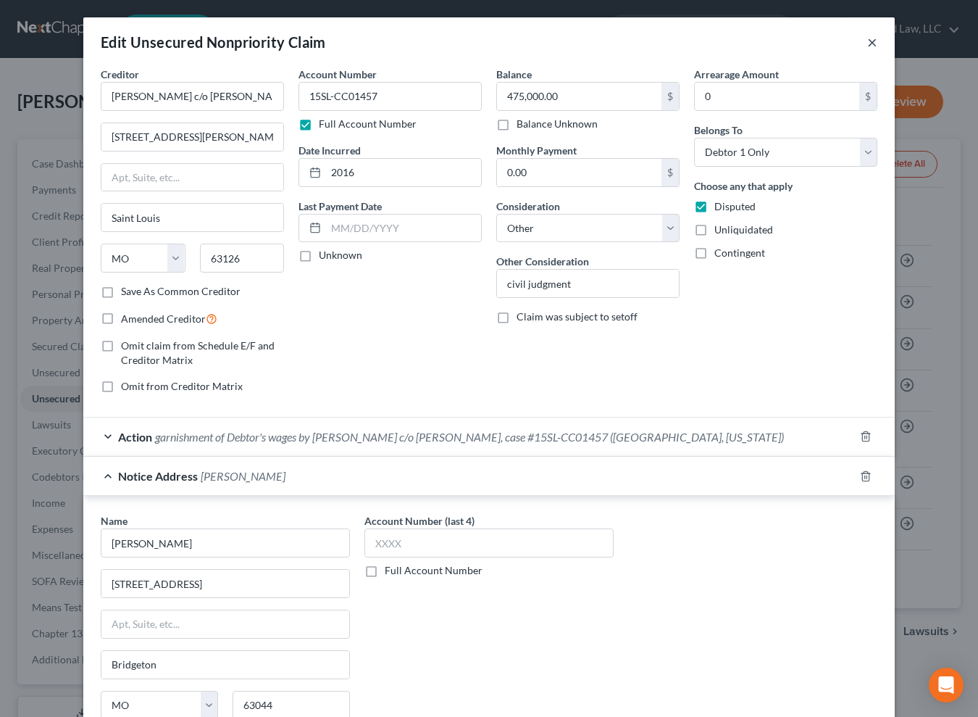
click at [867, 45] on button "×" at bounding box center [872, 41] width 10 height 17
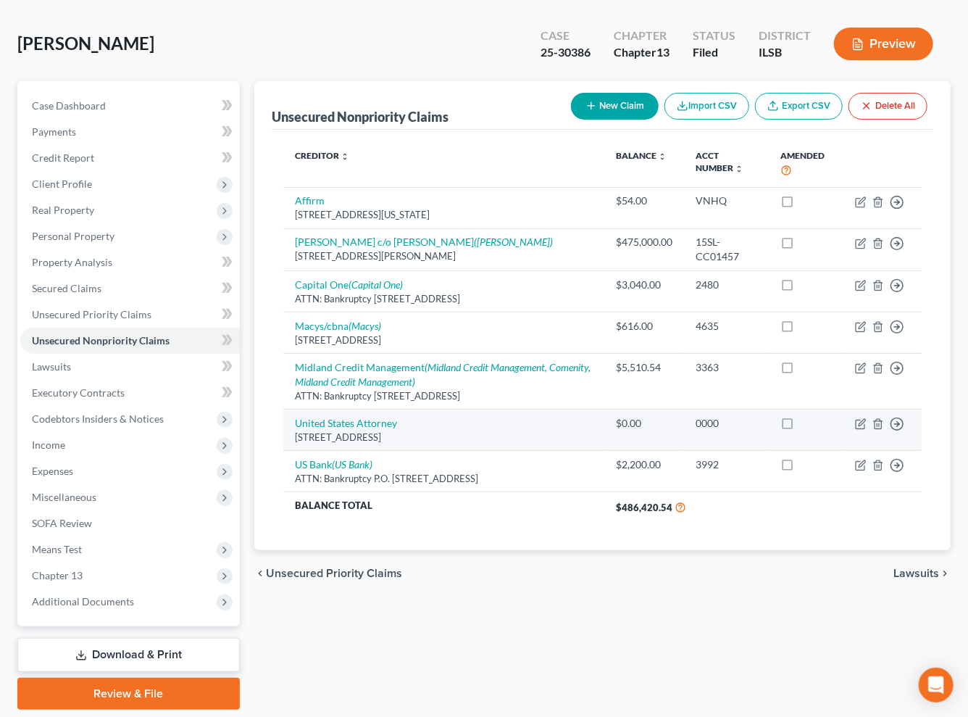
scroll to position [104, 0]
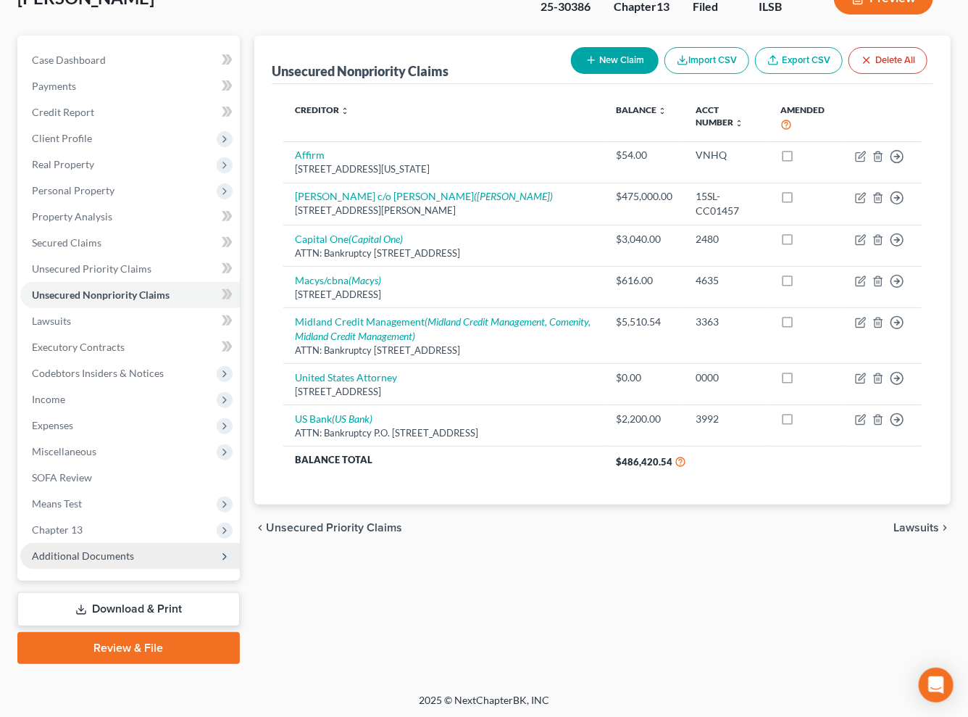
click at [121, 557] on span "Additional Documents" at bounding box center [83, 555] width 102 height 12
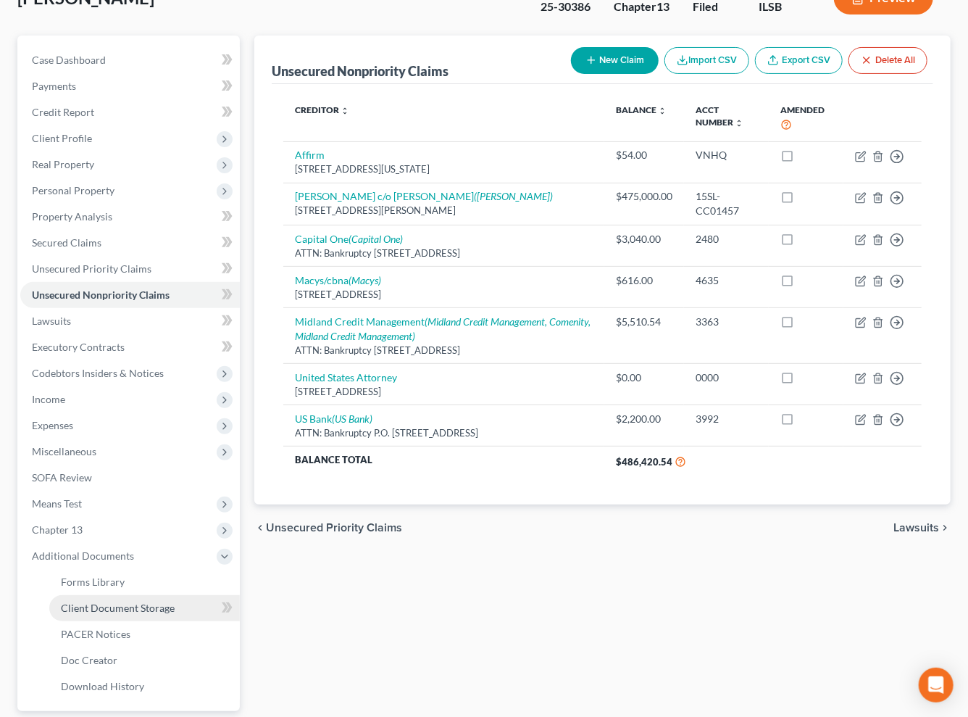
click at [136, 609] on span "Client Document Storage" at bounding box center [118, 607] width 114 height 12
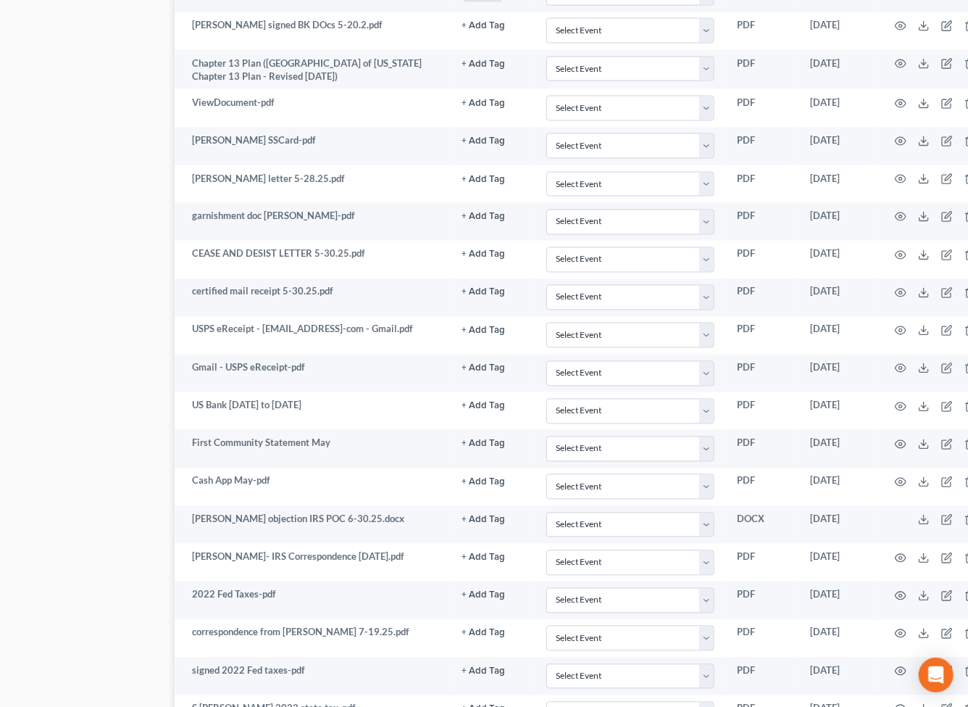
scroll to position [1120, 106]
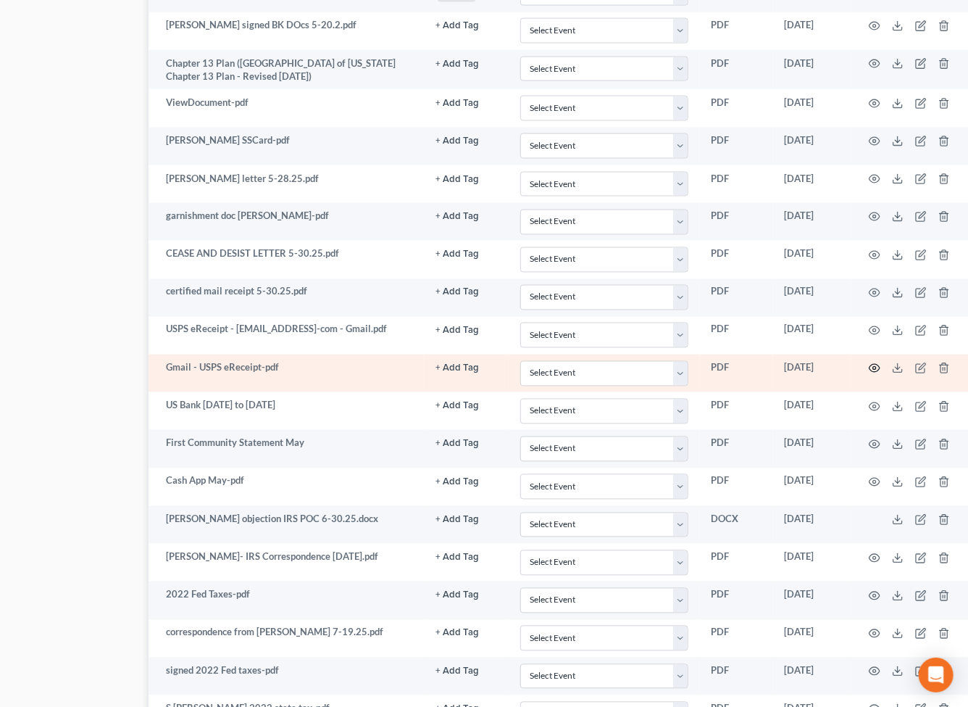
click at [869, 362] on icon "button" at bounding box center [875, 368] width 12 height 12
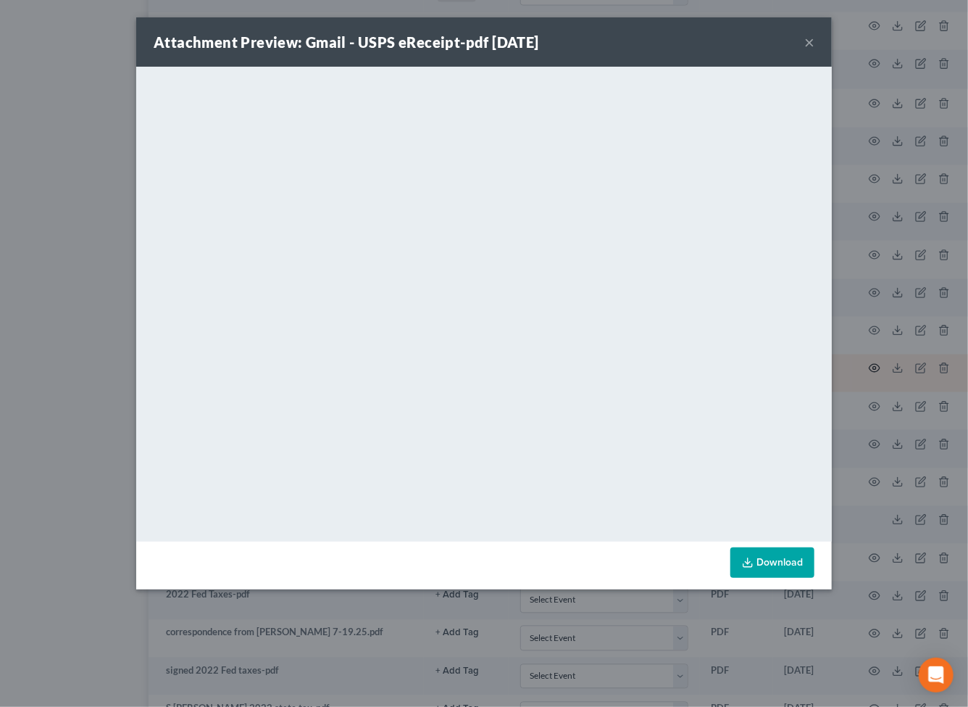
scroll to position [1120, 98]
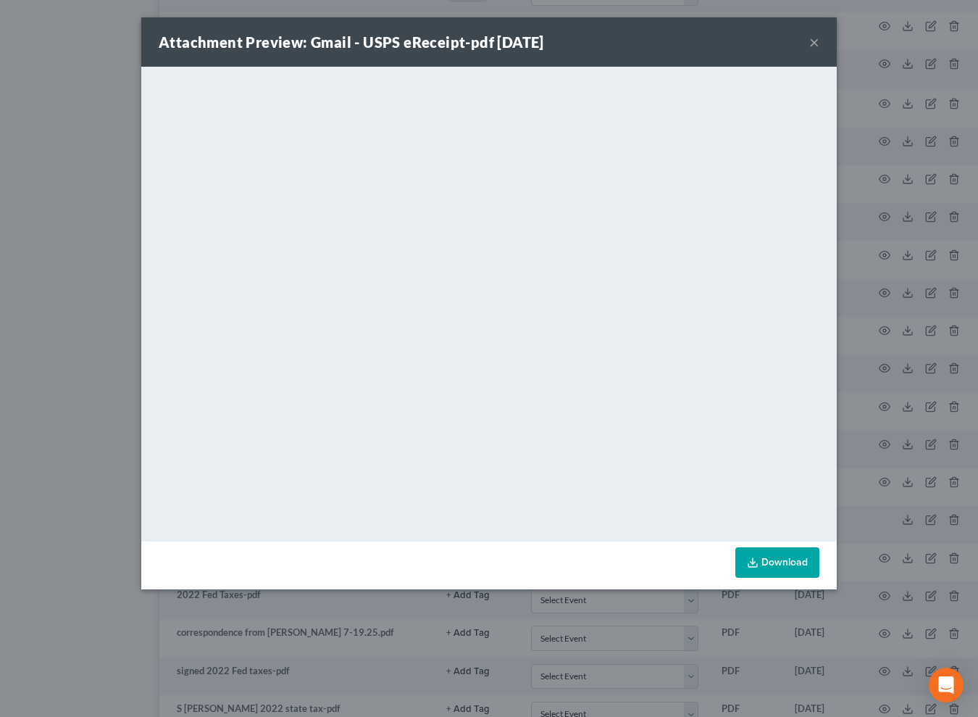
click at [811, 43] on button "×" at bounding box center [814, 41] width 10 height 17
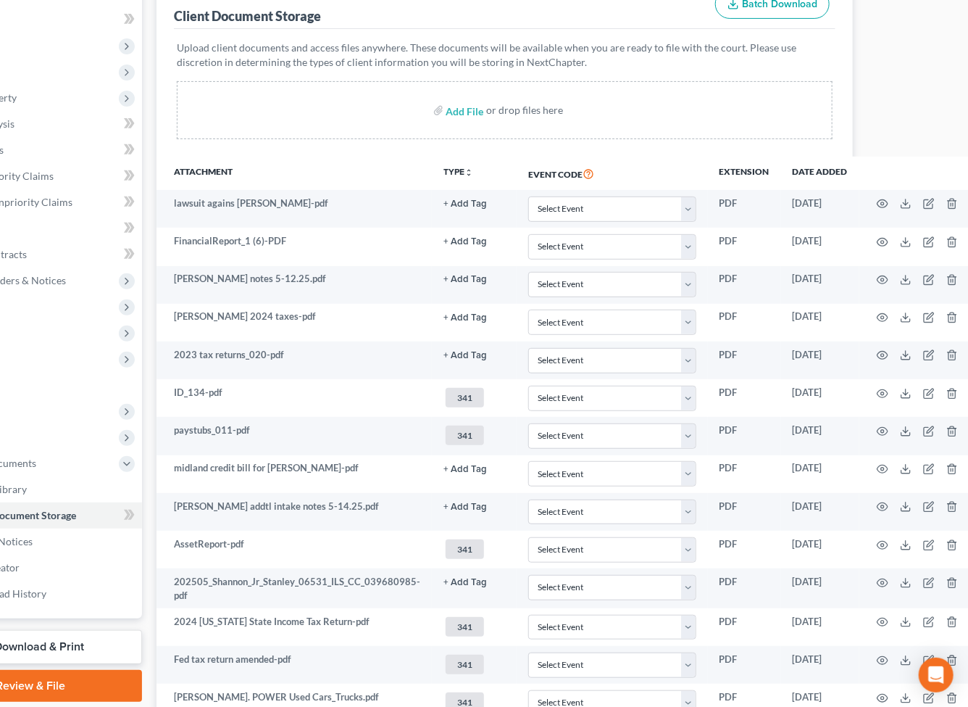
scroll to position [0, 98]
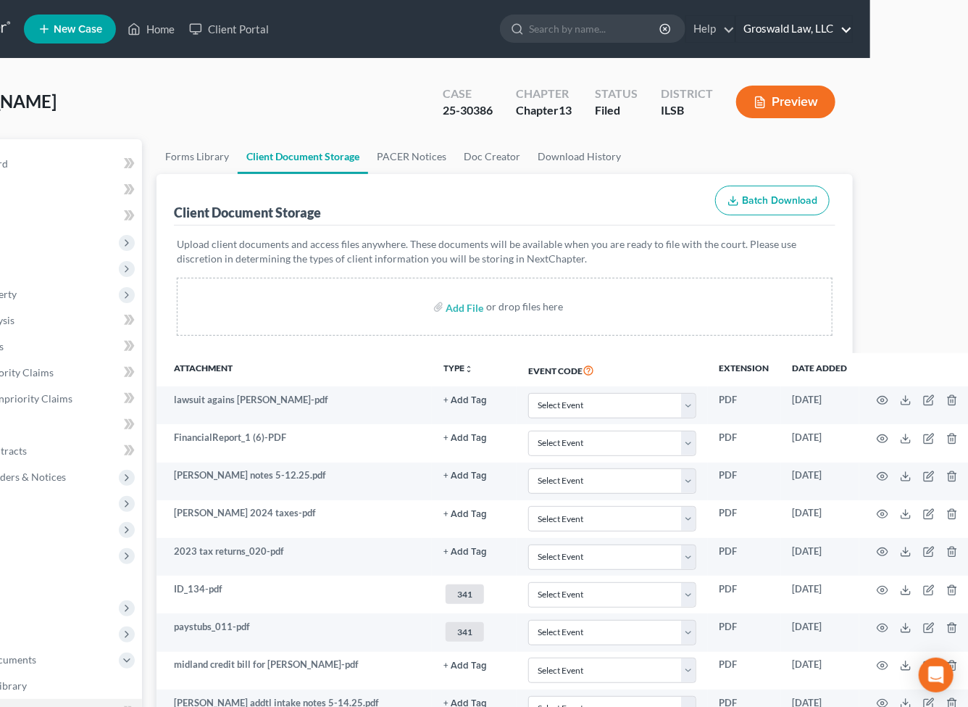
drag, startPoint x: 892, startPoint y: 154, endPoint x: 790, endPoint y: 15, distance: 172.6
click at [163, 28] on link "Home" at bounding box center [151, 29] width 62 height 26
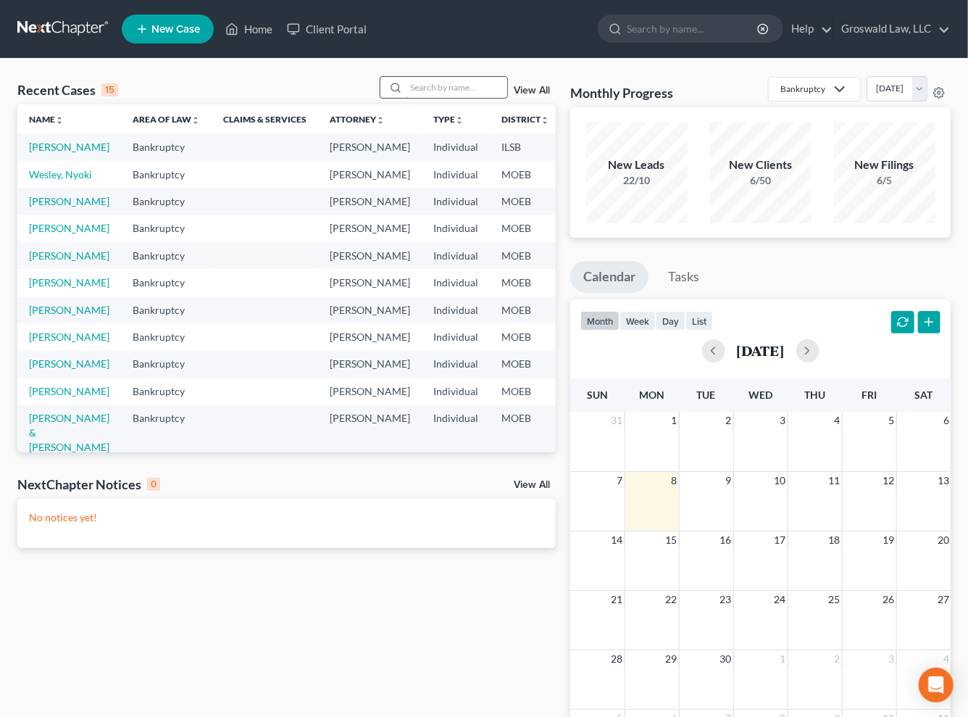
click at [451, 78] on input "search" at bounding box center [456, 87] width 101 height 21
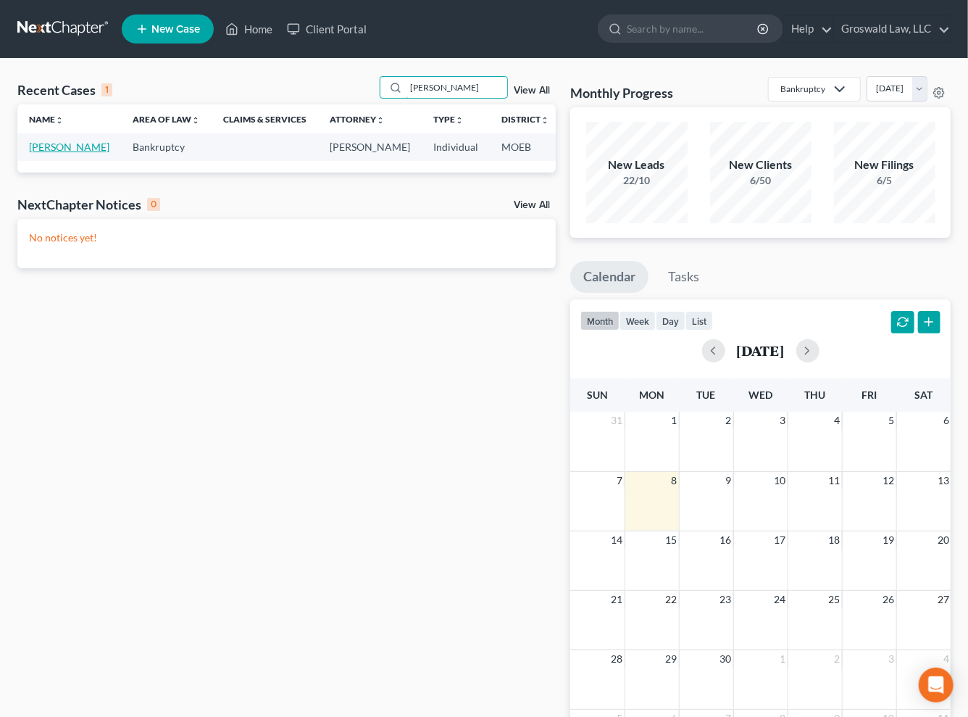
type input "[PERSON_NAME]"
click at [32, 153] on link "[PERSON_NAME]" at bounding box center [69, 147] width 80 height 12
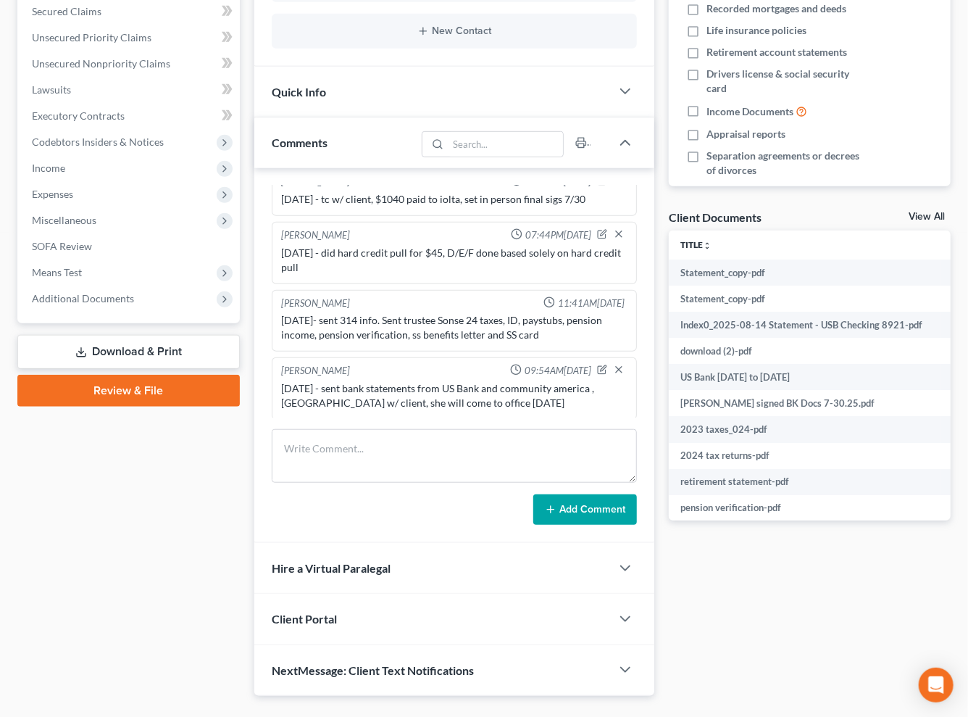
scroll to position [367, 0]
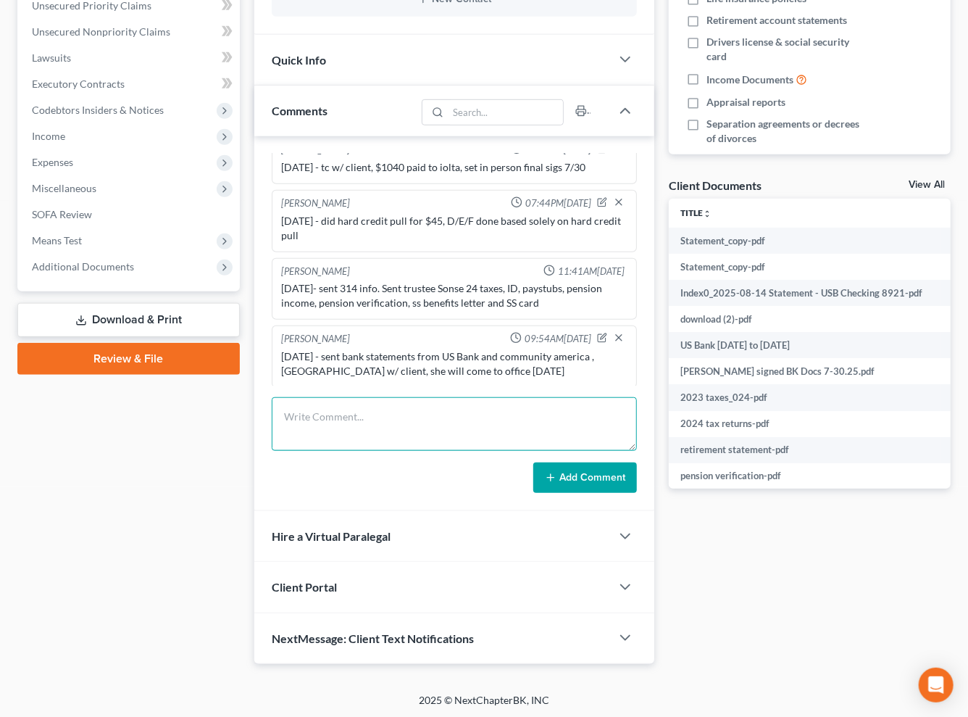
click at [350, 420] on textarea at bounding box center [454, 424] width 365 height 54
type textarea "[DATE] EFILED 2ND CCC"
click at [577, 467] on button "Add Comment" at bounding box center [585, 477] width 104 height 30
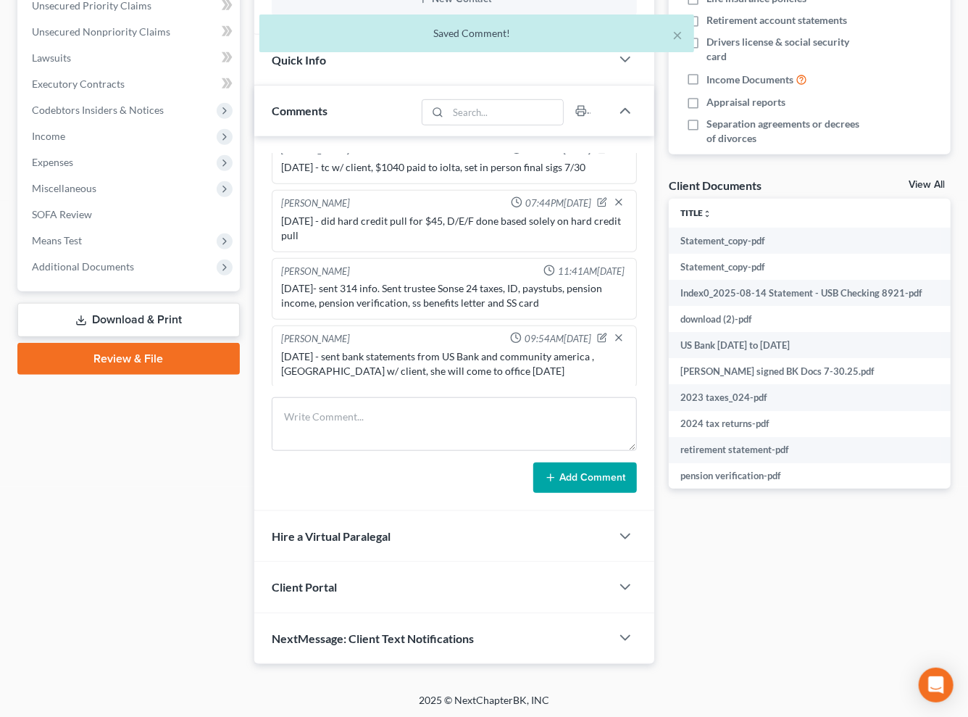
scroll to position [459, 0]
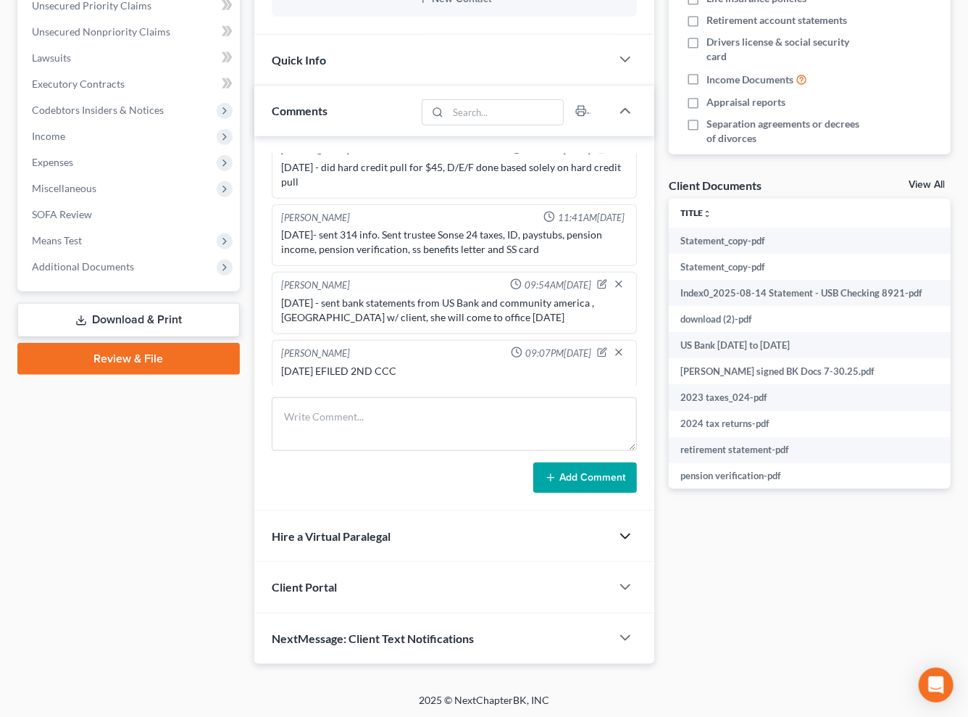
drag, startPoint x: 705, startPoint y: 597, endPoint x: 629, endPoint y: 542, distance: 93.9
click at [704, 597] on div "Docs Tasks Events Fees Timer 7% Completed Nothing here yet! Credit Counseling C…" at bounding box center [810, 217] width 296 height 891
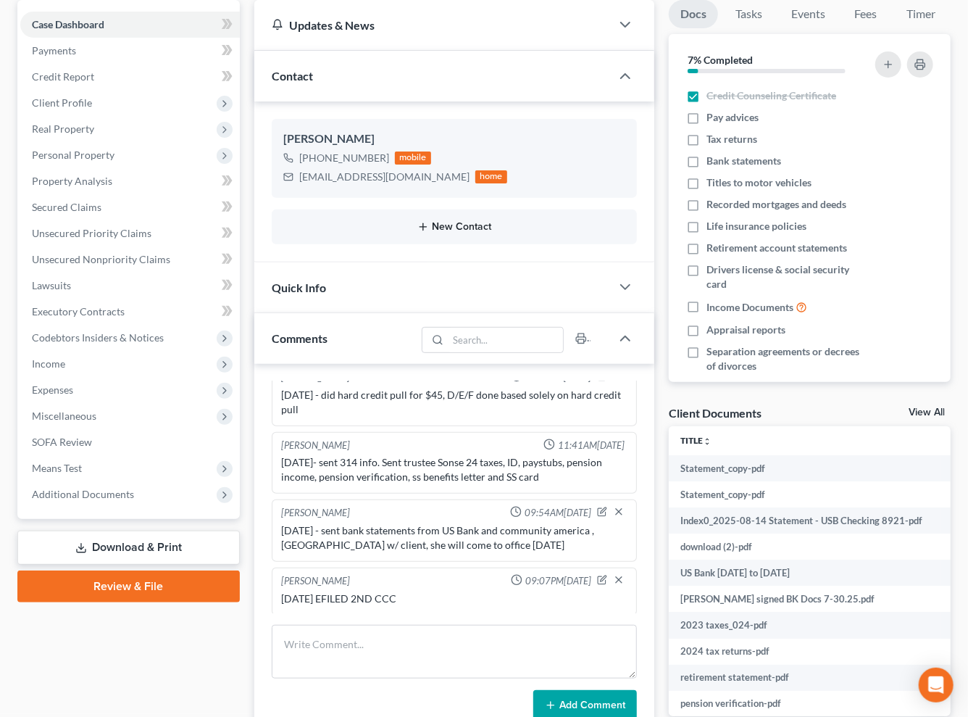
scroll to position [0, 0]
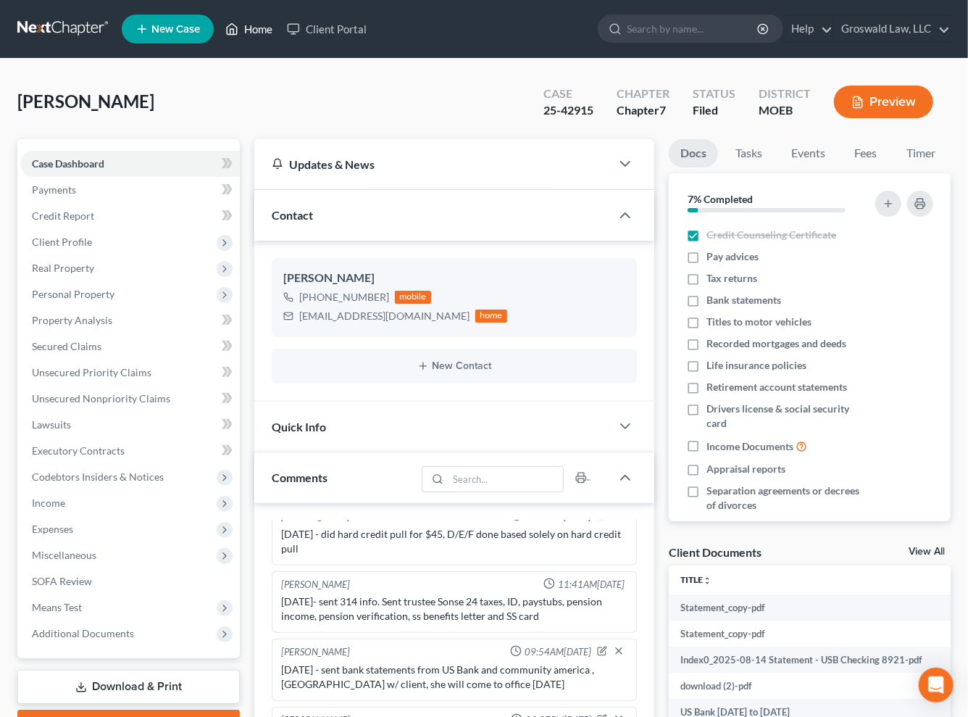
click at [241, 31] on link "Home" at bounding box center [249, 29] width 62 height 26
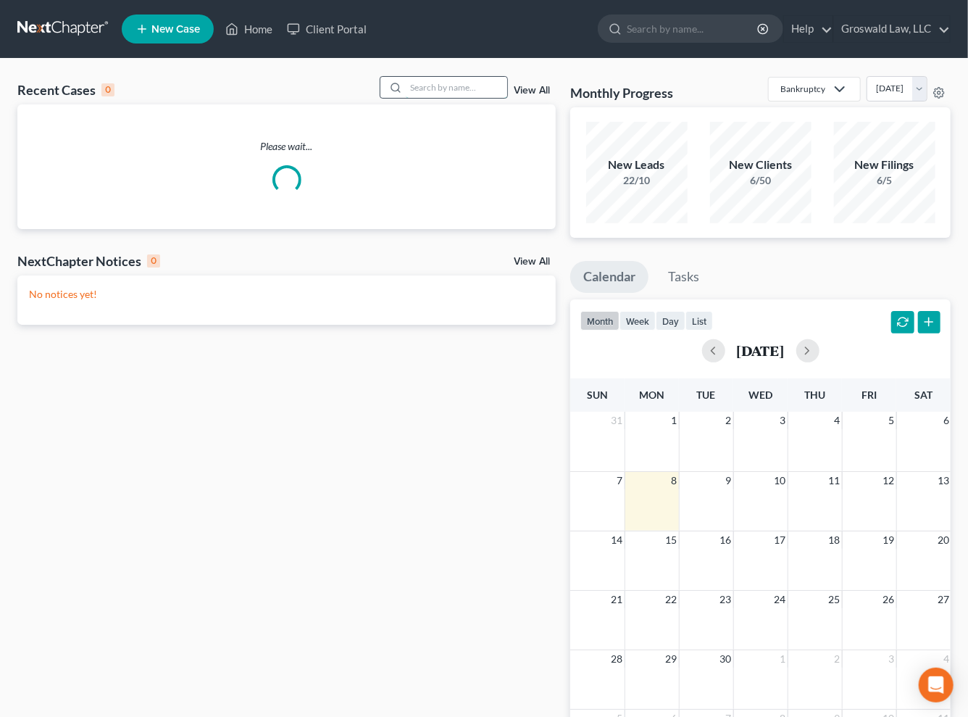
click at [435, 93] on input "search" at bounding box center [456, 87] width 101 height 21
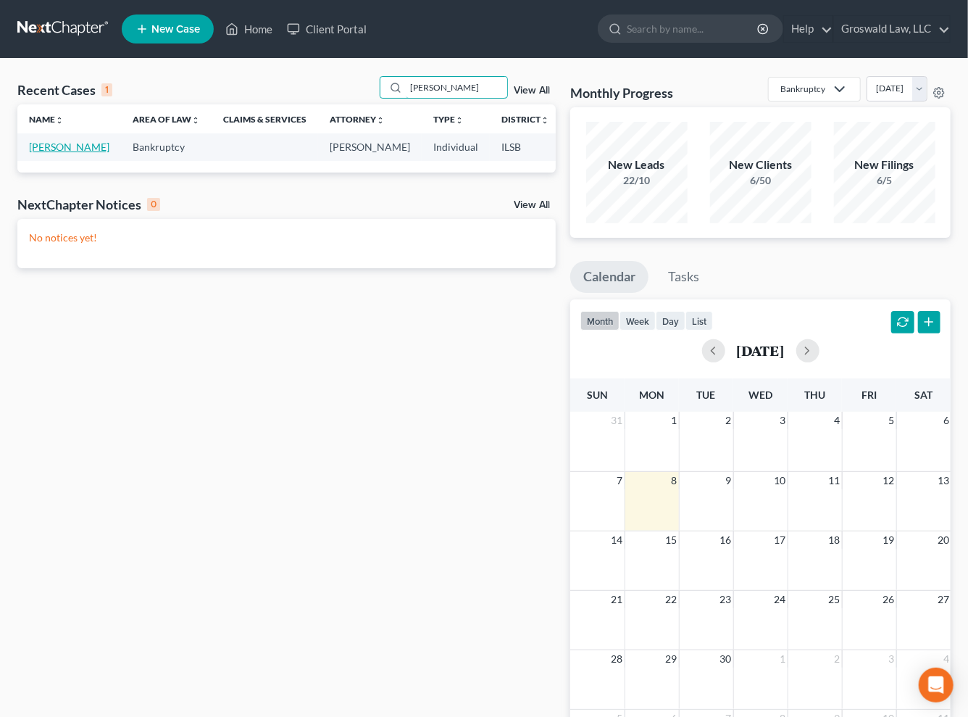
type input "[PERSON_NAME]"
click at [38, 144] on link "[PERSON_NAME]" at bounding box center [69, 147] width 80 height 12
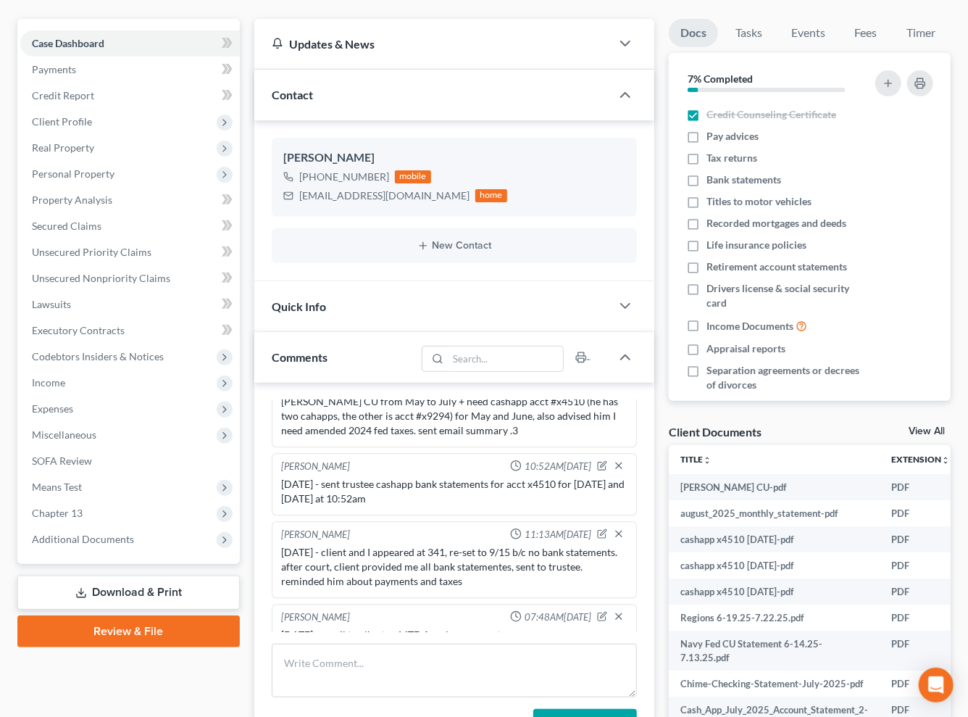
scroll to position [329, 0]
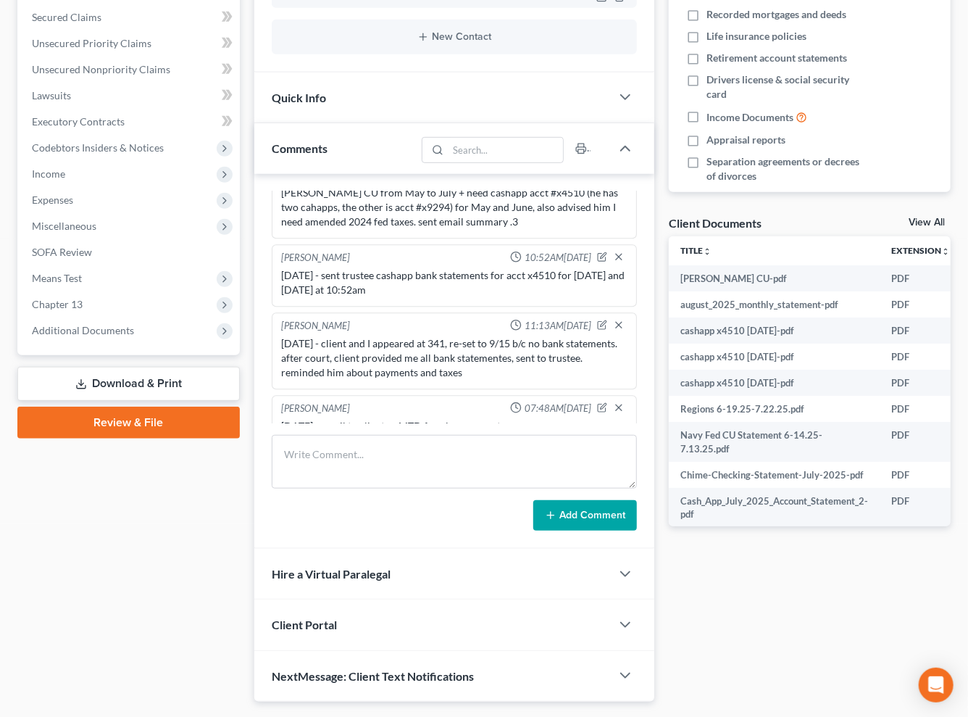
drag, startPoint x: 726, startPoint y: 580, endPoint x: 580, endPoint y: 4, distance: 594.4
click at [728, 577] on div "Docs Tasks Events Fees Timer 7% Completed Nothing here yet! Credit Counseling C…" at bounding box center [810, 255] width 296 height 891
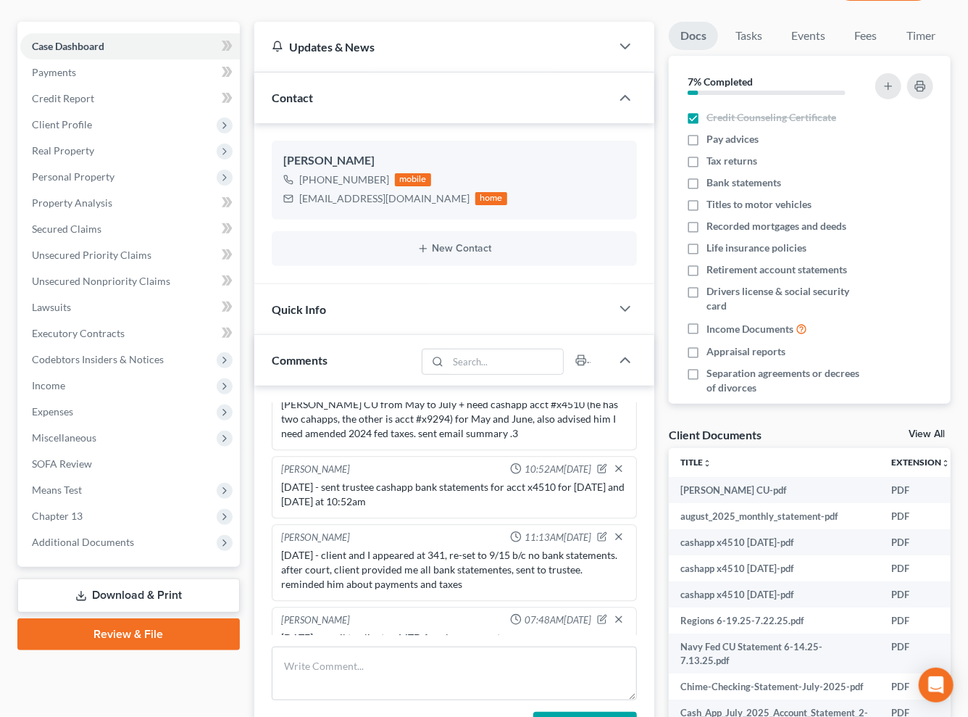
scroll to position [0, 0]
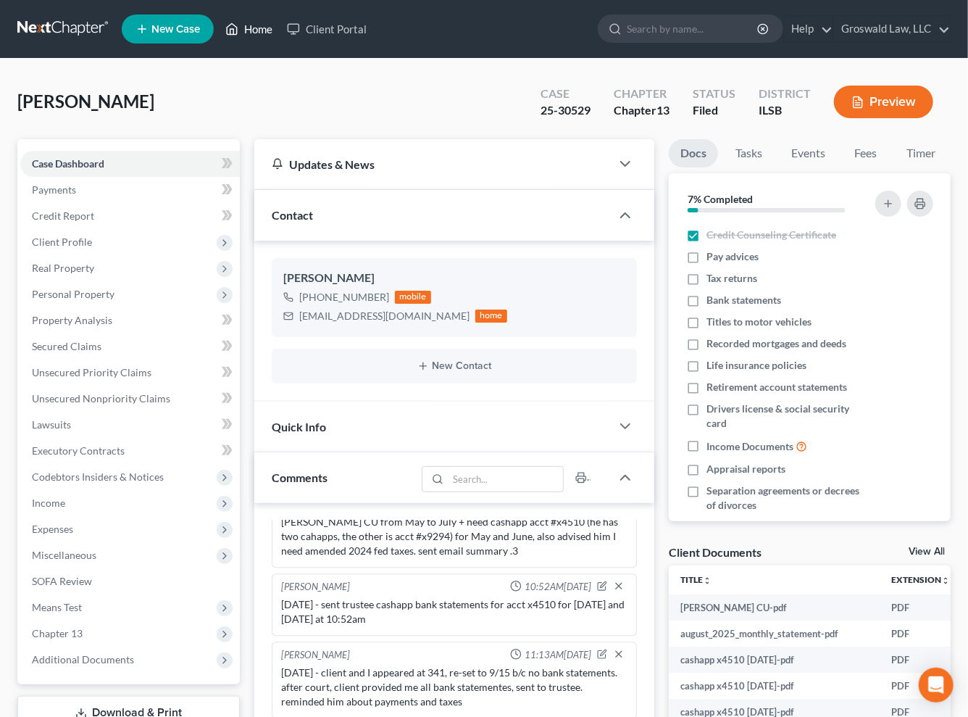
click at [248, 22] on link "Home" at bounding box center [249, 29] width 62 height 26
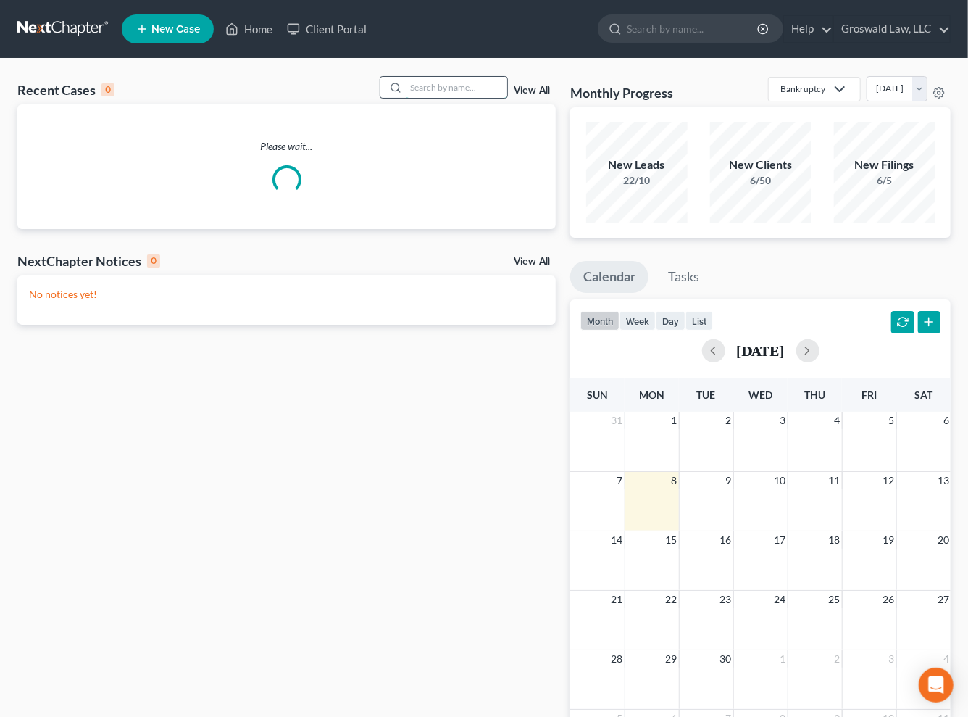
click at [457, 80] on input "search" at bounding box center [456, 87] width 101 height 21
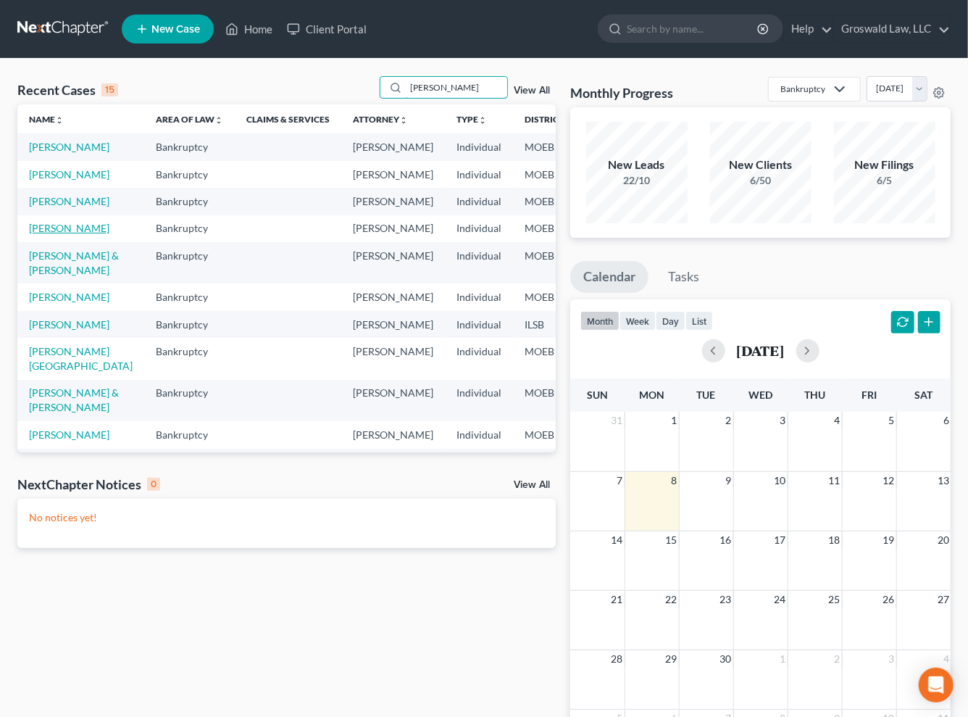
type input "[PERSON_NAME]"
click at [45, 234] on link "[PERSON_NAME]" at bounding box center [69, 228] width 80 height 12
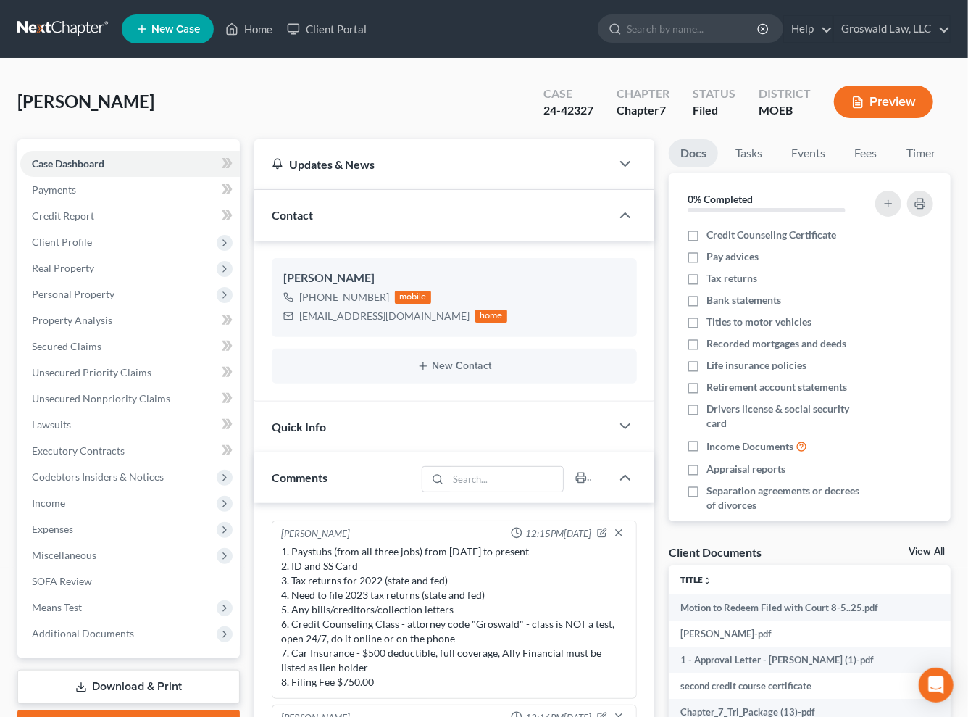
scroll to position [2350, 0]
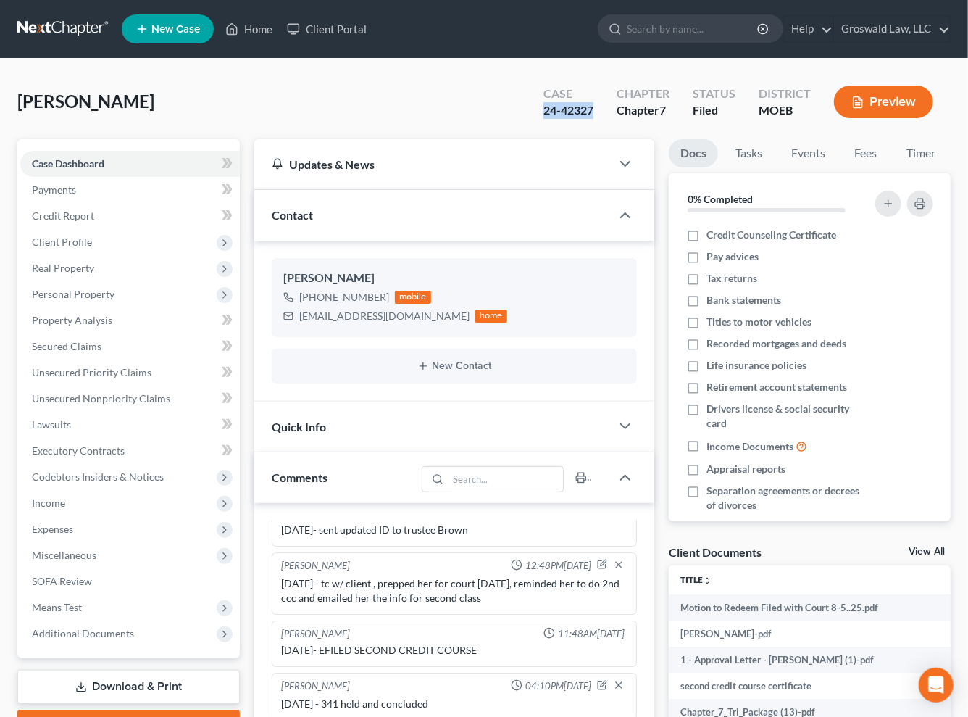
drag, startPoint x: 558, startPoint y: 109, endPoint x: 594, endPoint y: 109, distance: 36.2
click at [594, 109] on div "Case 24-42327" at bounding box center [568, 103] width 73 height 43
copy div "24-42327"
